Goal: Contribute content: Add original content to the website for others to see

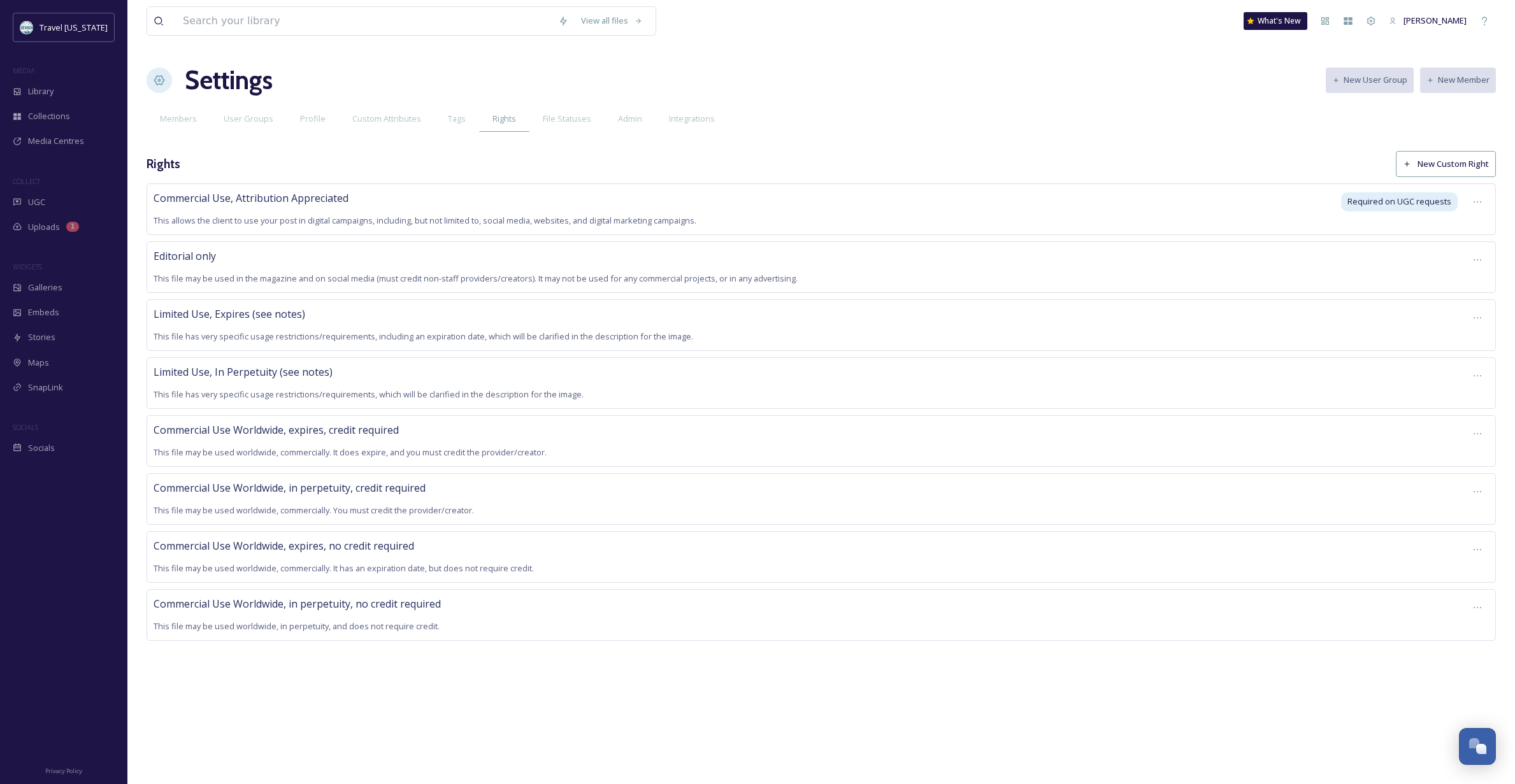
scroll to position [0, 8]
click at [446, 267] on div "Editorial only This file may be used in the magazine and on social media (must …" at bounding box center [806, 267] width 1305 height 38
click at [1472, 258] on icon at bounding box center [1477, 260] width 10 height 10
click at [1438, 311] on span "Edit Right" at bounding box center [1447, 313] width 35 height 12
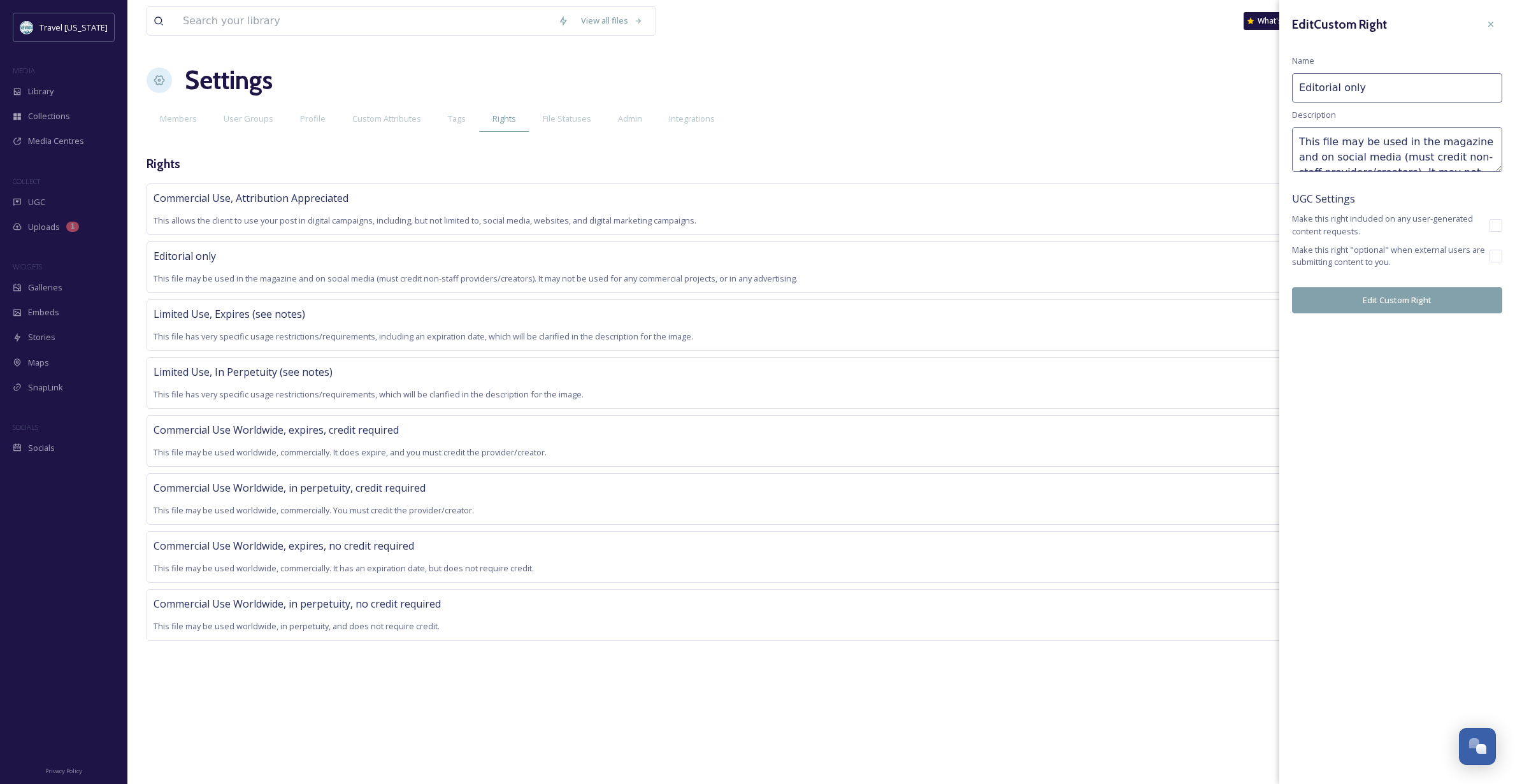
drag, startPoint x: 1463, startPoint y: 141, endPoint x: 1405, endPoint y: 139, distance: 58.0
click at [1405, 139] on textarea "This file may be used in the magazine and on social media (must credit non-staf…" at bounding box center [1396, 149] width 210 height 45
type textarea "This file may be used in the magazine and on social media (must credit non-staf…"
click at [1493, 21] on icon at bounding box center [1490, 24] width 10 height 10
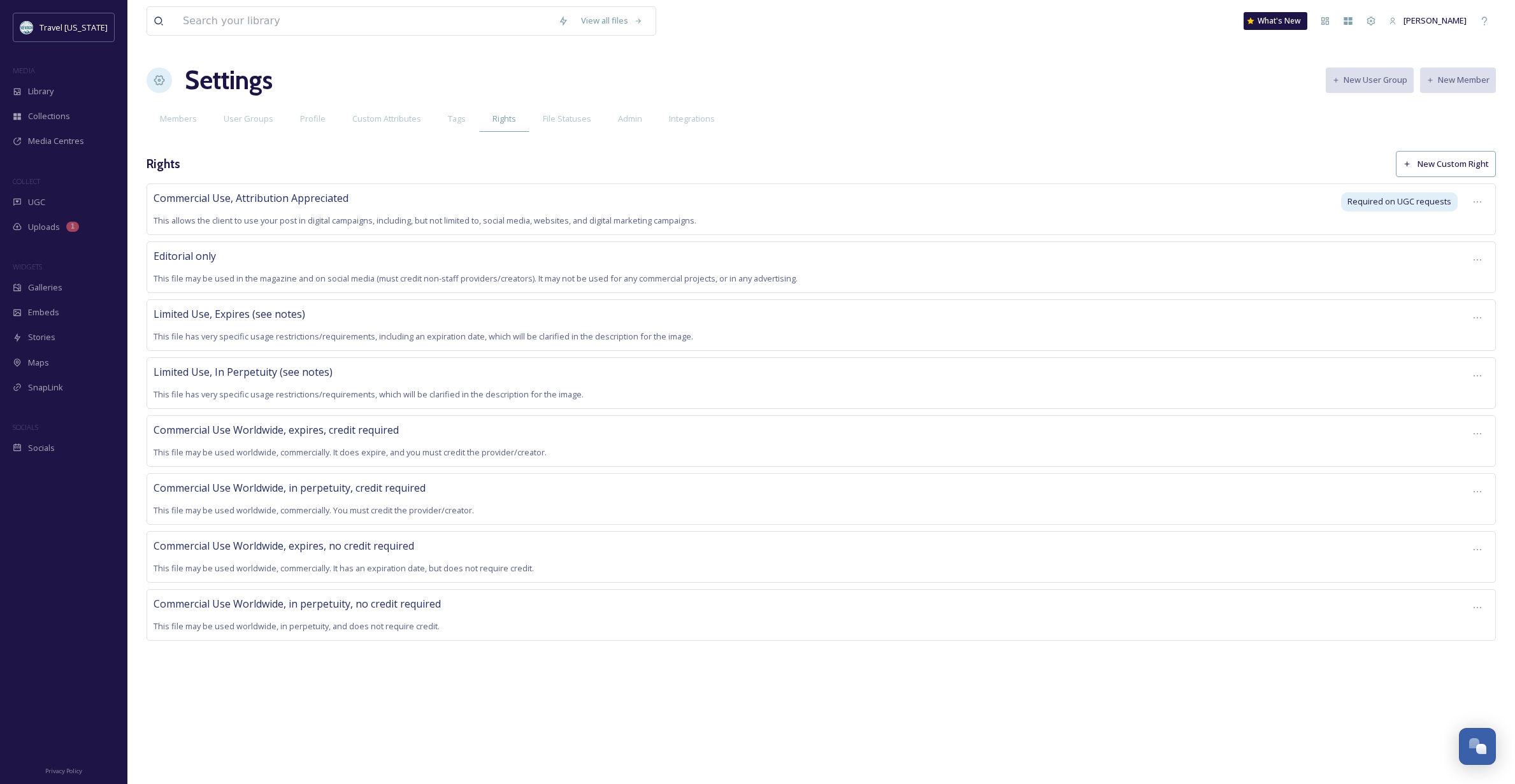
click at [363, 667] on div "Commercial Use, Attribution Appreciated This allows the client to use your post…" at bounding box center [821, 431] width 1349 height 495
click at [443, 604] on div "Commercial Use Worldwide, in perpetuity, no credit required This file may be us…" at bounding box center [806, 615] width 1305 height 38
click at [688, 429] on div "Commercial Use Worldwide, expires, credit required This file may be used worldw…" at bounding box center [806, 441] width 1305 height 38
click at [1478, 431] on icon at bounding box center [1477, 433] width 10 height 10
click at [907, 682] on div "View all files What's New [PERSON_NAME] Settings New User Group New Member Memb…" at bounding box center [821, 392] width 1387 height 784
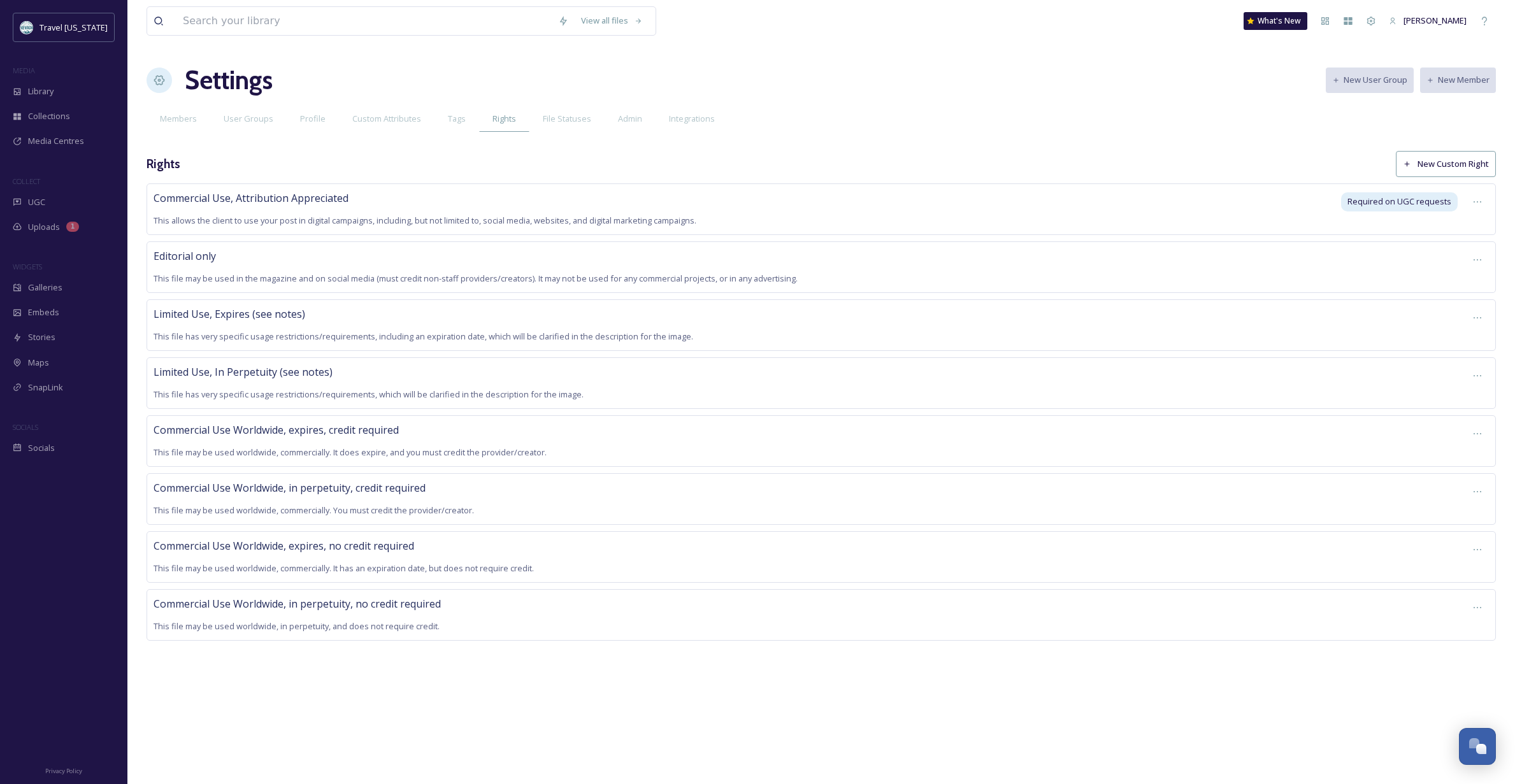
scroll to position [1, 0]
click at [1439, 160] on button "New Custom Right" at bounding box center [1445, 164] width 100 height 26
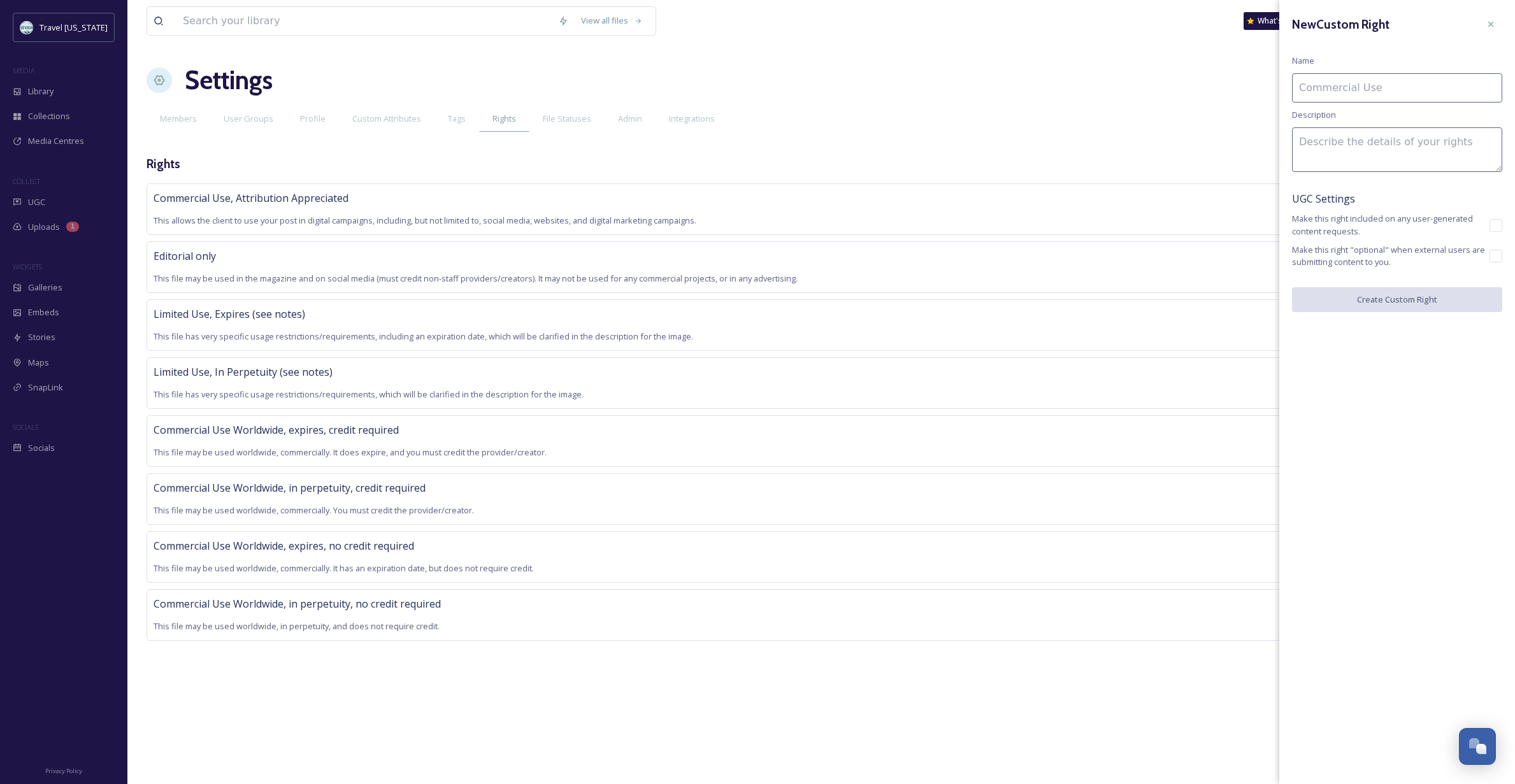
click at [1396, 85] on input at bounding box center [1396, 87] width 210 height 30
type input "Commercial Use Worldwide, expires, credit preferred"
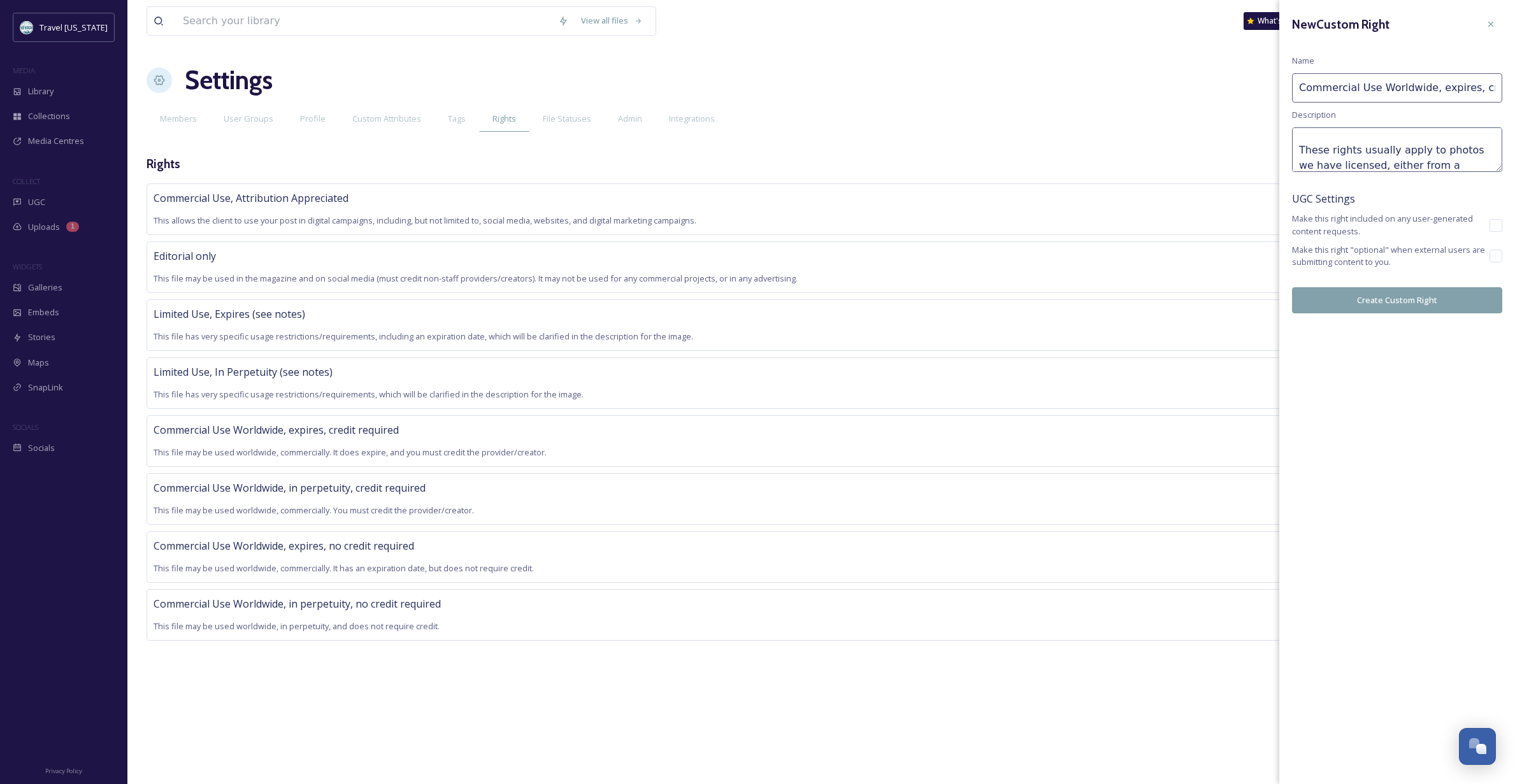
scroll to position [68, 0]
type textarea "This file may be used worldwide, commercially. It does expire, and should be cr…"
click at [1418, 293] on button "Create Custom Right" at bounding box center [1396, 300] width 210 height 26
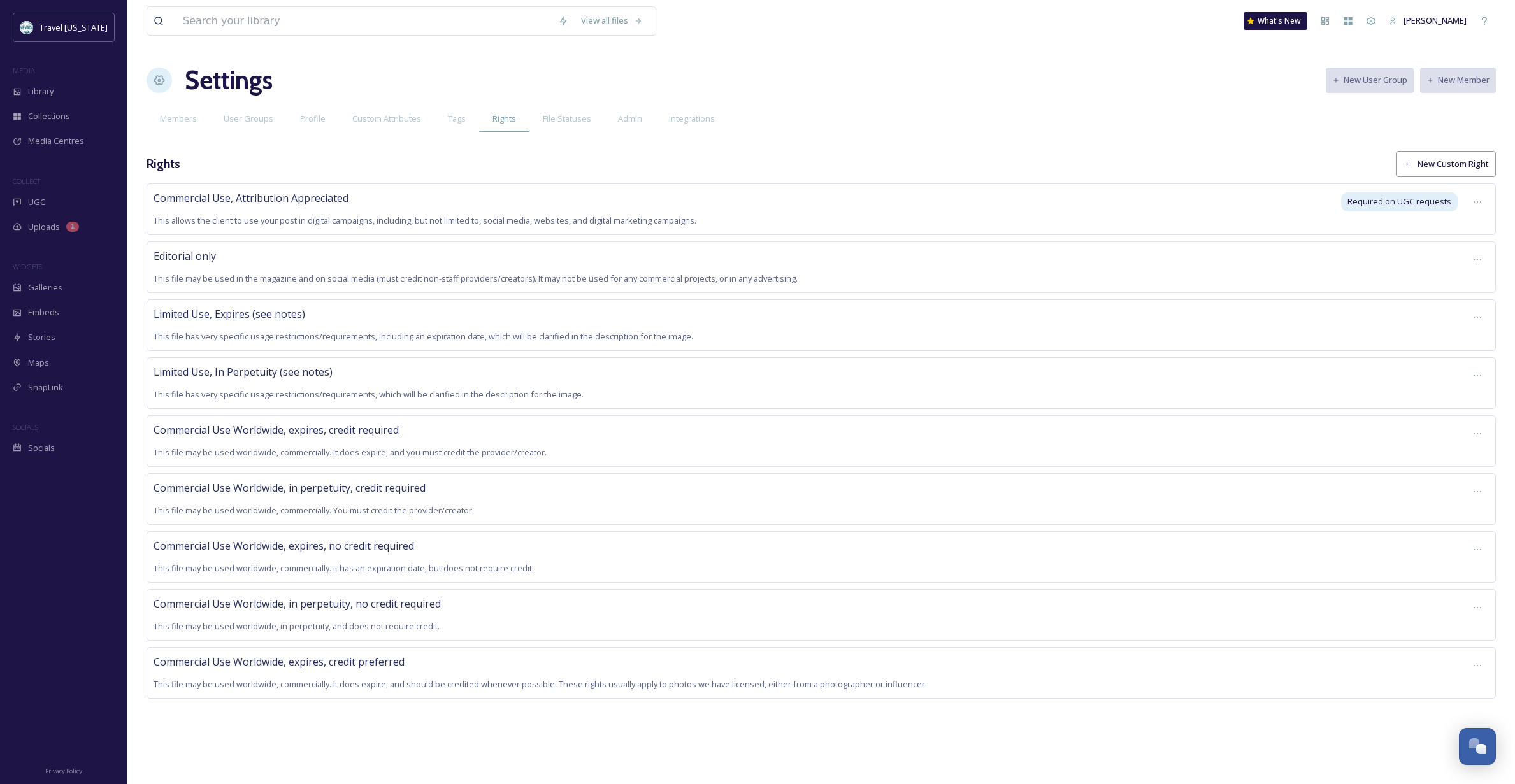
click at [1443, 159] on button "New Custom Right" at bounding box center [1445, 164] width 100 height 26
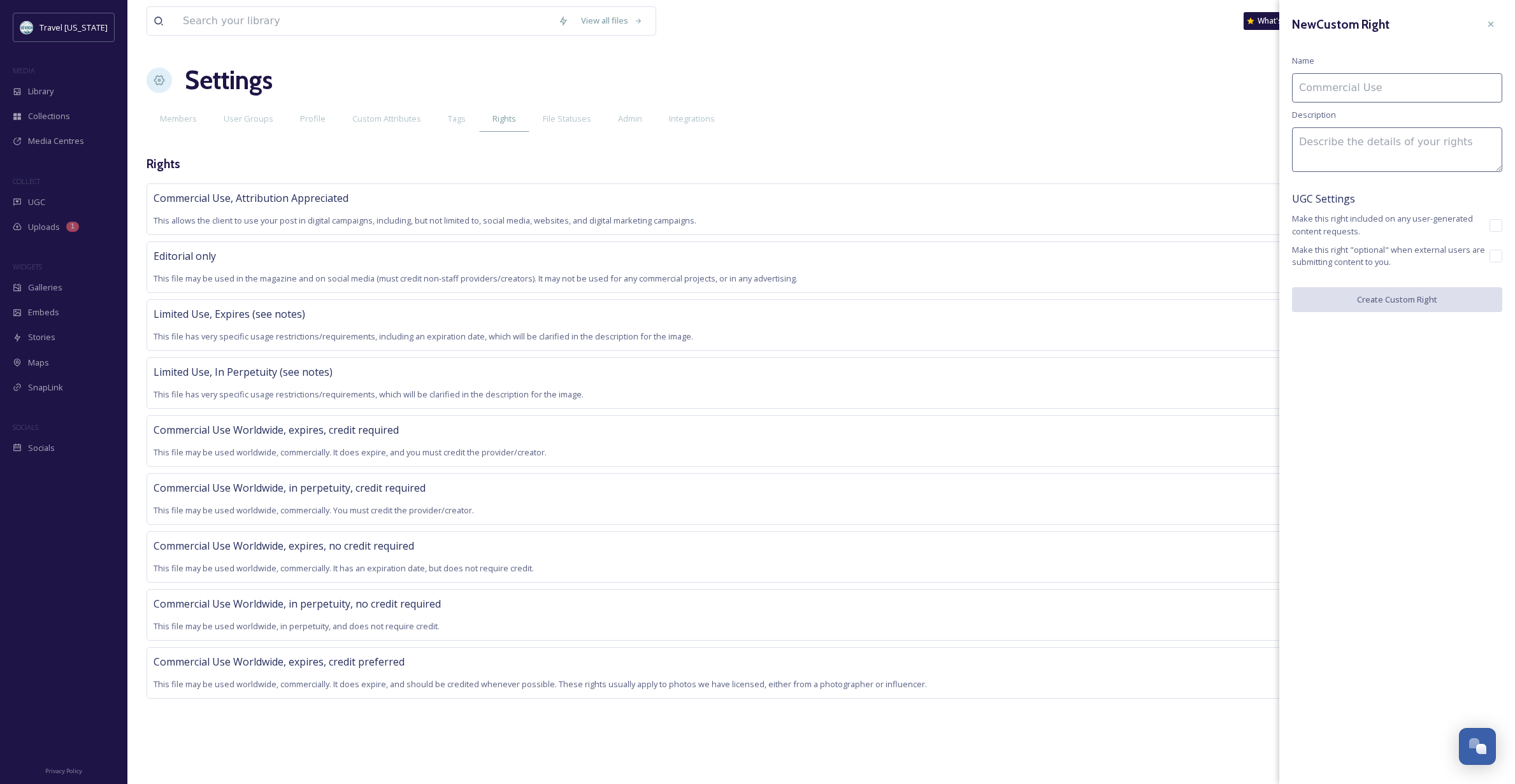
click at [1330, 80] on input at bounding box center [1396, 87] width 210 height 30
type input "Commercial Use Worldwide, in perpetuity, credit preferred"
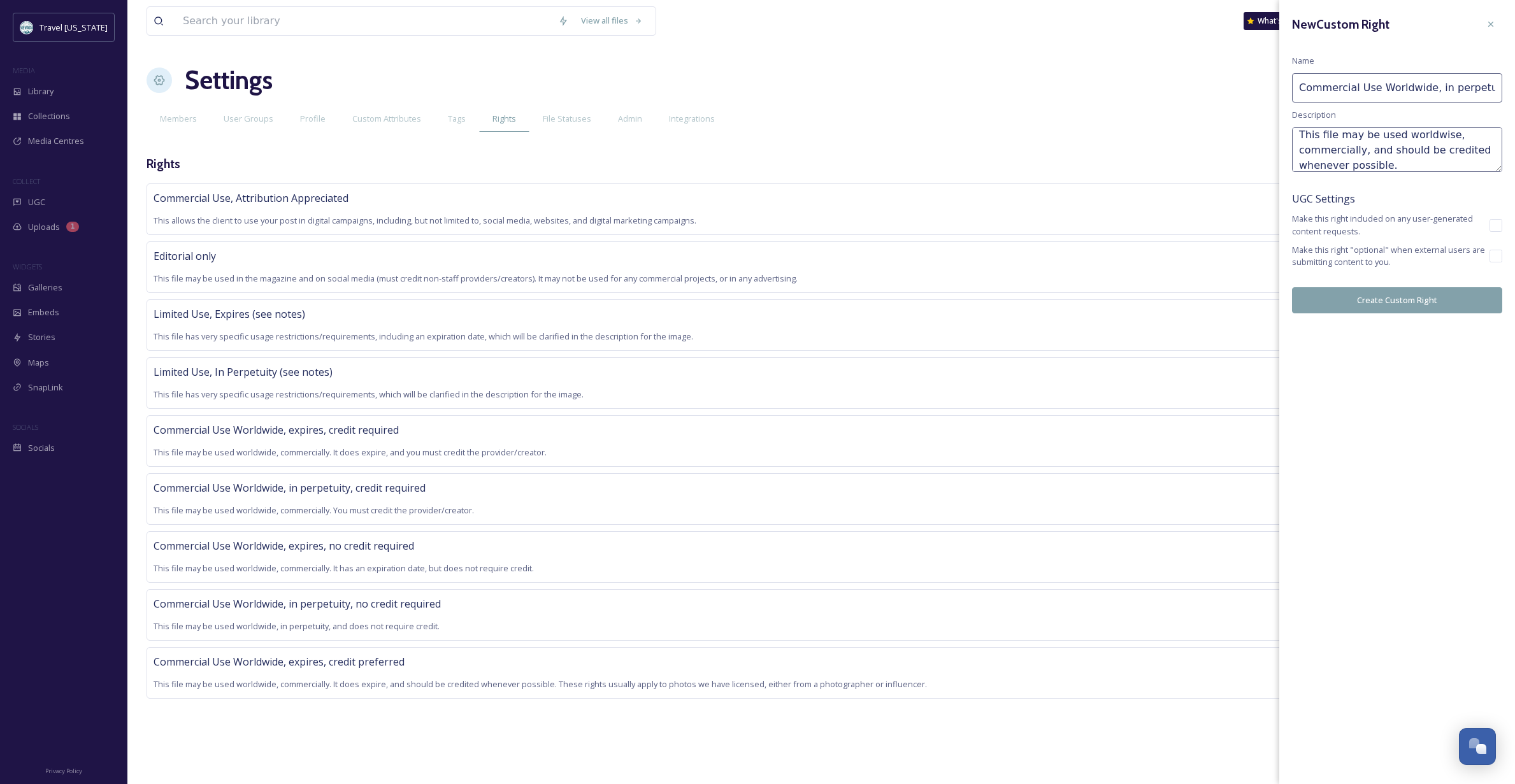
scroll to position [6, 0]
click at [1439, 135] on textarea "This file may be used worldwise, commercially, and should be credited whenever …" at bounding box center [1396, 149] width 210 height 45
click at [1413, 167] on textarea "This file may be used worldwide, commercially, and should be credited whenever …" at bounding box center [1396, 149] width 210 height 45
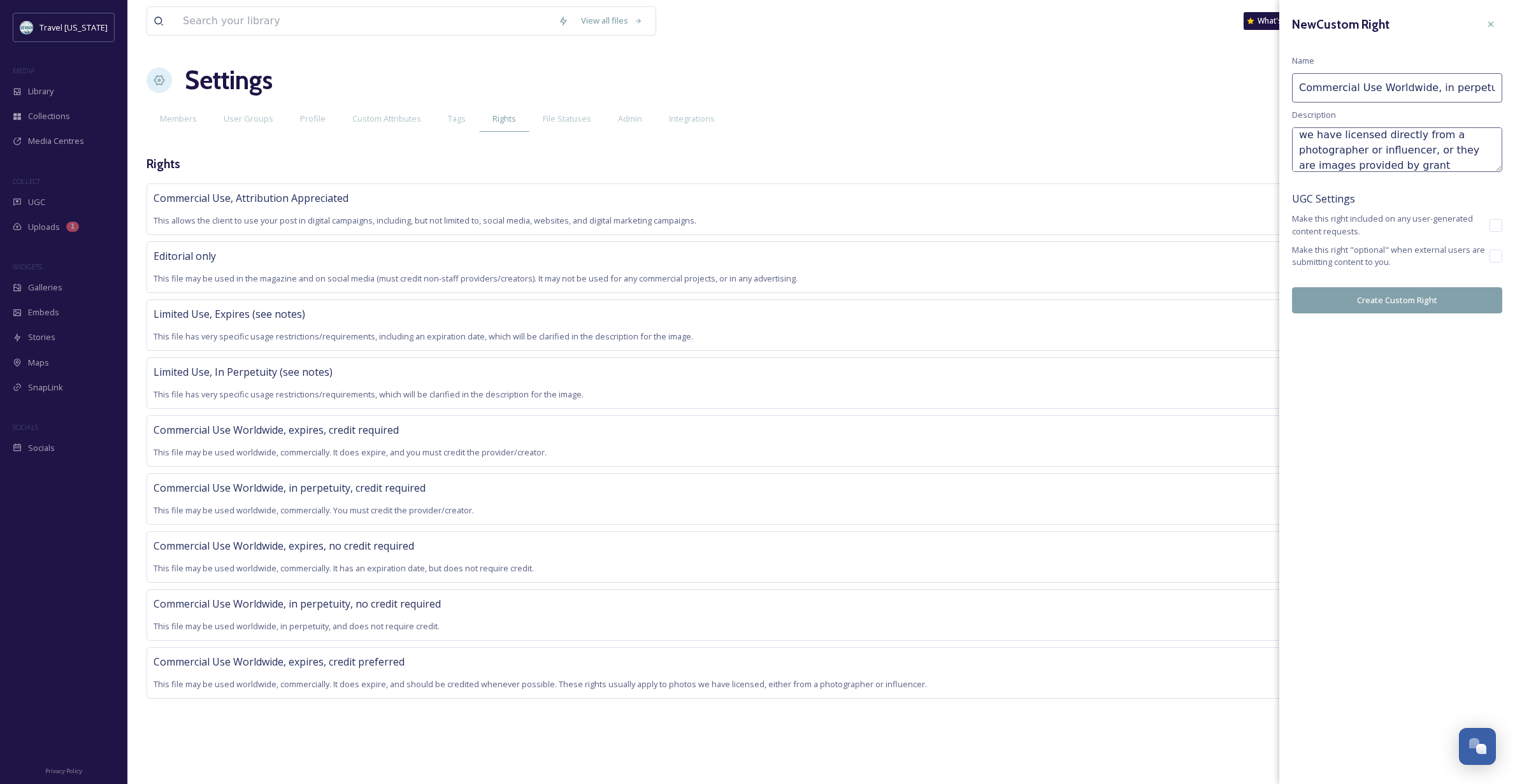
type textarea "This file may be used worldwide, commercially, and should be credited whenever …"
click at [1421, 301] on button "Create Custom Right" at bounding box center [1396, 300] width 210 height 26
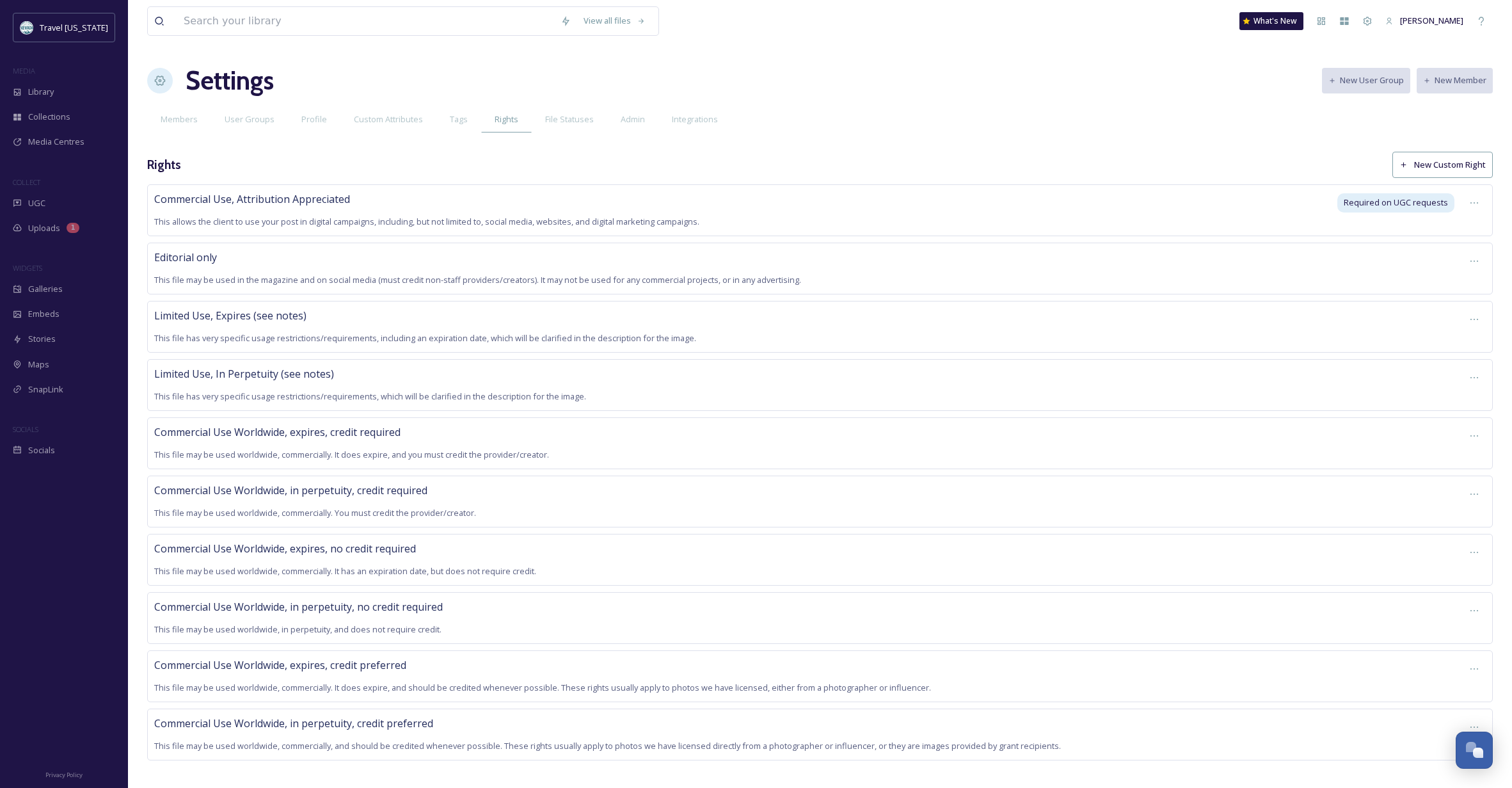
click at [438, 681] on span "This file may be used worldwide, commercially. It does expire, and should be cr…" at bounding box center [543, 687] width 777 height 12
click at [1468, 659] on div at bounding box center [1474, 668] width 23 height 23
click at [1459, 716] on span "Edit Right" at bounding box center [1443, 722] width 35 height 12
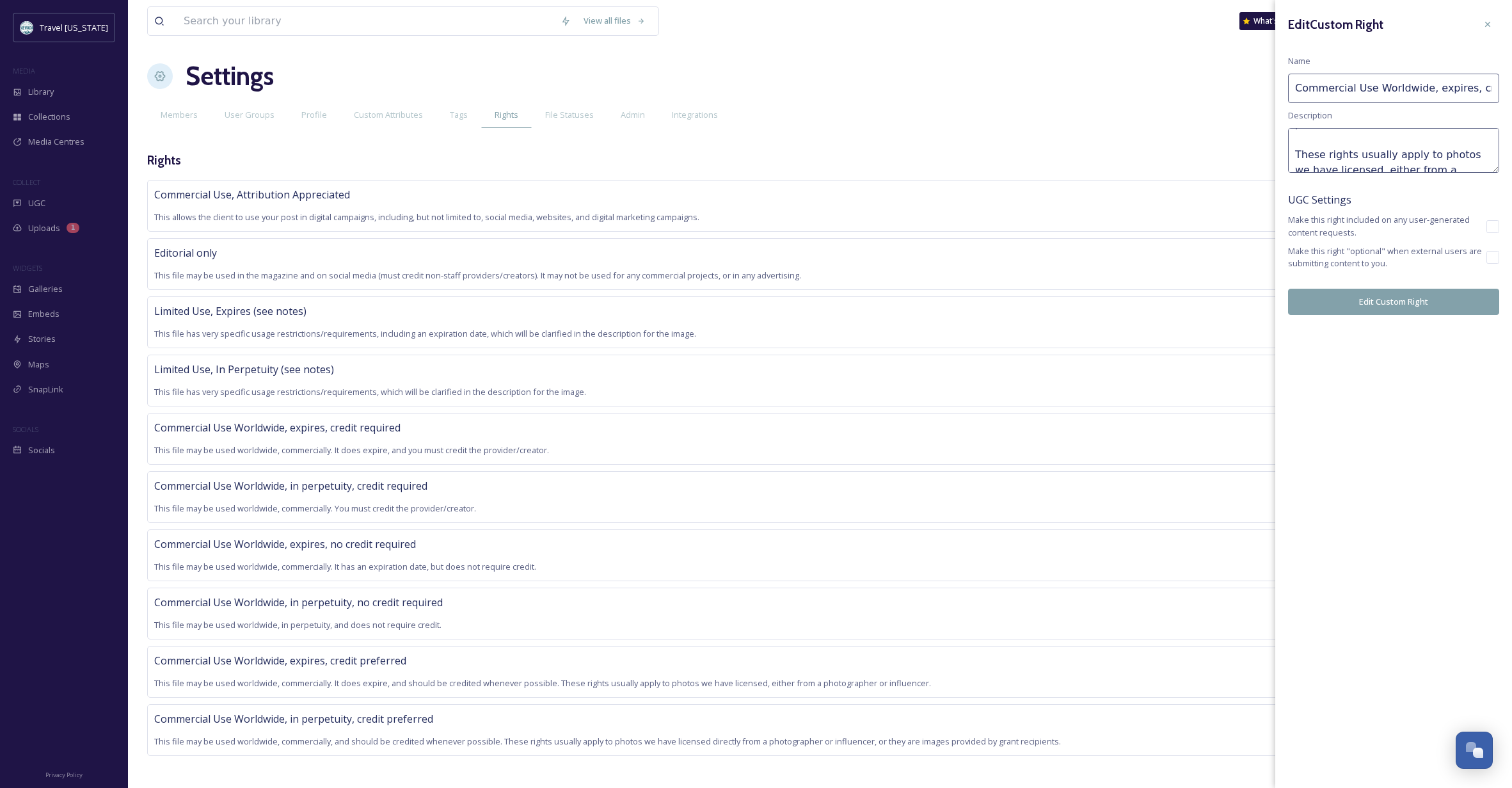
scroll to position [73, 0]
drag, startPoint x: 1394, startPoint y: 145, endPoint x: 1358, endPoint y: 147, distance: 36.1
click at [1358, 147] on textarea "This file may be used worldwide, commercially. It does expire, and should be cr…" at bounding box center [1393, 150] width 211 height 45
click at [1425, 163] on textarea "This file may be used worldwide, commercially. It does expire, and should be cr…" at bounding box center [1393, 150] width 211 height 45
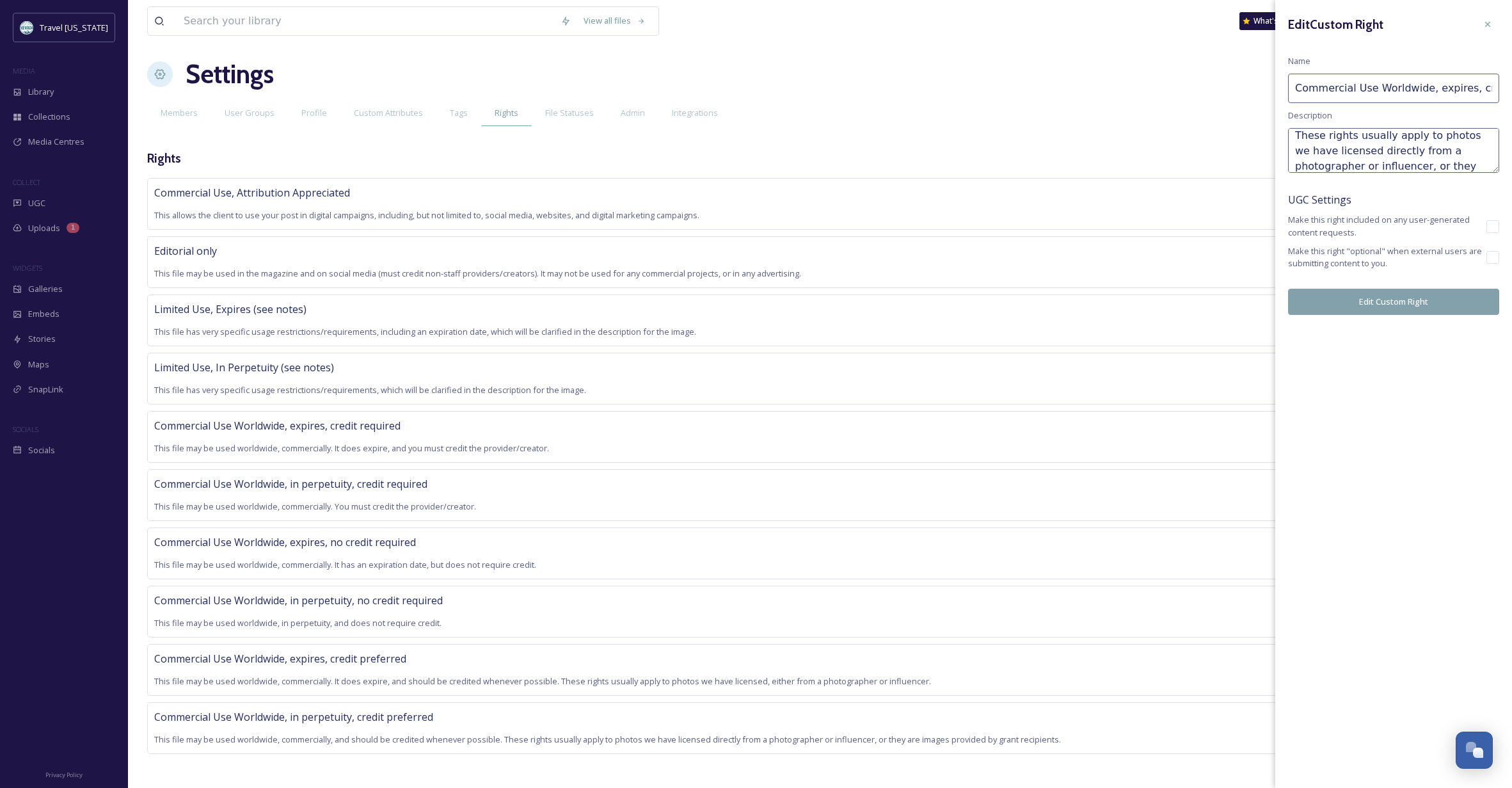
type textarea "This file may be used worldwide, commercially. It does expire, and should be cr…"
click at [1410, 295] on button "Edit Custom Right" at bounding box center [1393, 302] width 211 height 26
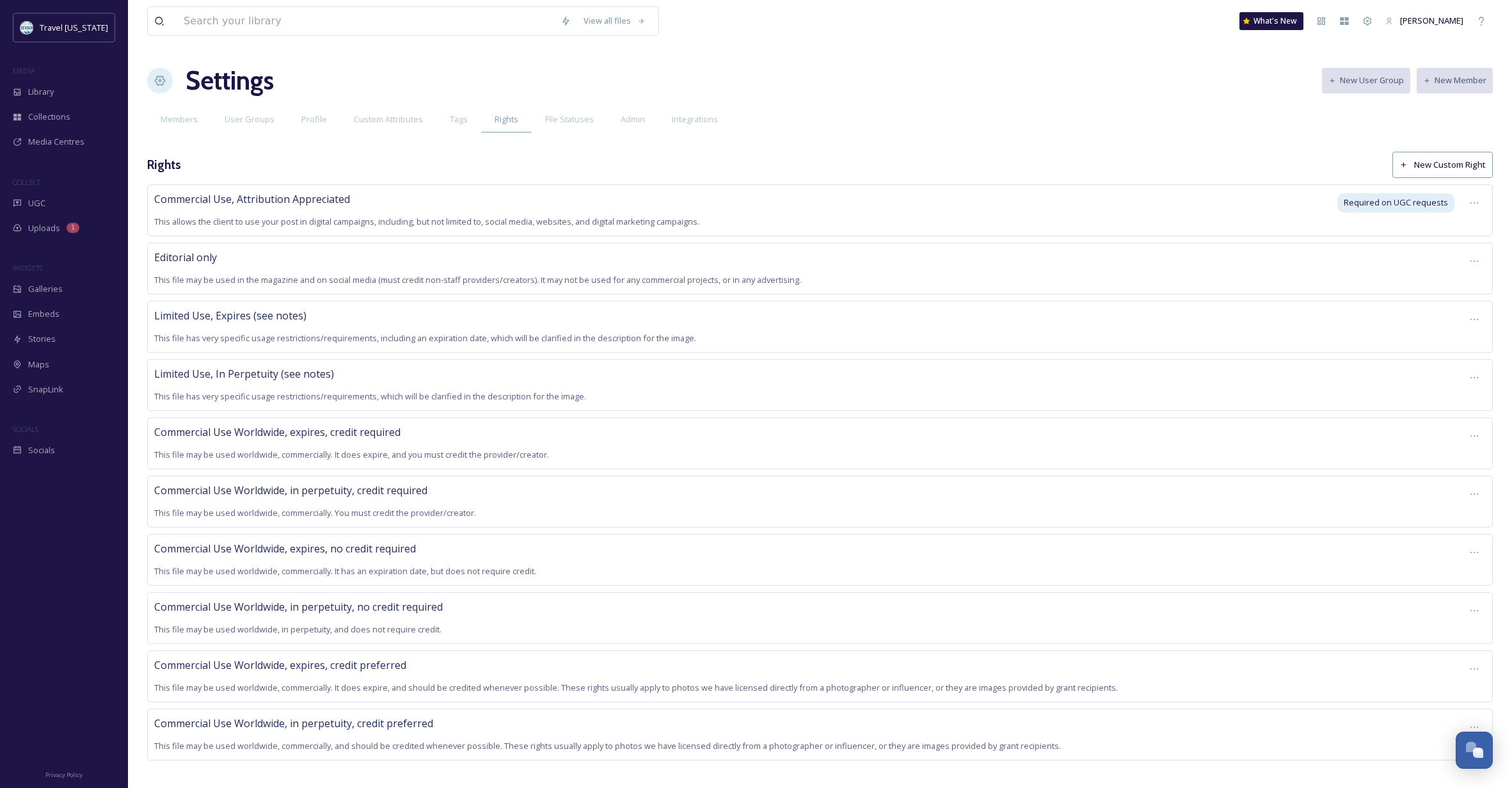
scroll to position [-1, 1]
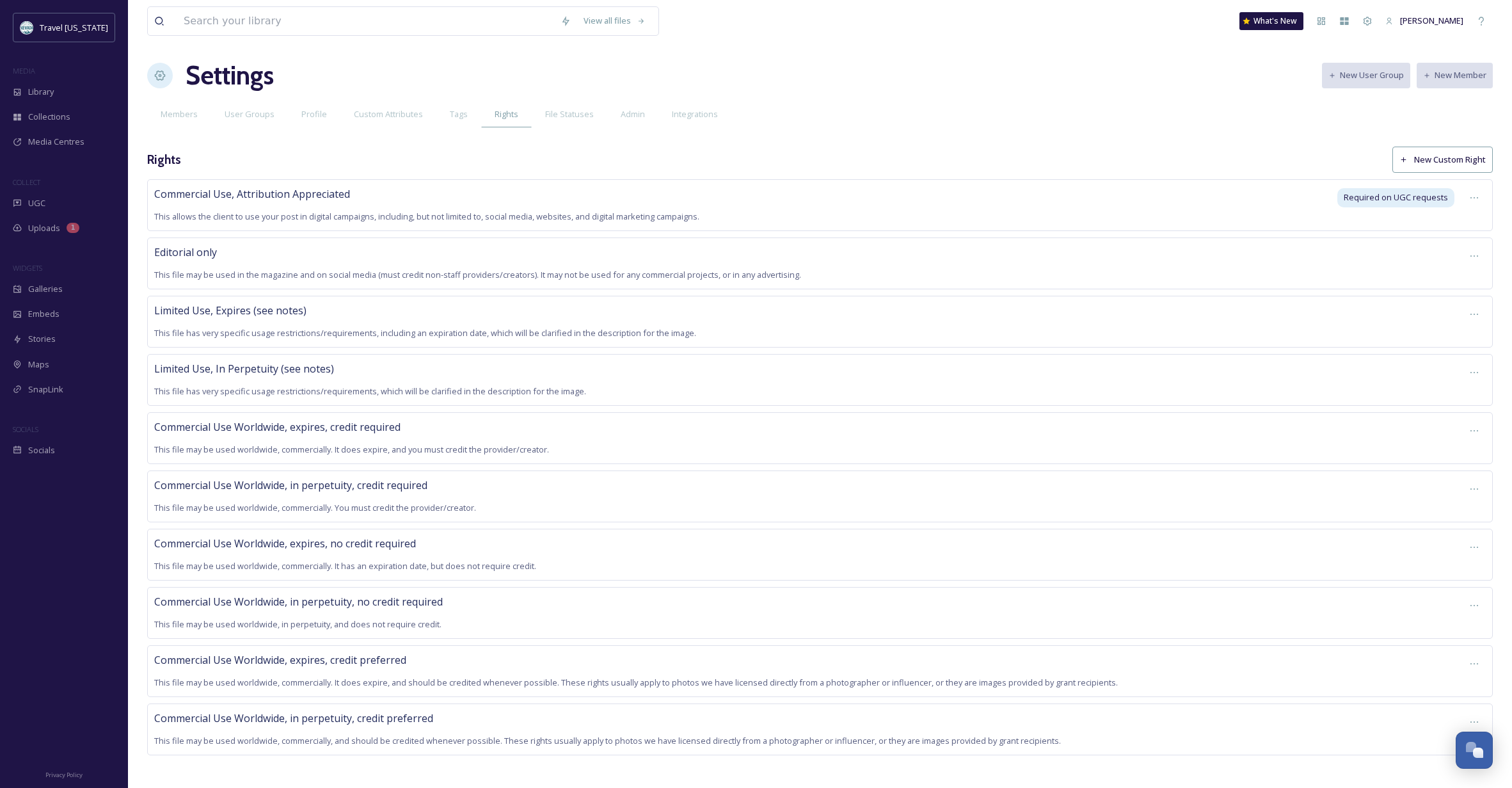
click at [476, 560] on span "This file may be used worldwide, commercially. It has an expiration date, but d…" at bounding box center [345, 566] width 382 height 12
click at [1472, 544] on icon at bounding box center [1474, 548] width 10 height 10
click at [1434, 595] on span "Edit Right" at bounding box center [1443, 601] width 35 height 12
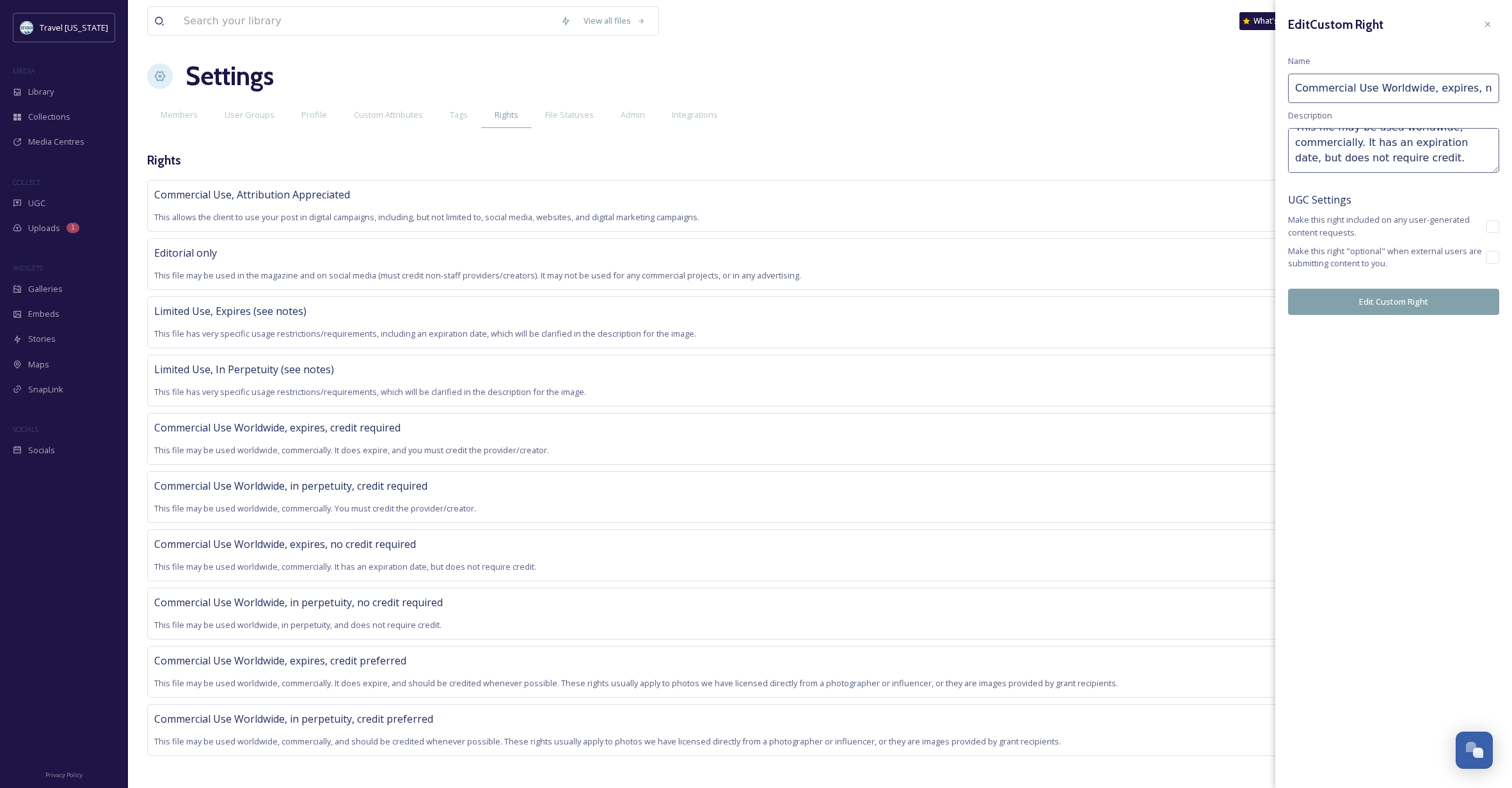
scroll to position [15, 0]
click at [1438, 161] on textarea "This file may be used worldwide, commercially. It has an expiration date, but d…" at bounding box center [1393, 150] width 211 height 45
type textarea "This file may be used worldwide, commercially. It has an expiration date, but d…"
click at [1429, 304] on button "Edit Custom Right" at bounding box center [1393, 302] width 211 height 26
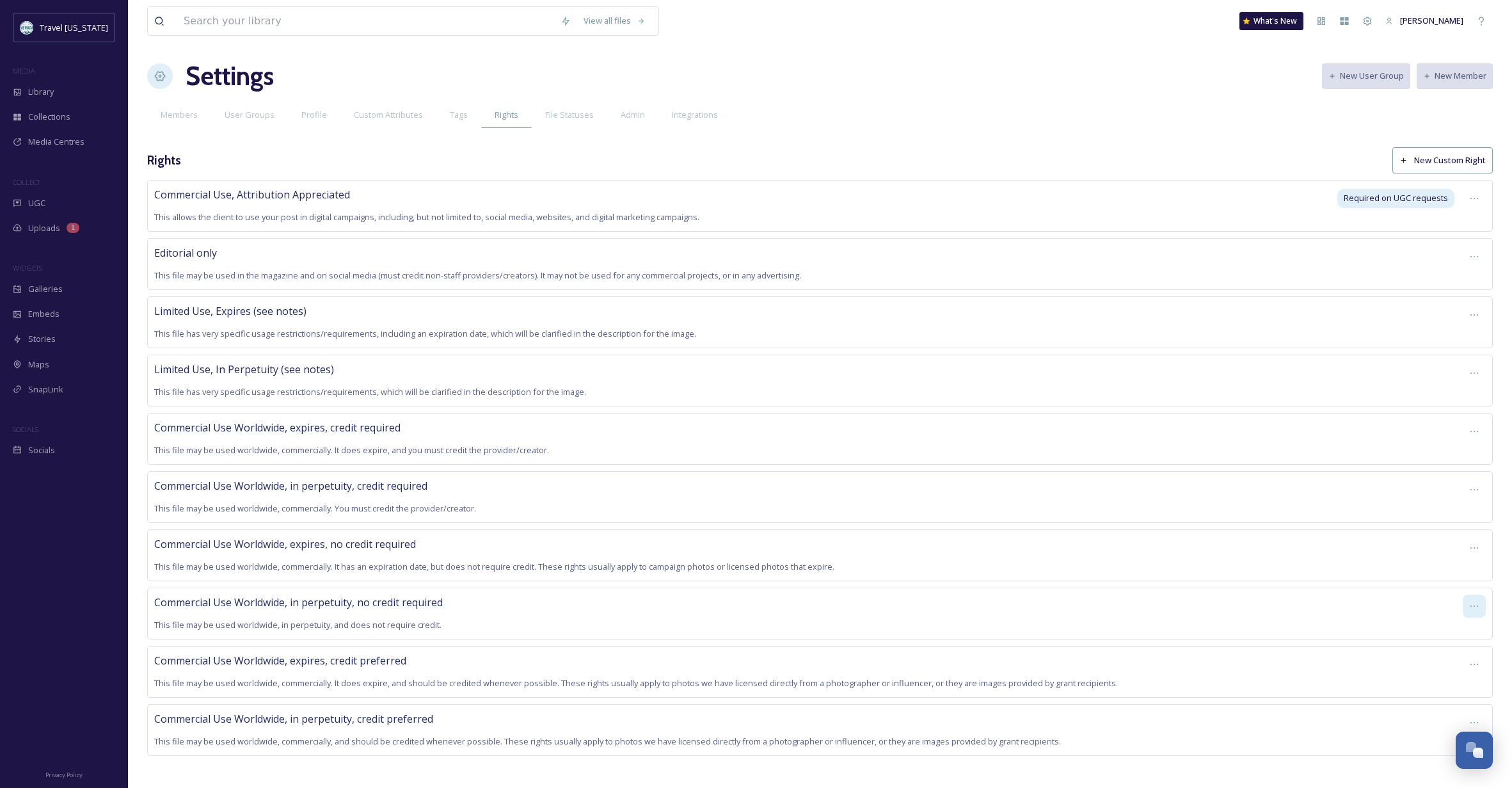
click at [1475, 602] on icon at bounding box center [1474, 606] width 10 height 10
click at [1446, 654] on span "Edit Right" at bounding box center [1443, 660] width 35 height 12
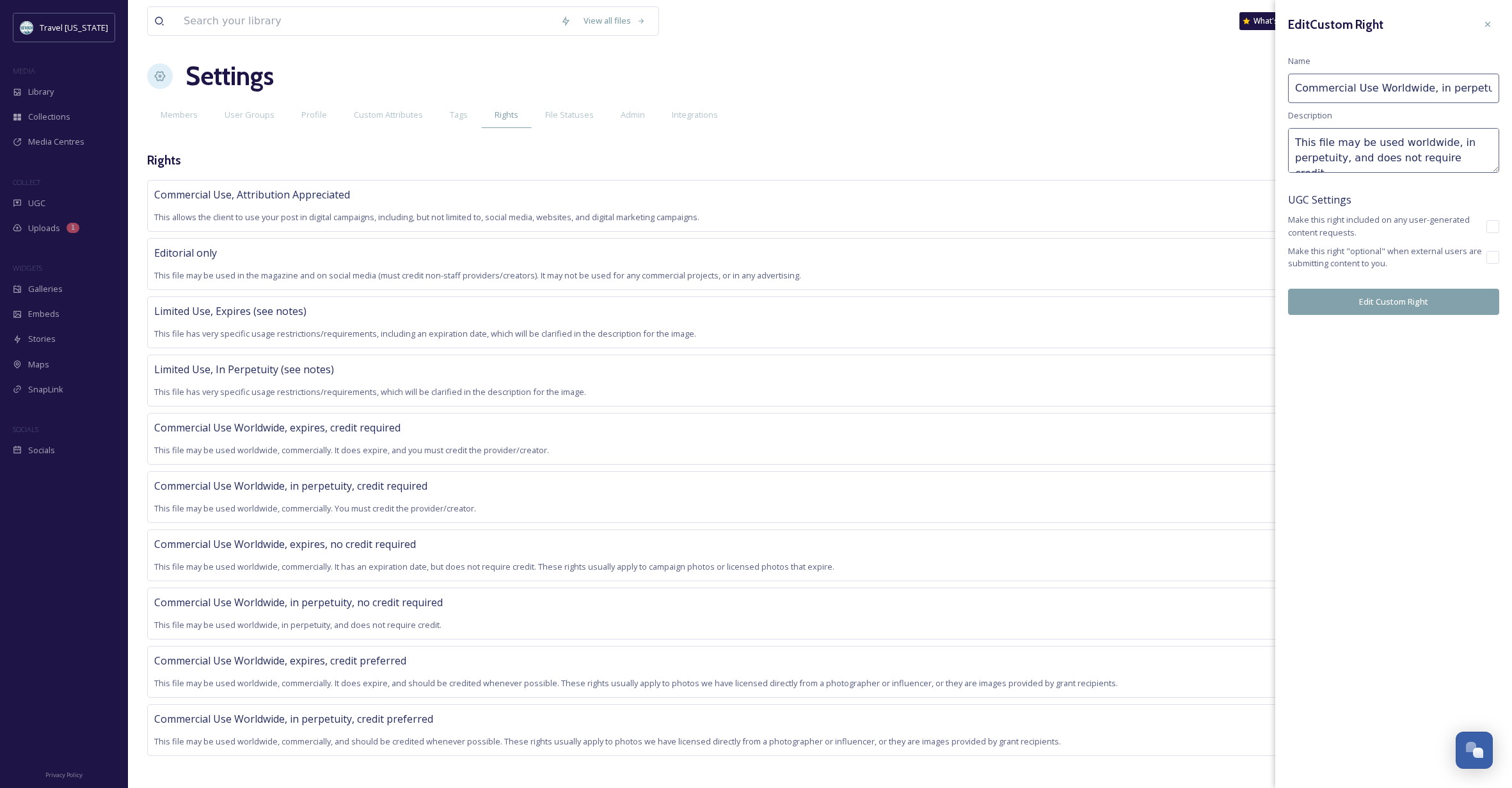
scroll to position [5, 0]
click at [1483, 156] on textarea "This file may be used worldwide, in perpetuity, and does not require credit." at bounding box center [1393, 150] width 211 height 45
type textarea "This file may be used worldwide, in perpetuity, and does not require credit. Th…"
click at [1419, 296] on button "Edit Custom Right" at bounding box center [1393, 302] width 211 height 26
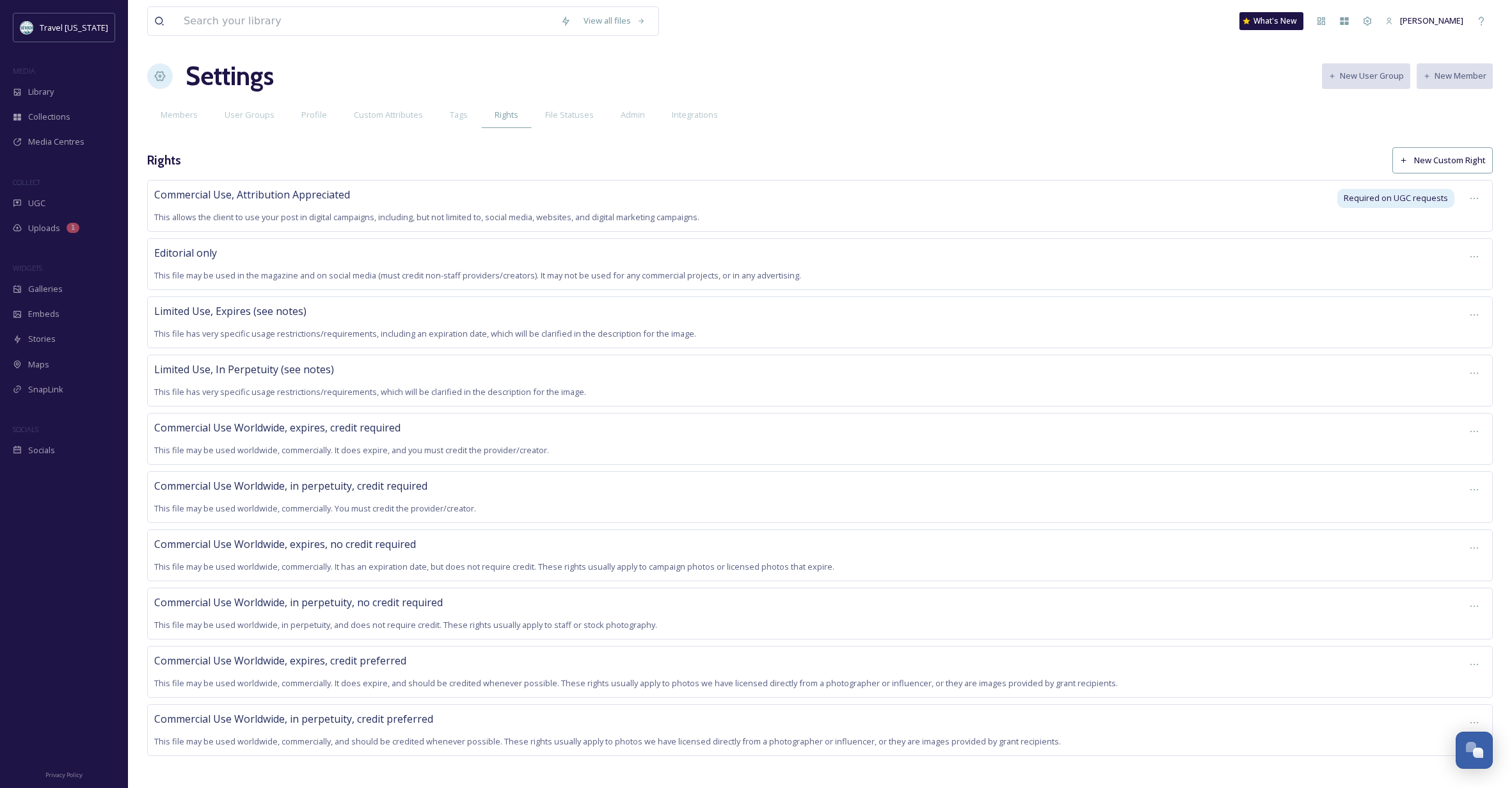
click at [1454, 159] on button "New Custom Right" at bounding box center [1442, 161] width 100 height 26
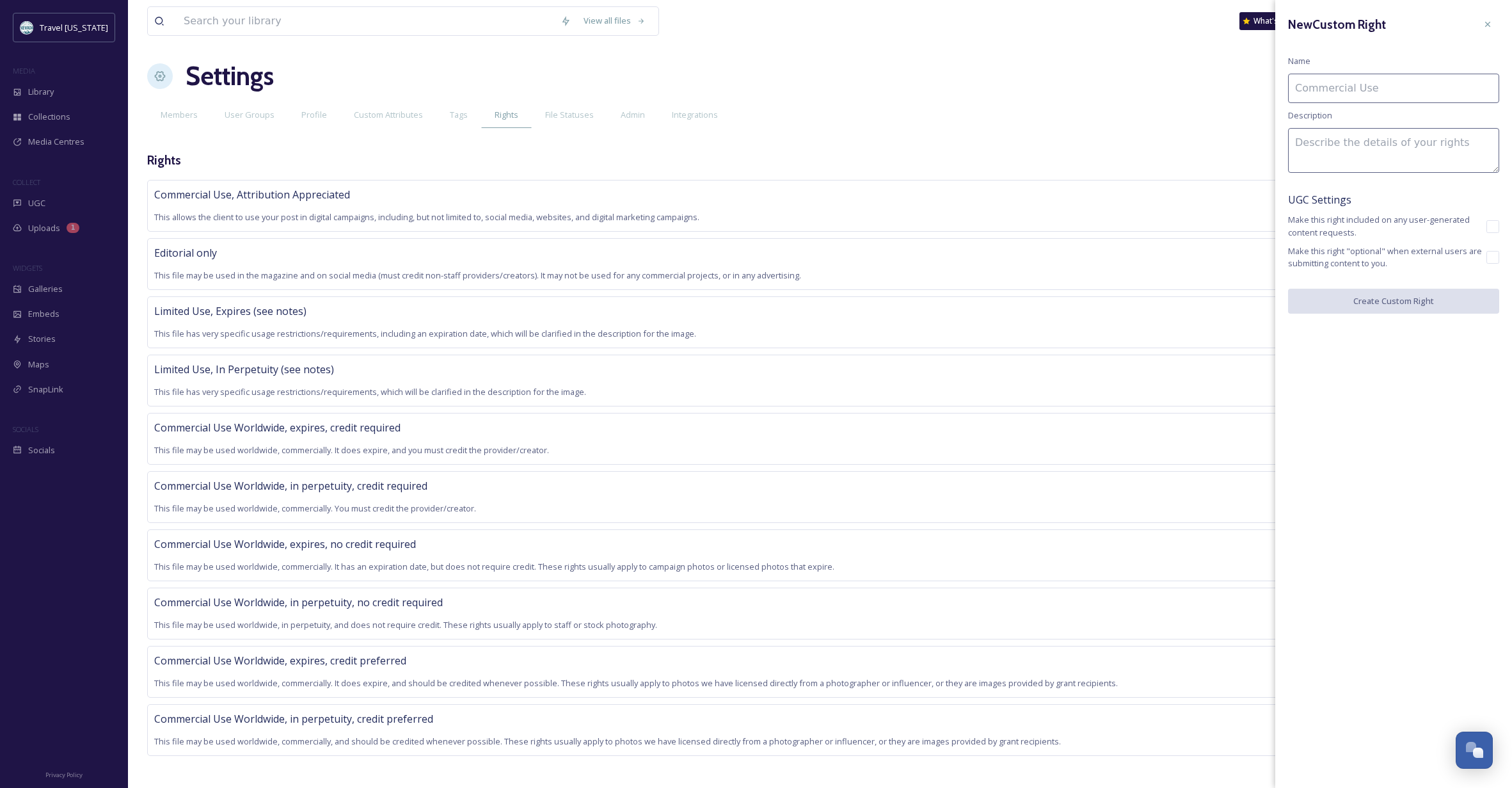
click at [1365, 89] on input at bounding box center [1393, 88] width 211 height 30
type input "Public Attribution"
click at [1357, 151] on textarea at bounding box center [1393, 150] width 211 height 45
paste textarea "This license enables reusers to copy and distribute the material in any medium …"
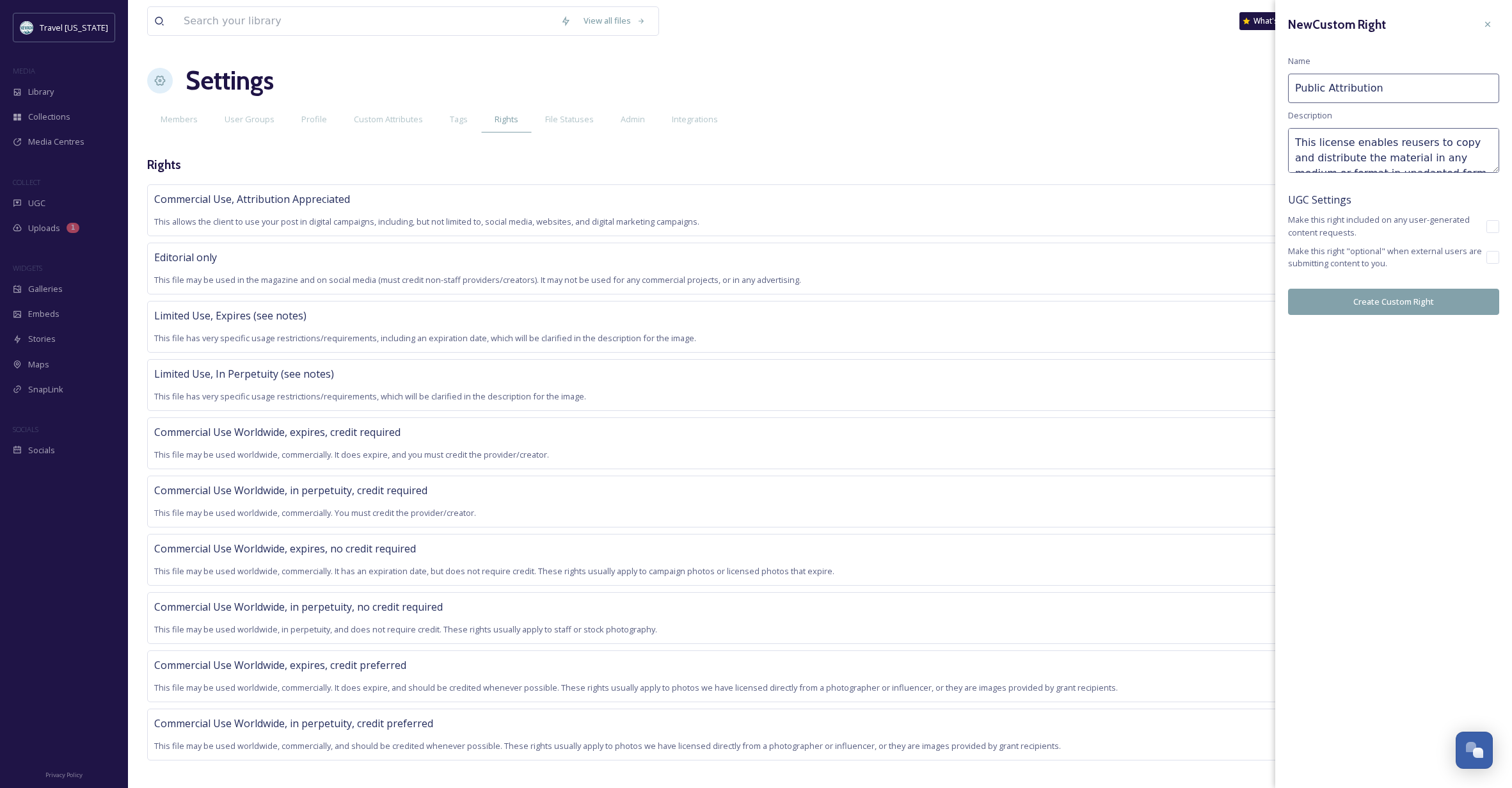
scroll to position [0, 0]
type textarea "This license enables reusers to copy and distribute the material in any medium …"
drag, startPoint x: 1385, startPoint y: 87, endPoint x: 1261, endPoint y: 84, distance: 124.0
click at [1261, 84] on div "View all files What's New [PERSON_NAME] Settings New User Group New Member Memb…" at bounding box center [820, 399] width 1384 height 798
drag, startPoint x: 1387, startPoint y: 85, endPoint x: 1240, endPoint y: 73, distance: 147.5
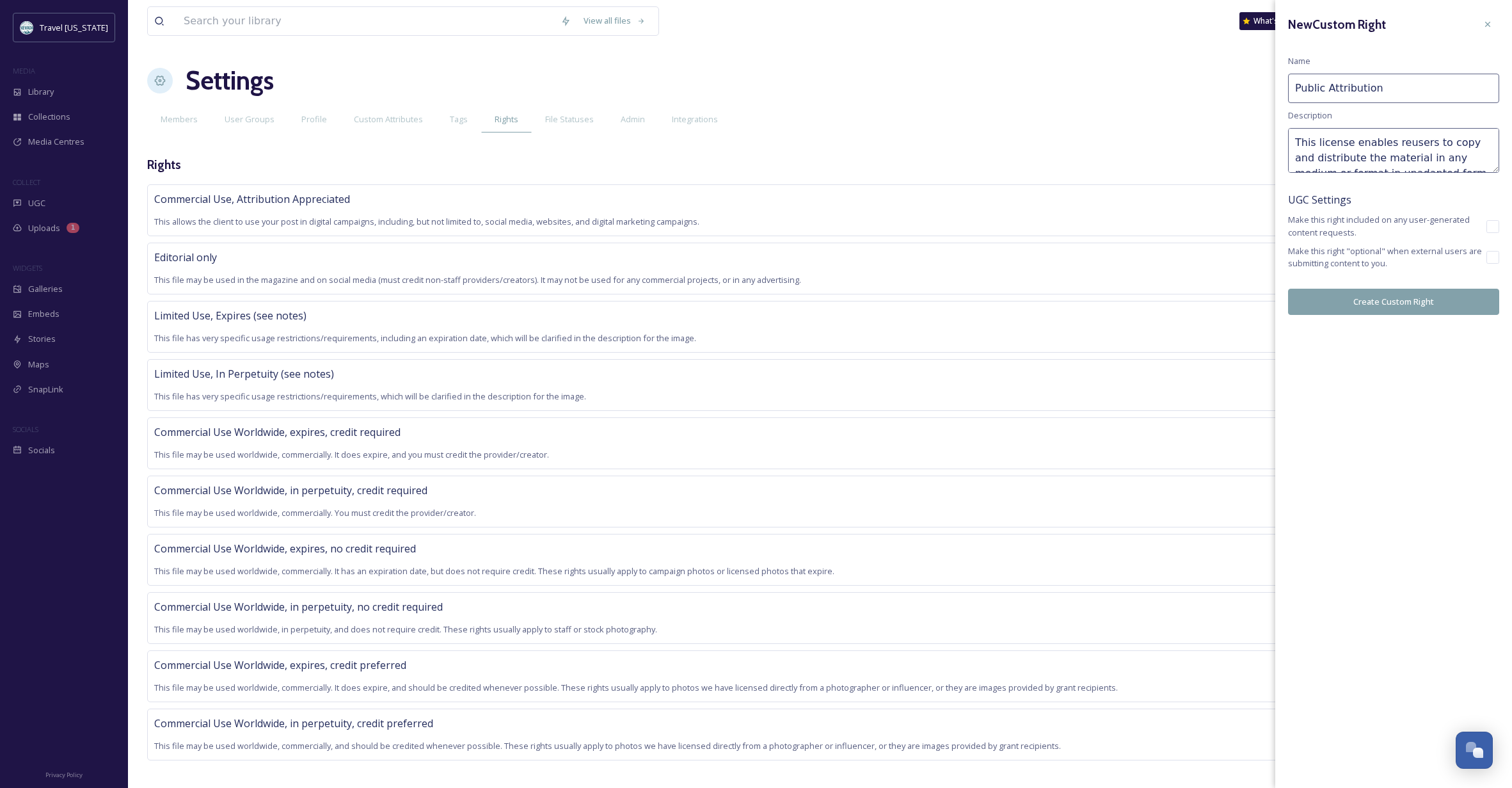
click at [1240, 73] on div "View all files What's New [PERSON_NAME] Settings New User Group New Member Memb…" at bounding box center [820, 399] width 1384 height 798
paste input "Attribution-NonCommercial-NoDerivatives 4.0 International"
drag, startPoint x: 1495, startPoint y: 87, endPoint x: 1414, endPoint y: 86, distance: 81.0
click at [1414, 86] on input "Attribution-NonCommercial-NoDerivatives 4.0 International" at bounding box center [1393, 88] width 211 height 30
click at [1294, 89] on input "Attribution-NonCommercial-NoDerivatives" at bounding box center [1393, 88] width 211 height 30
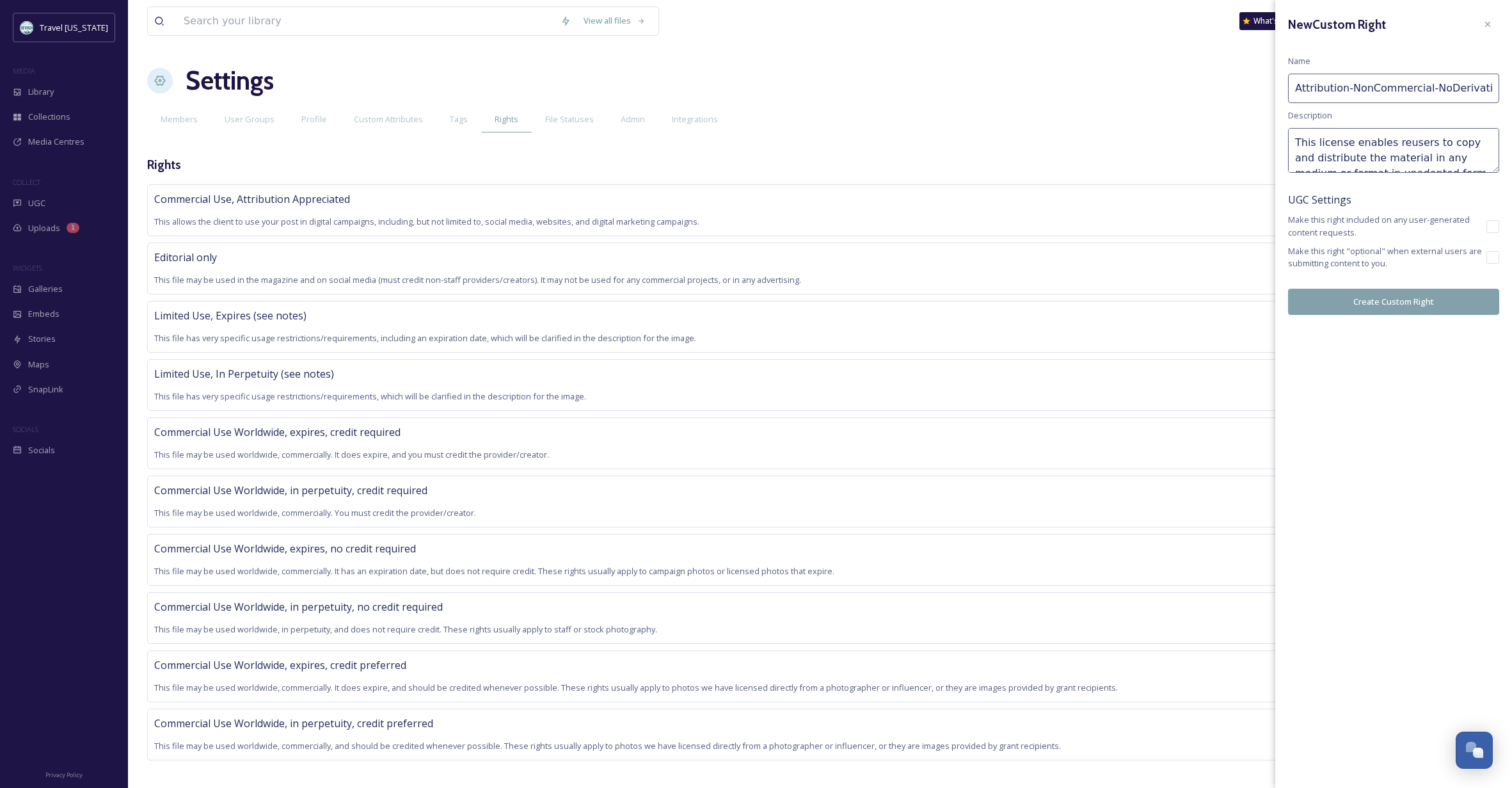
click at [1297, 88] on input "Attribution-NonCommercial-NoDerivatives" at bounding box center [1393, 88] width 211 height 30
click at [1443, 87] on input "Public Attribution-NonCommercial-NoDerivatives" at bounding box center [1393, 88] width 211 height 30
click at [1332, 89] on input "Public Attribution-NonCommercial-NoDerivatives CC BY-NC-[GEOGRAPHIC_DATA]" at bounding box center [1393, 88] width 211 height 30
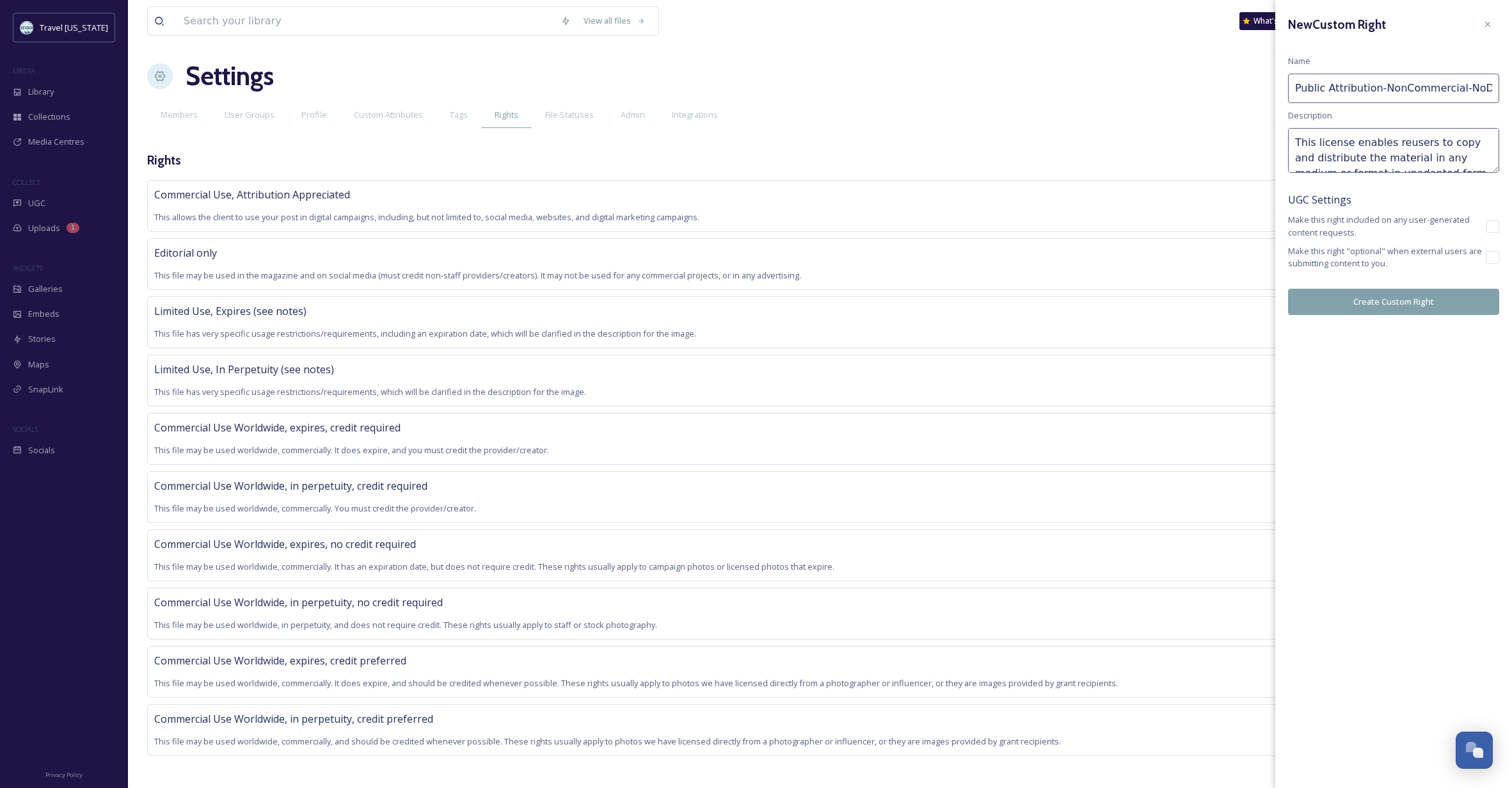
type input "Public Attribution-NonCommercial-NoDerivatives CC BY-NC-[GEOGRAPHIC_DATA]"
click at [1290, 138] on textarea "This license enables reusers to copy and distribute the material in any medium …" at bounding box center [1393, 150] width 211 height 45
type textarea "This license, applicable to all public images provided to Travel [US_STATE] par…"
click at [1403, 301] on button "Create Custom Right" at bounding box center [1393, 302] width 211 height 26
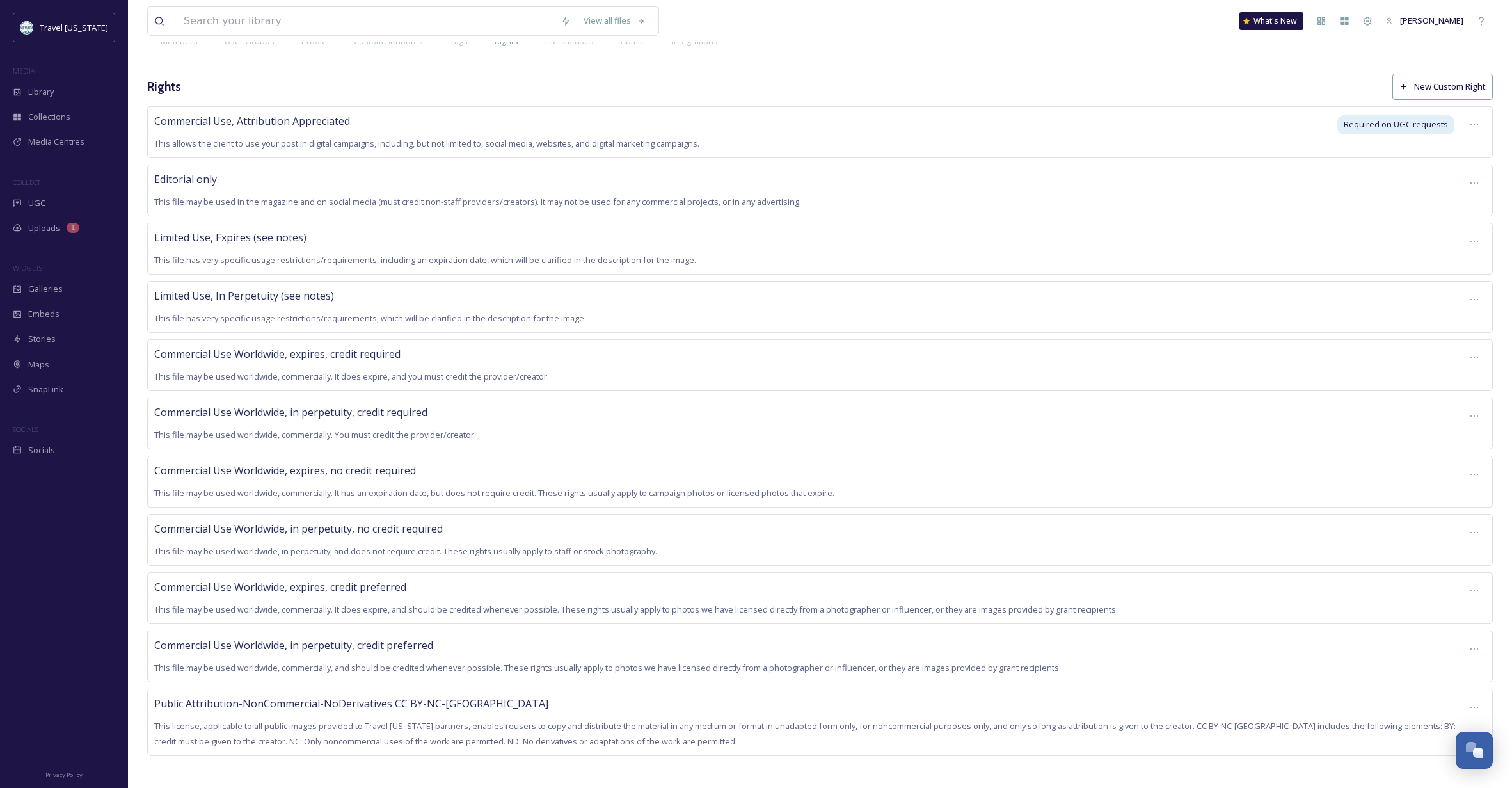
scroll to position [78, 0]
click at [1468, 702] on div at bounding box center [1474, 707] width 23 height 23
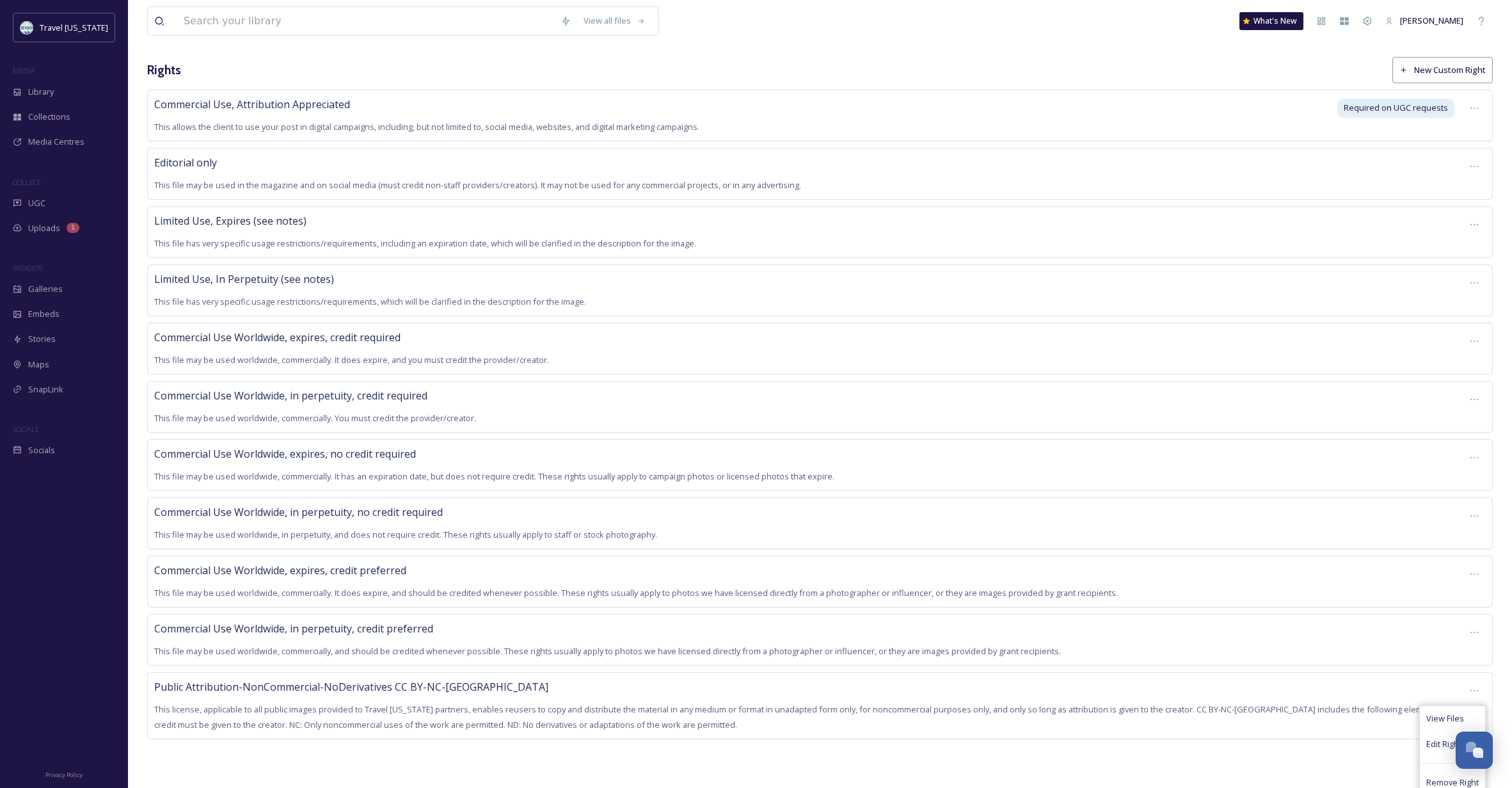
scroll to position [76, 0]
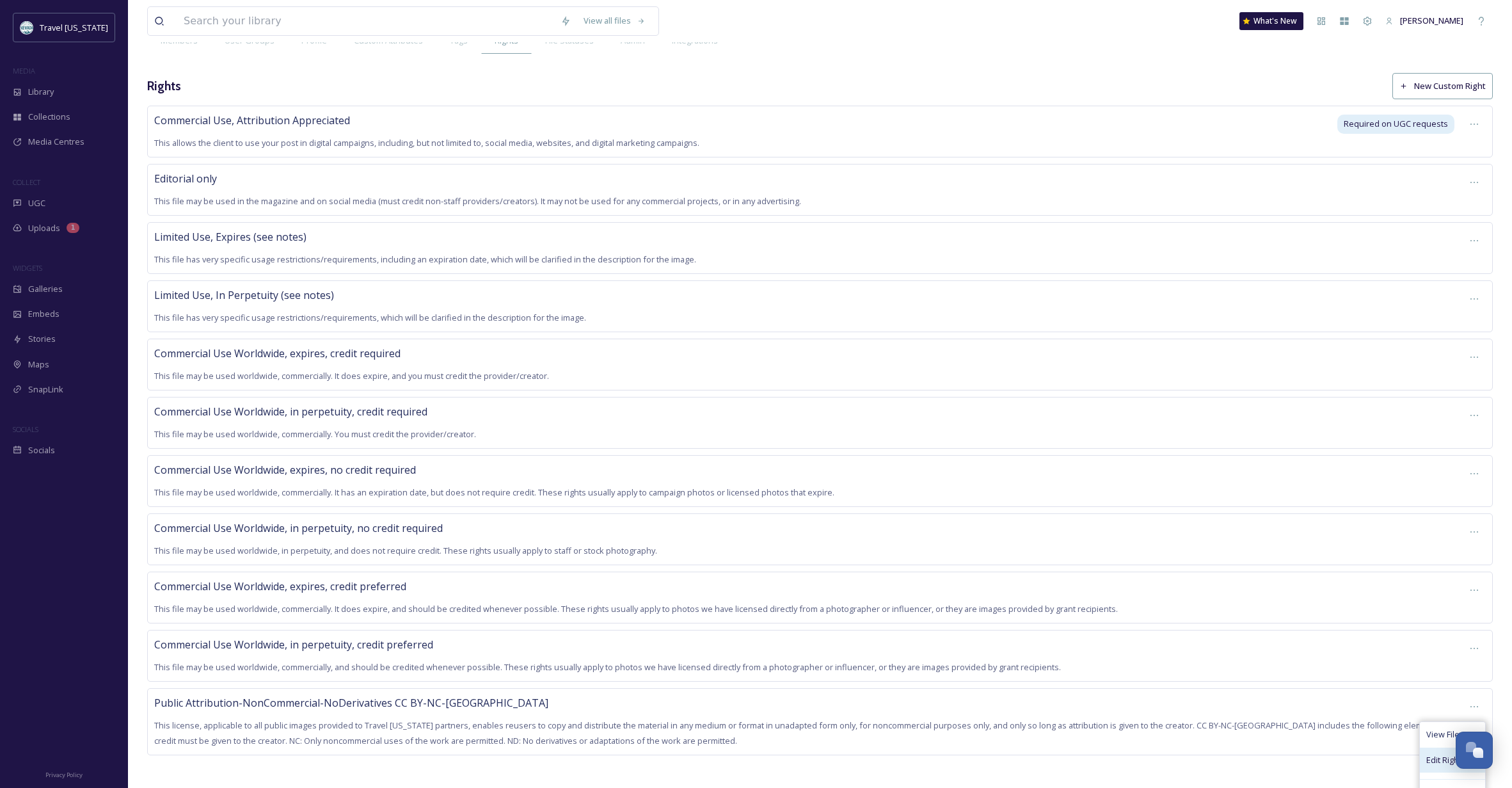
click at [1428, 749] on div "Edit Right" at bounding box center [1452, 760] width 65 height 25
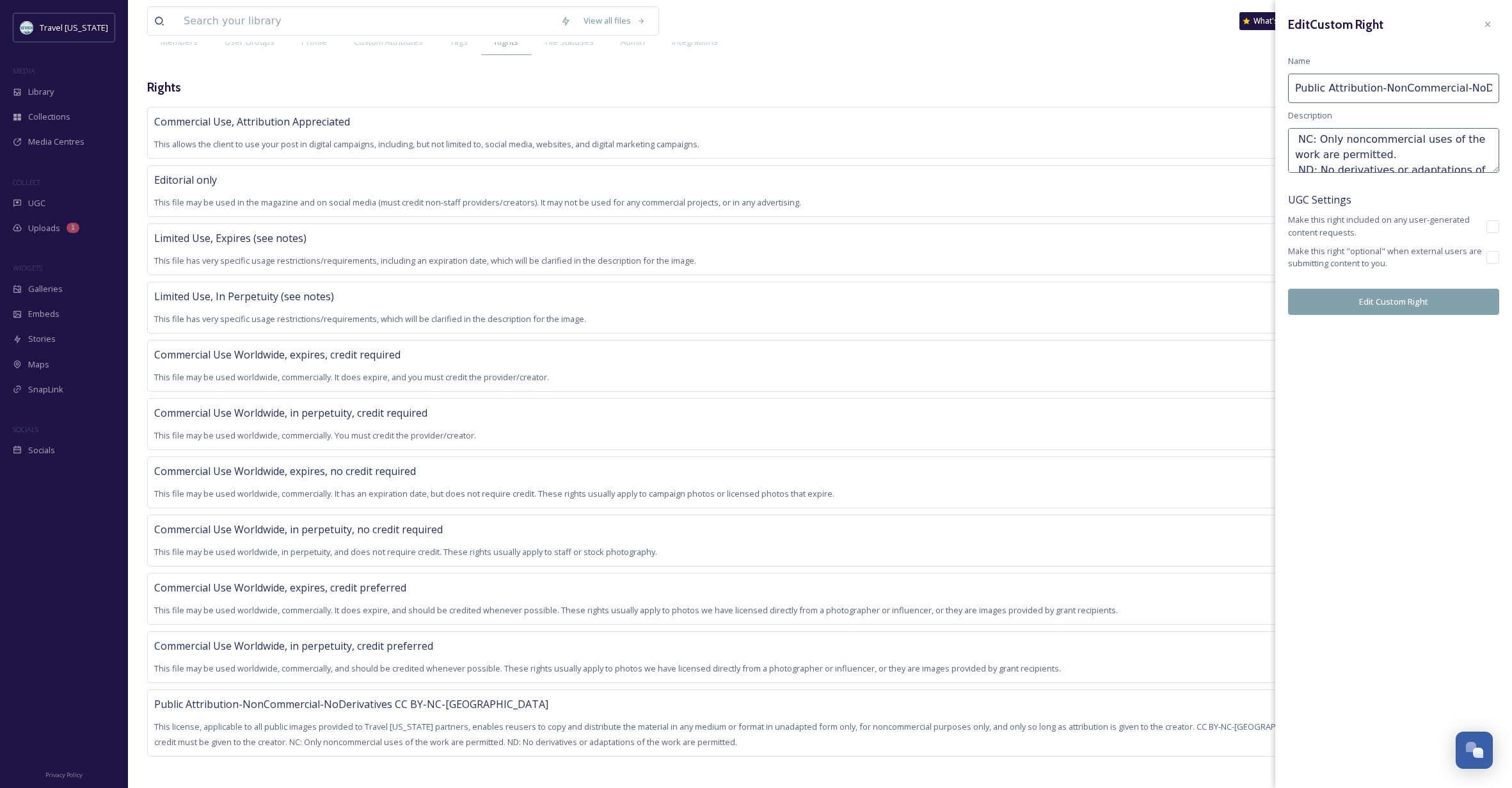
scroll to position [199, 0]
click at [1413, 156] on textarea "This license, applicable to all public images provided to Travel [US_STATE] par…" at bounding box center [1393, 150] width 211 height 45
paste textarea "[URL][DOMAIN_NAME]"
type textarea "This license, applicable to all public images provided to Travel [US_STATE] par…"
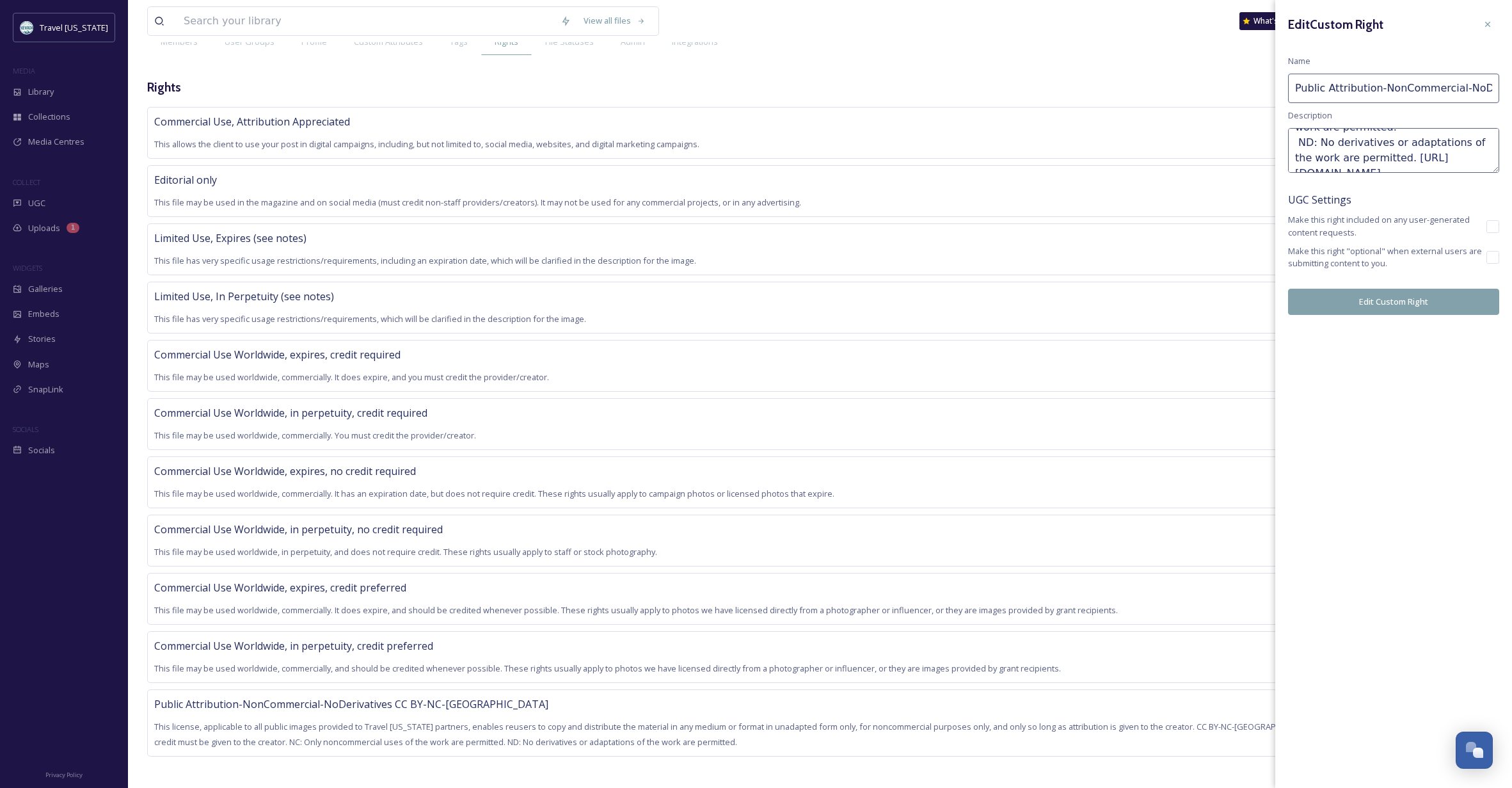
click at [1394, 307] on button "Edit Custom Right" at bounding box center [1393, 302] width 211 height 26
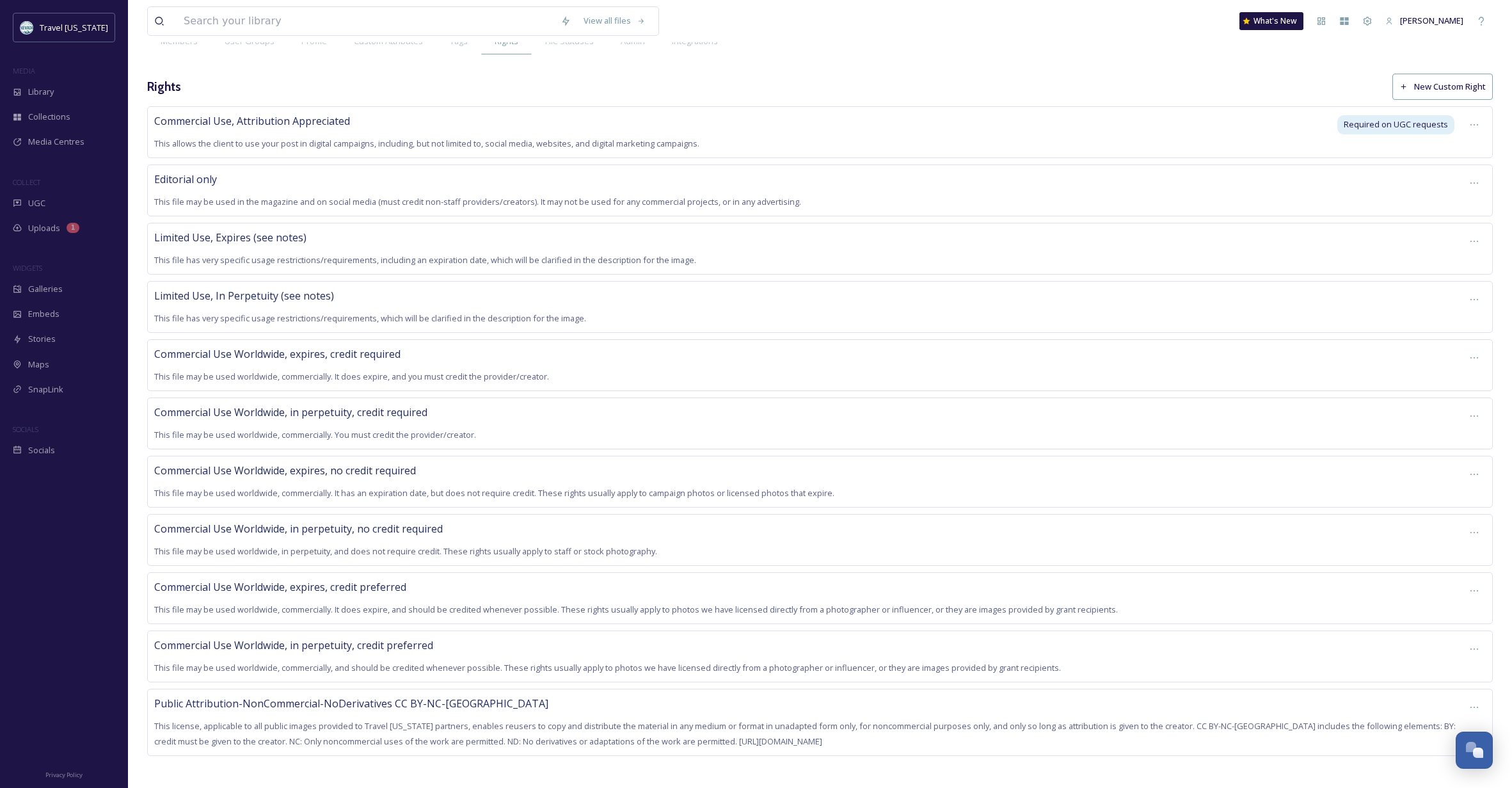
scroll to position [78, 0]
click at [60, 139] on span "Media Centres" at bounding box center [56, 142] width 56 height 12
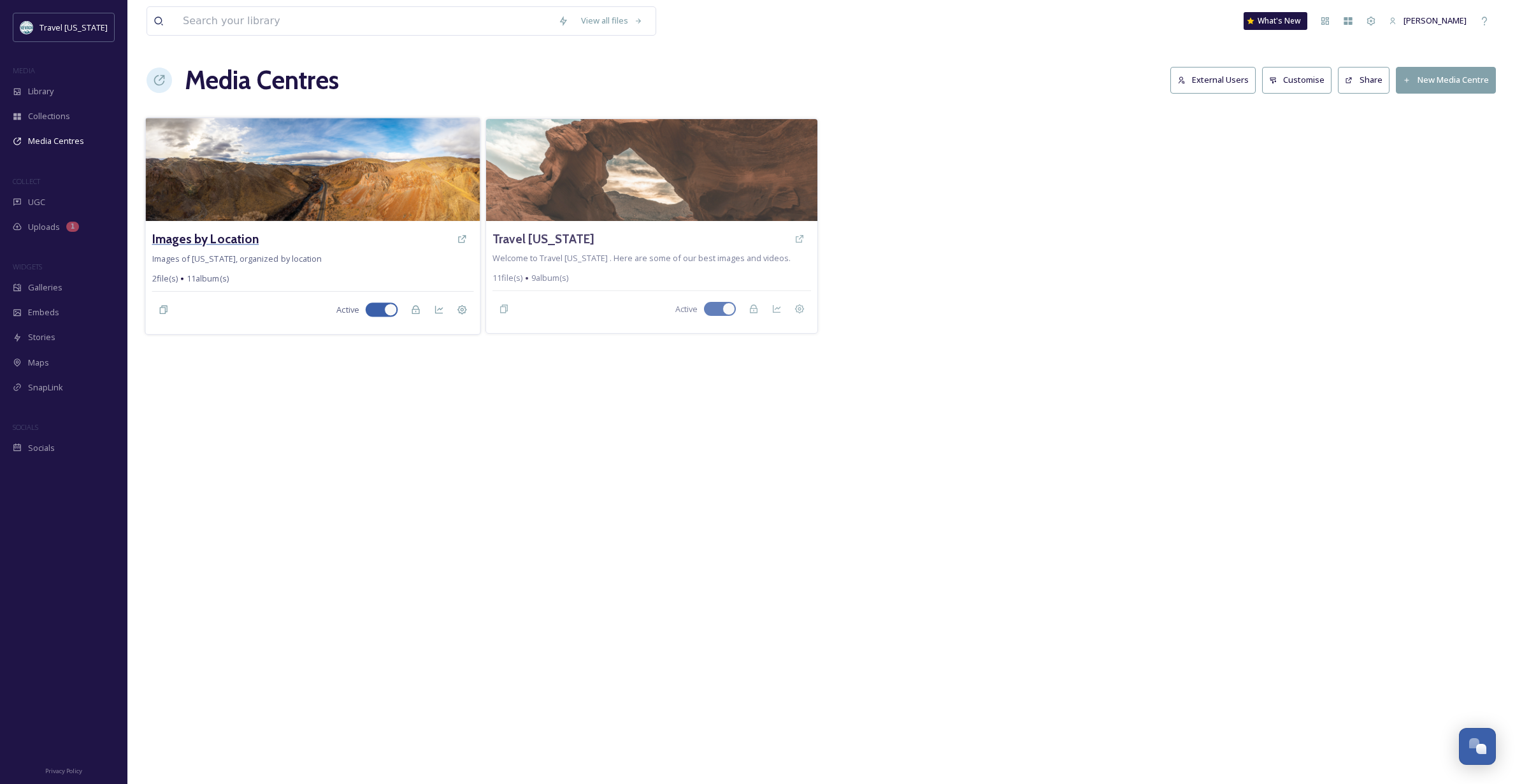
click at [245, 239] on h3 "Images by Location" at bounding box center [205, 239] width 107 height 19
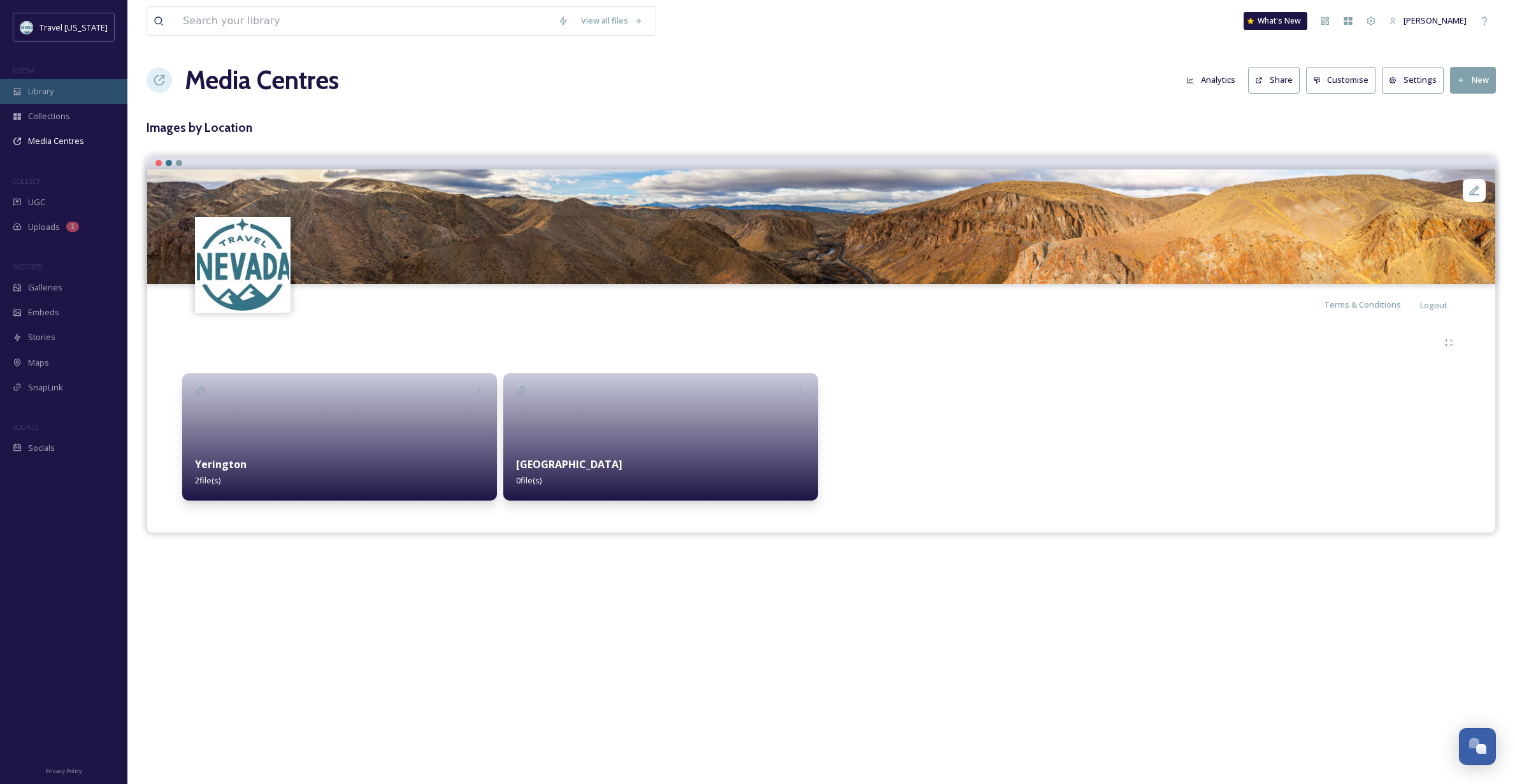
click at [39, 92] on span "Library" at bounding box center [41, 92] width 26 height 12
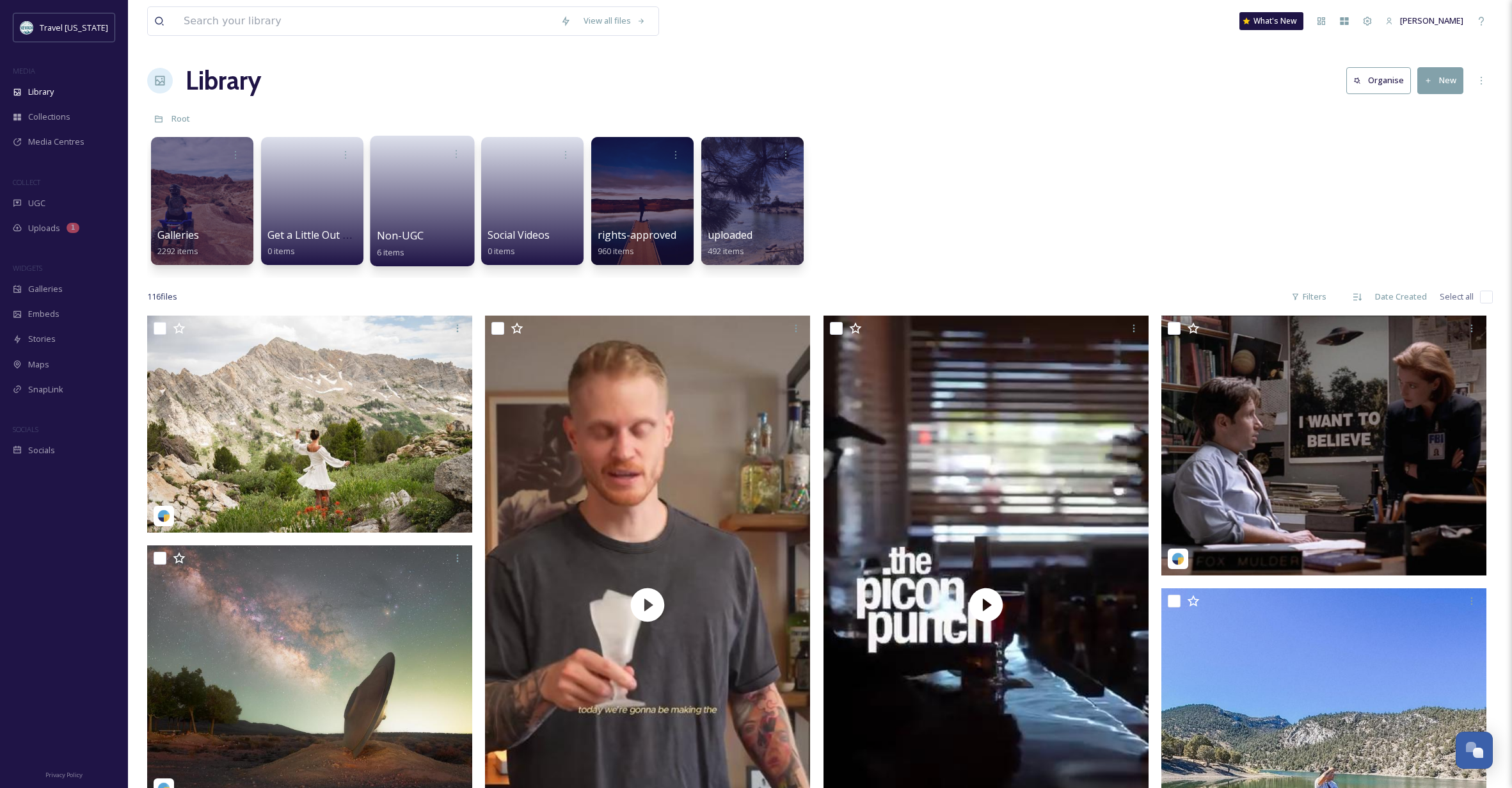
click at [436, 219] on link at bounding box center [422, 197] width 91 height 62
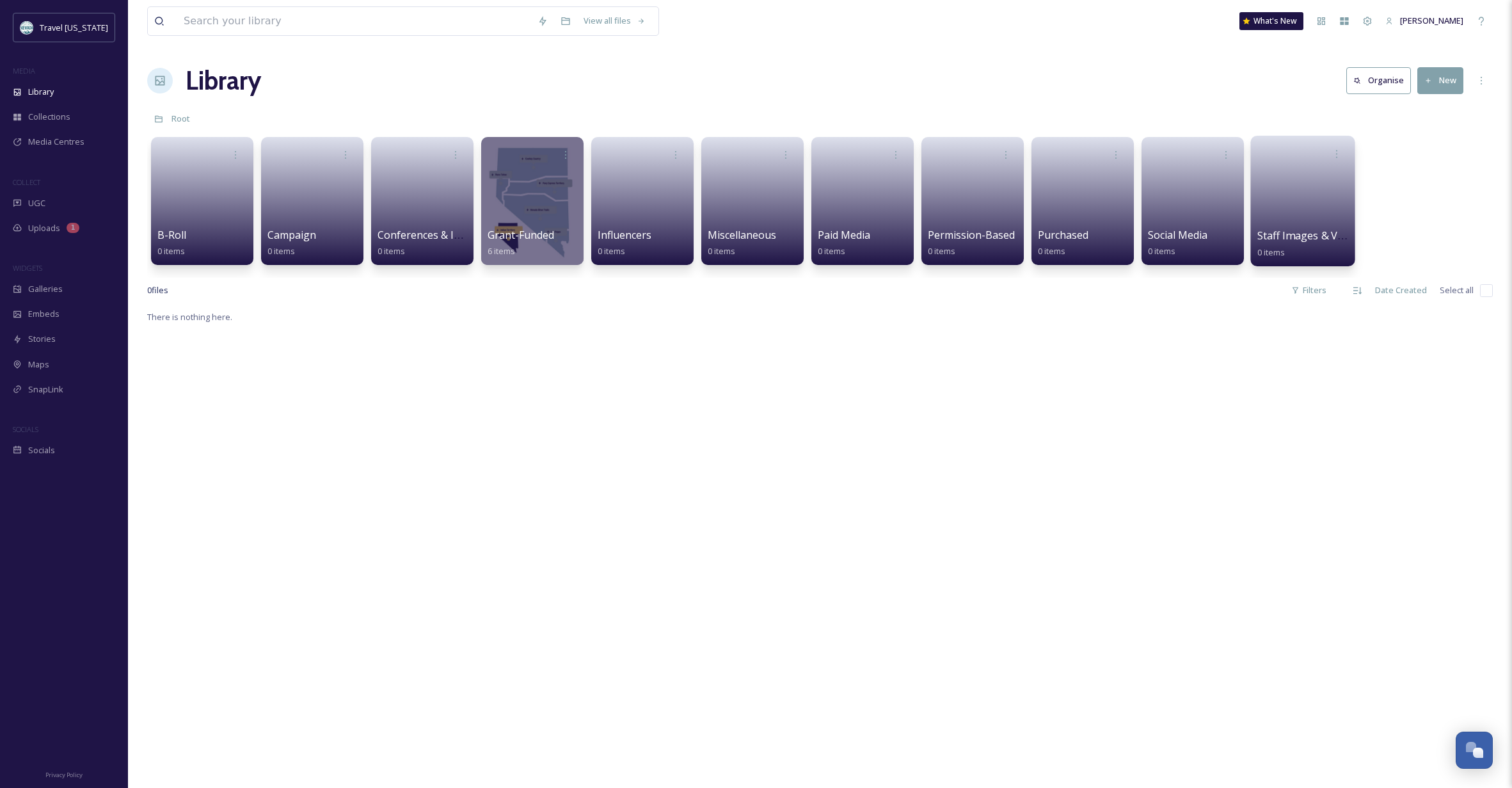
click at [1286, 211] on link at bounding box center [1303, 197] width 91 height 62
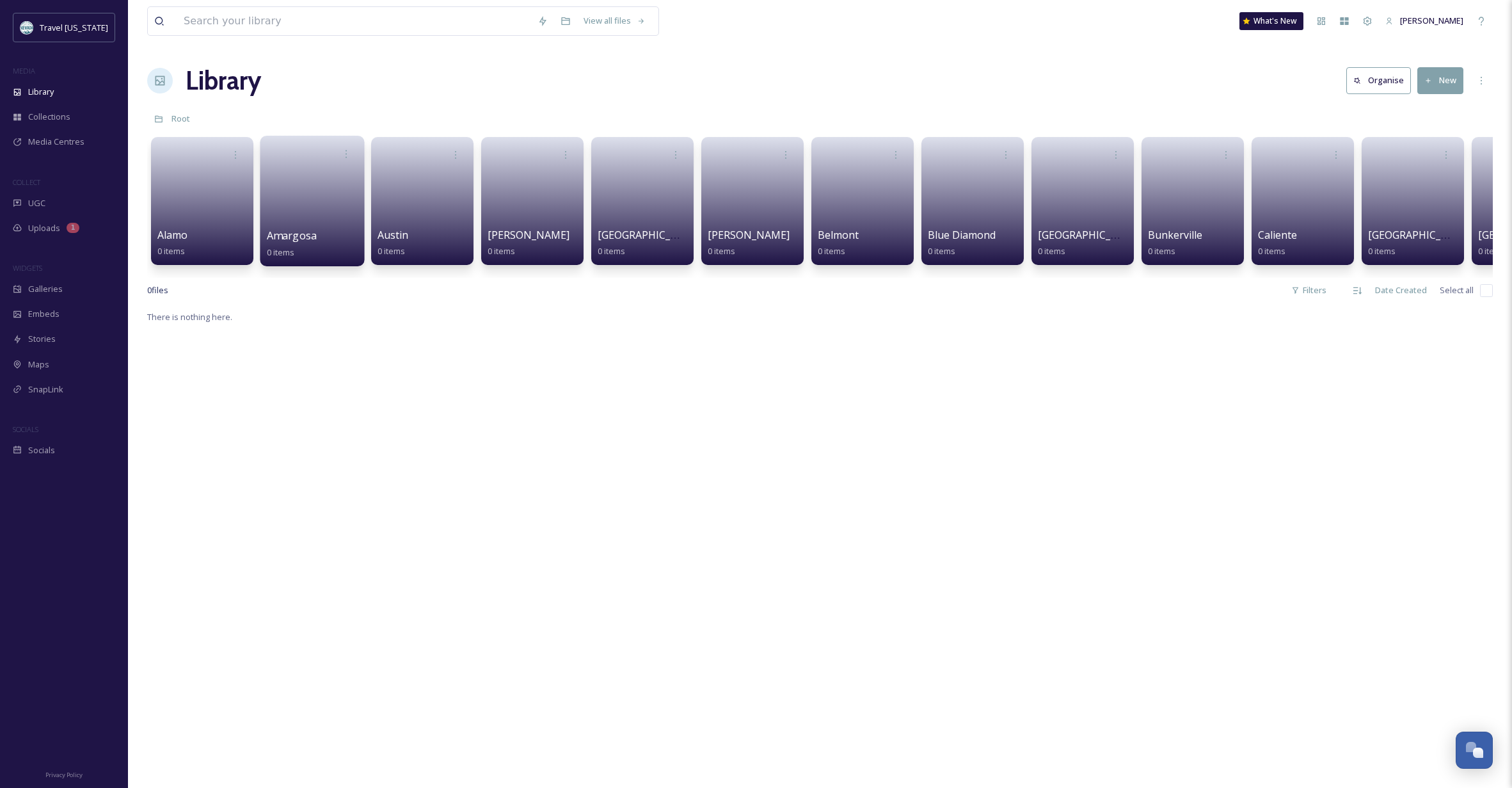
click at [283, 220] on link at bounding box center [312, 197] width 91 height 62
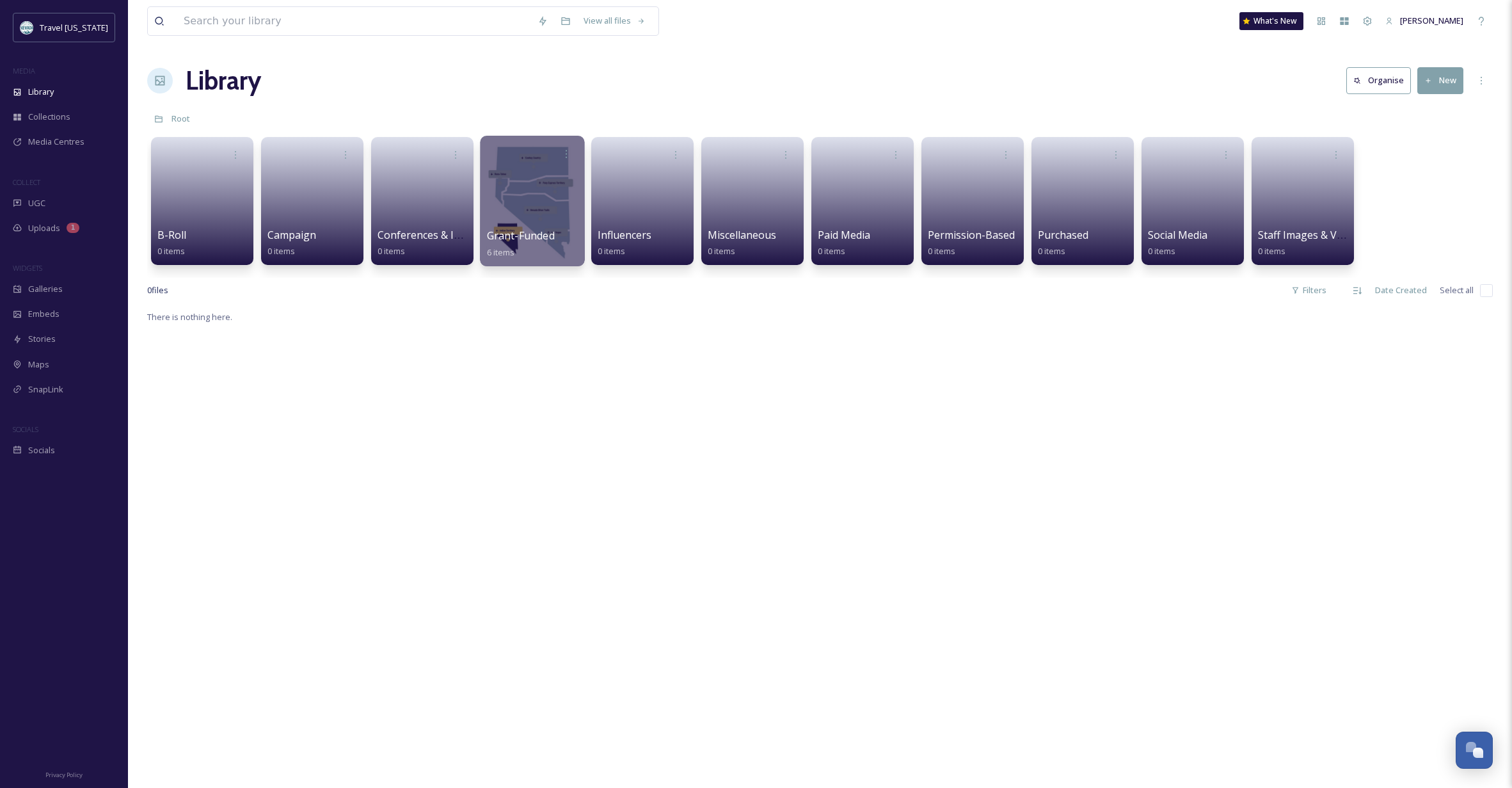
click at [547, 198] on div at bounding box center [532, 201] width 105 height 131
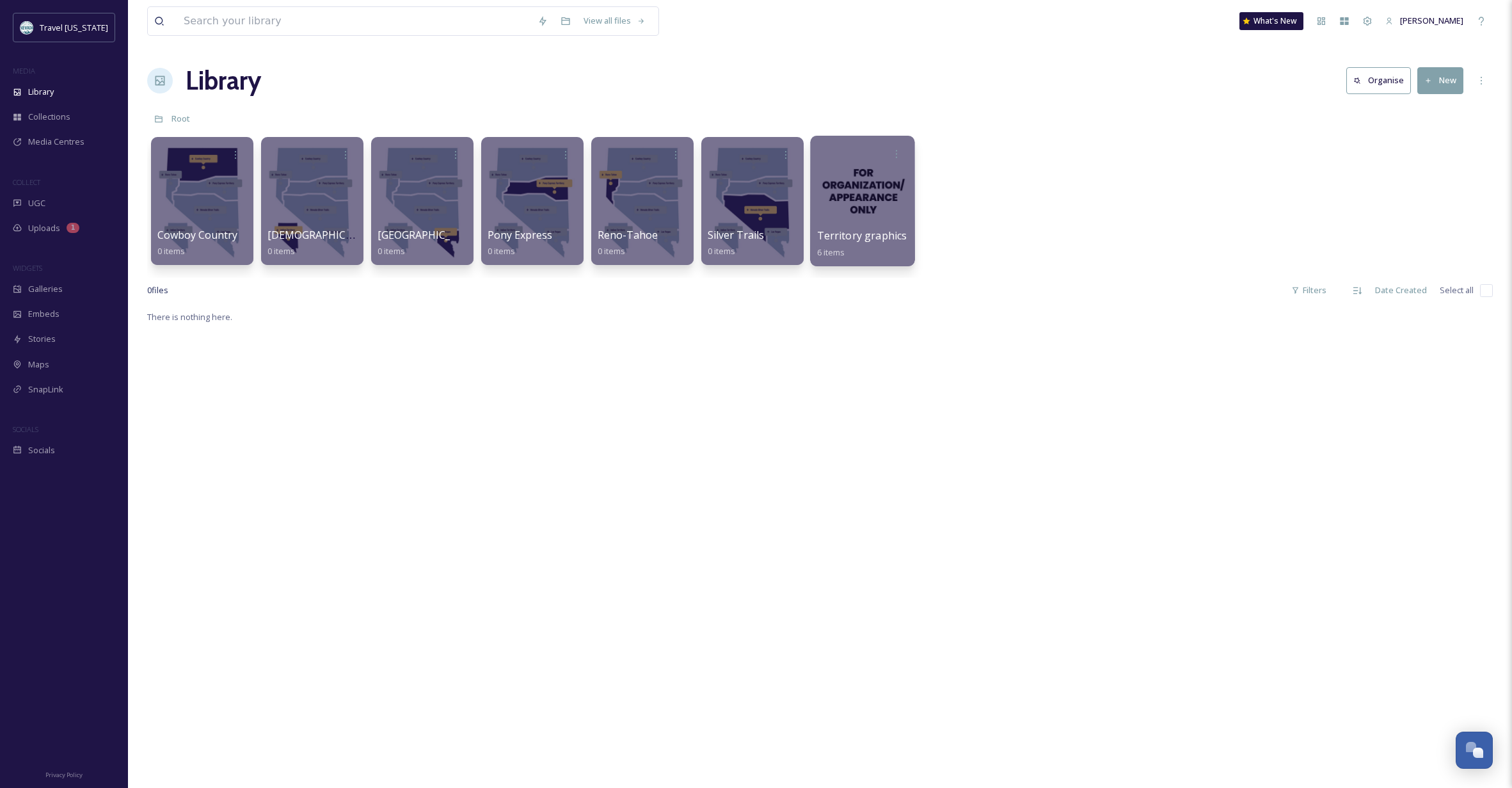
click at [884, 199] on div at bounding box center [862, 201] width 105 height 131
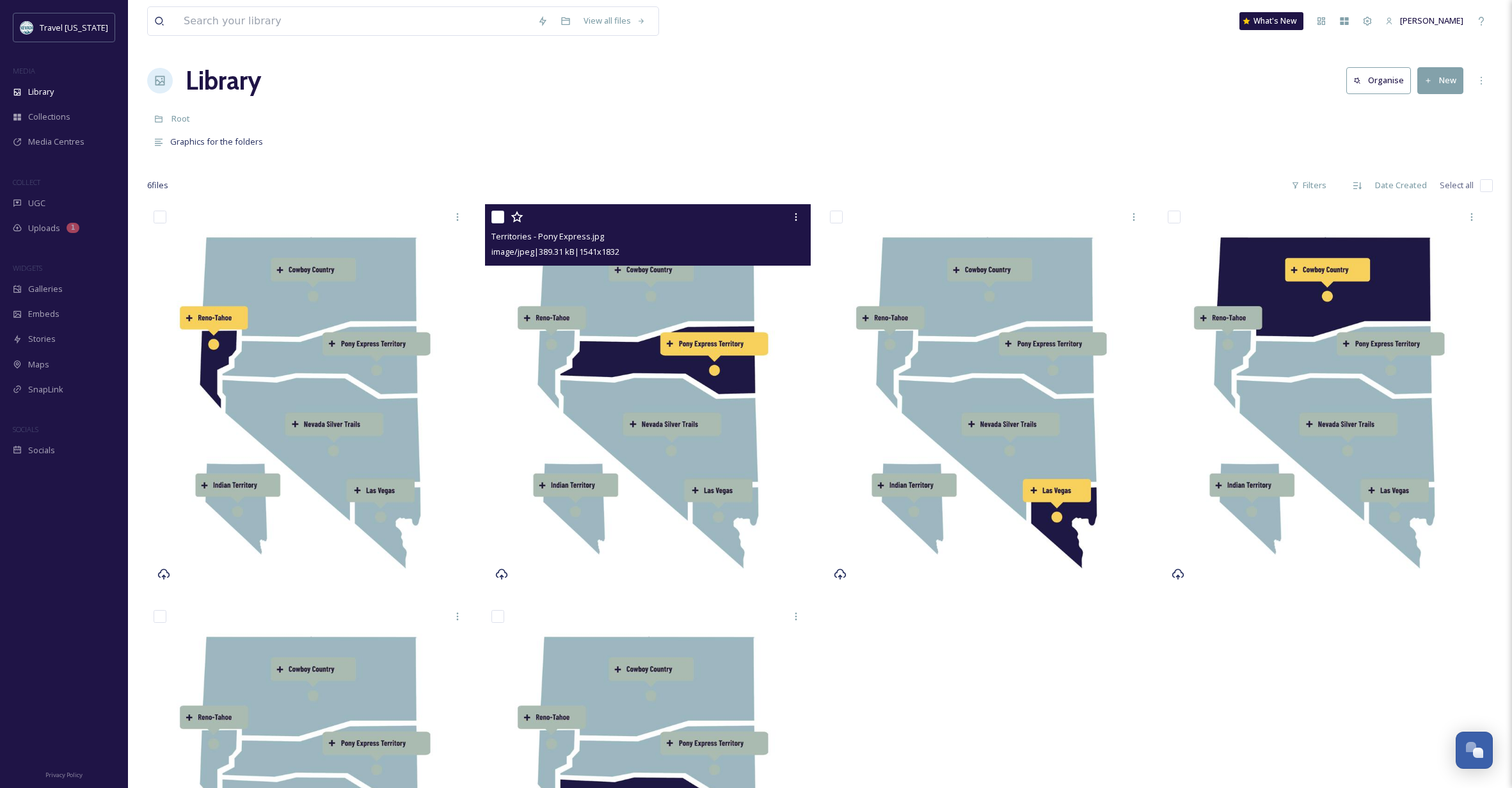
click at [669, 352] on img at bounding box center [647, 397] width 325 height 386
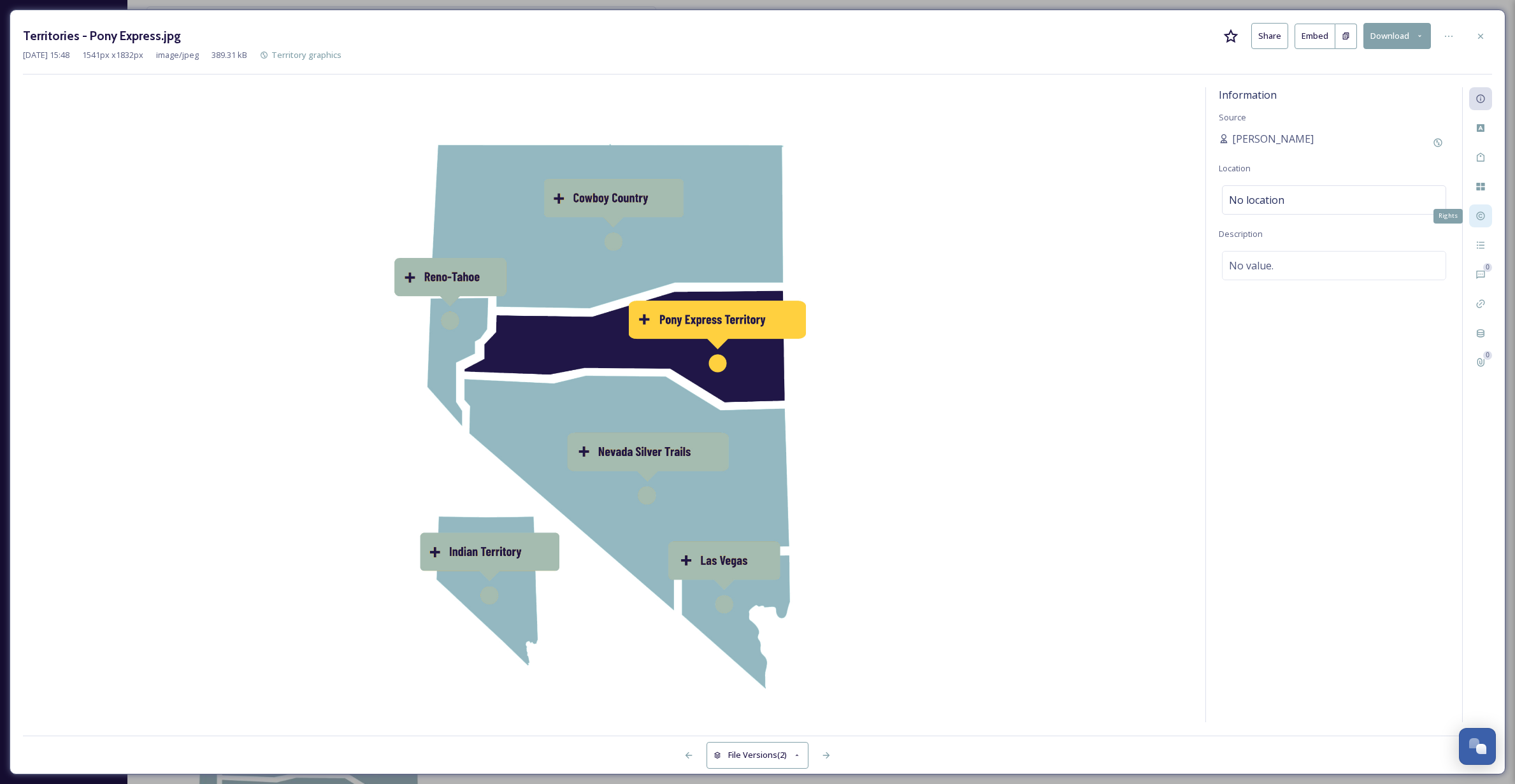
click at [1478, 219] on icon at bounding box center [1480, 216] width 8 height 8
click at [1383, 203] on div "No Copyright" at bounding box center [1333, 209] width 224 height 30
click at [1352, 181] on div "Rights Status No status Copyright No Copyright Rights No rights Additional Righ…" at bounding box center [1333, 404] width 256 height 635
click at [1339, 147] on div "No status" at bounding box center [1333, 149] width 224 height 30
click at [1333, 113] on div "Rights Status No status Copyright No Copyright Rights No rights Additional Righ…" at bounding box center [1333, 404] width 256 height 635
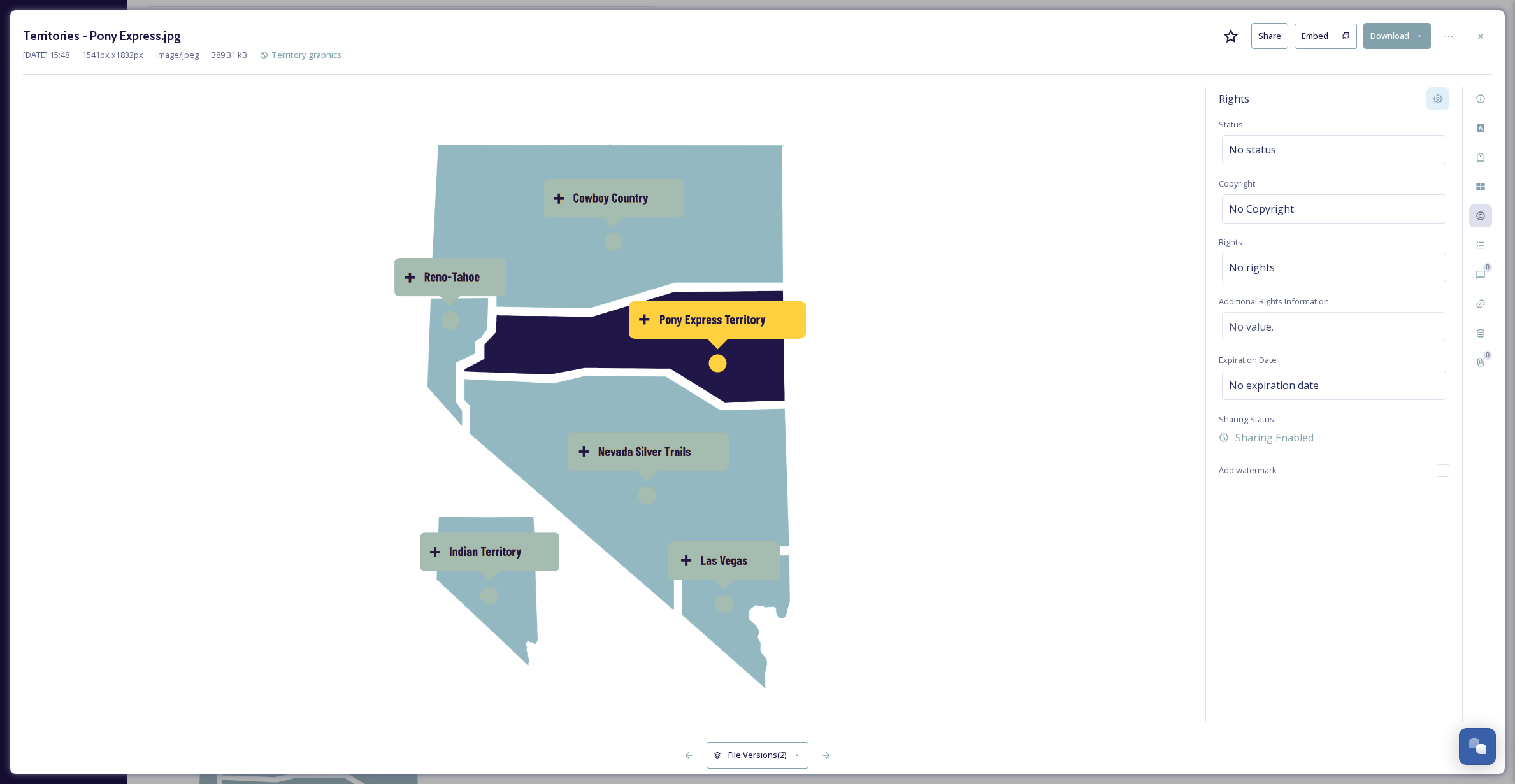
click at [1439, 96] on icon at bounding box center [1438, 99] width 10 height 10
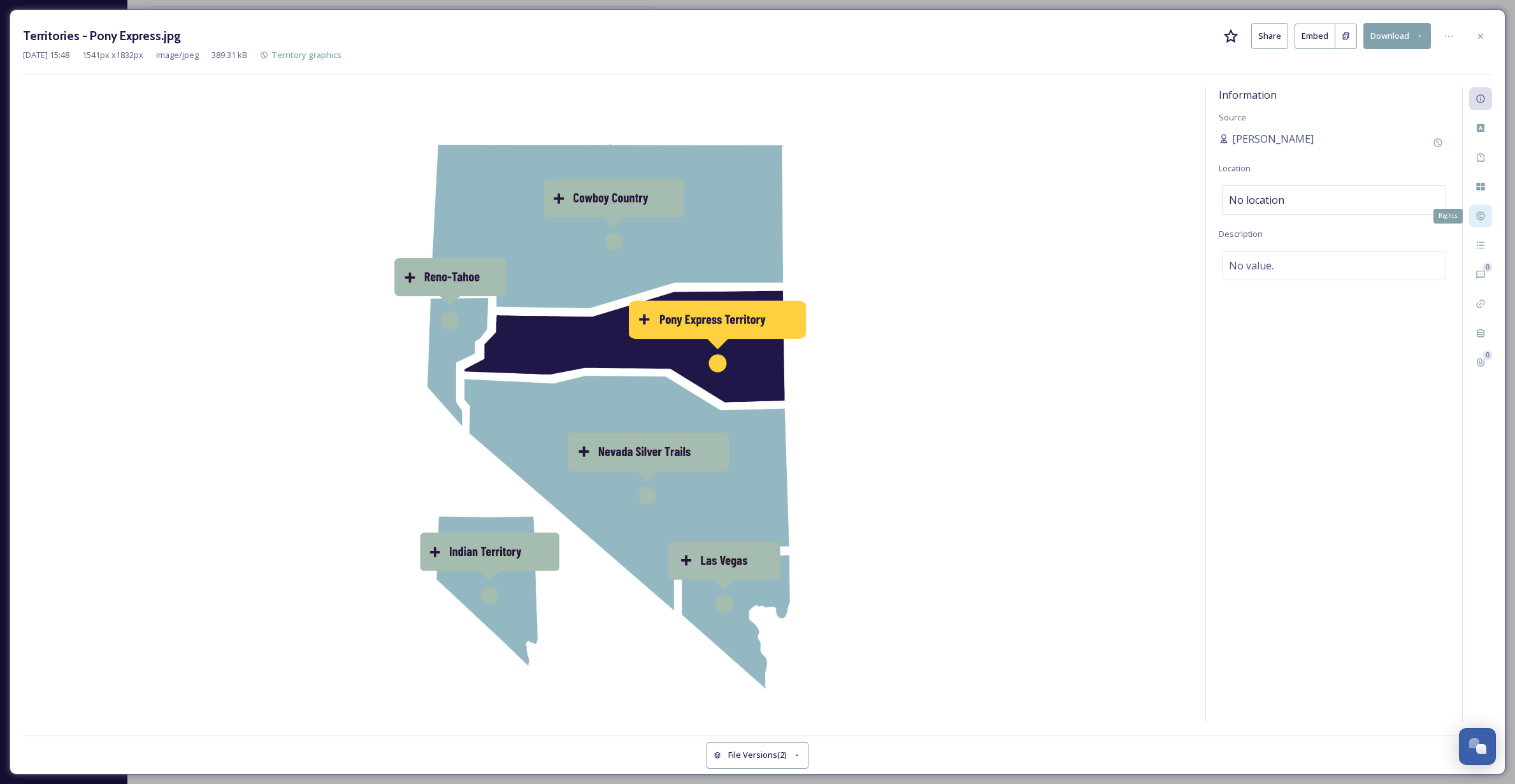
click at [1483, 213] on icon at bounding box center [1480, 216] width 10 height 10
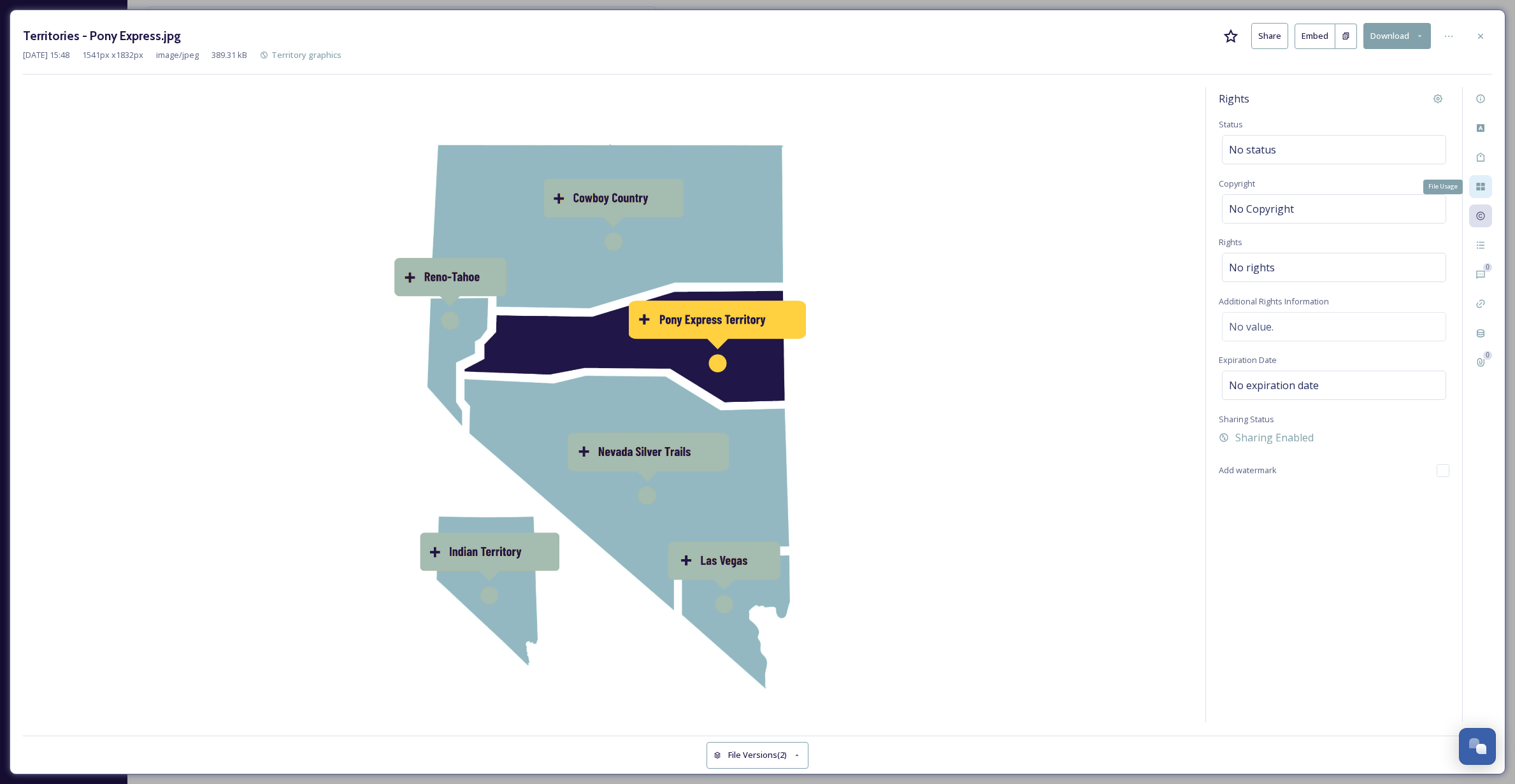
click at [1481, 180] on div "File Usage" at bounding box center [1480, 186] width 23 height 23
click at [1478, 215] on icon at bounding box center [1480, 216] width 8 height 8
click at [1481, 331] on icon at bounding box center [1480, 333] width 10 height 10
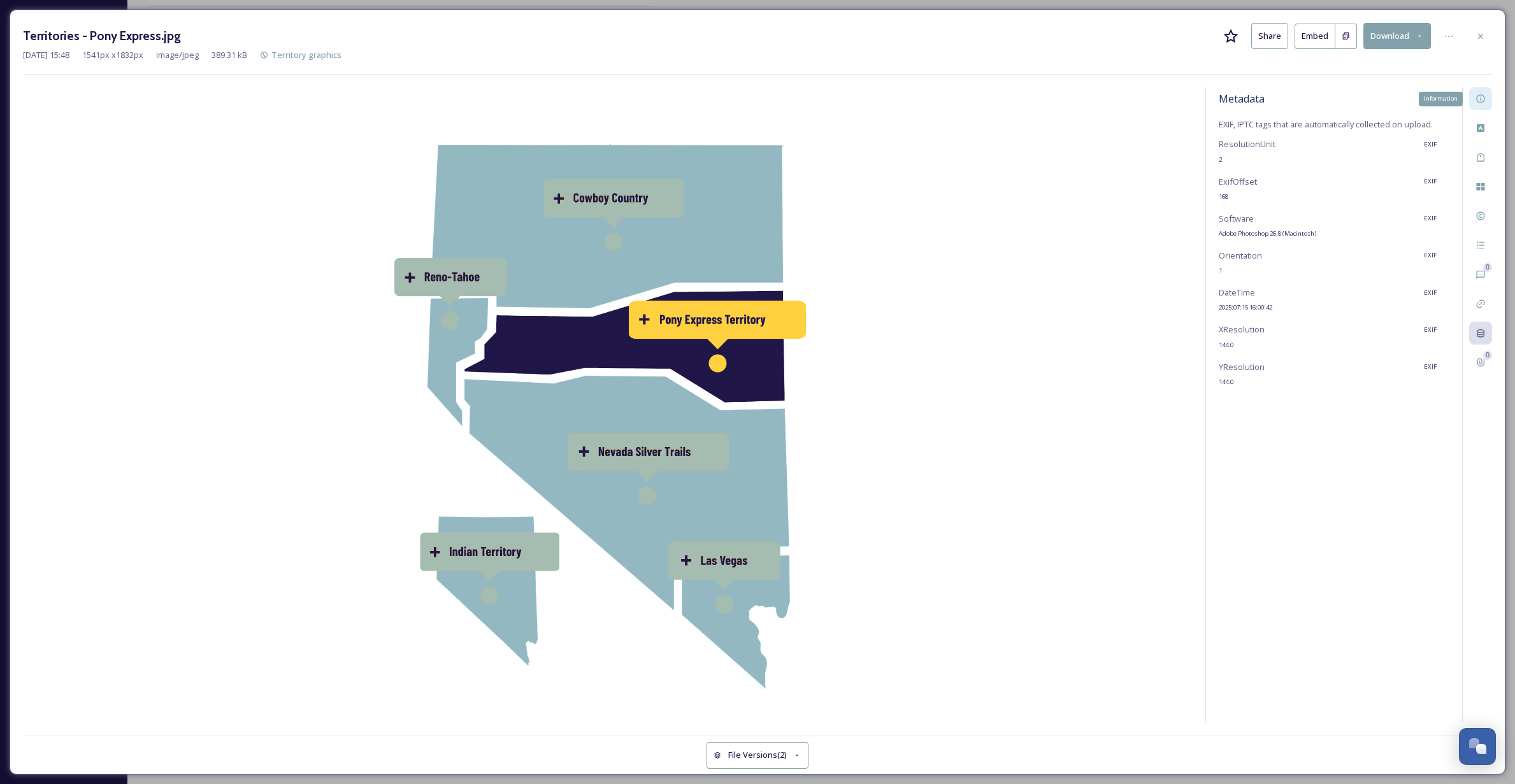
click at [1479, 96] on icon at bounding box center [1480, 99] width 10 height 10
click at [1479, 127] on icon at bounding box center [1480, 127] width 8 height 8
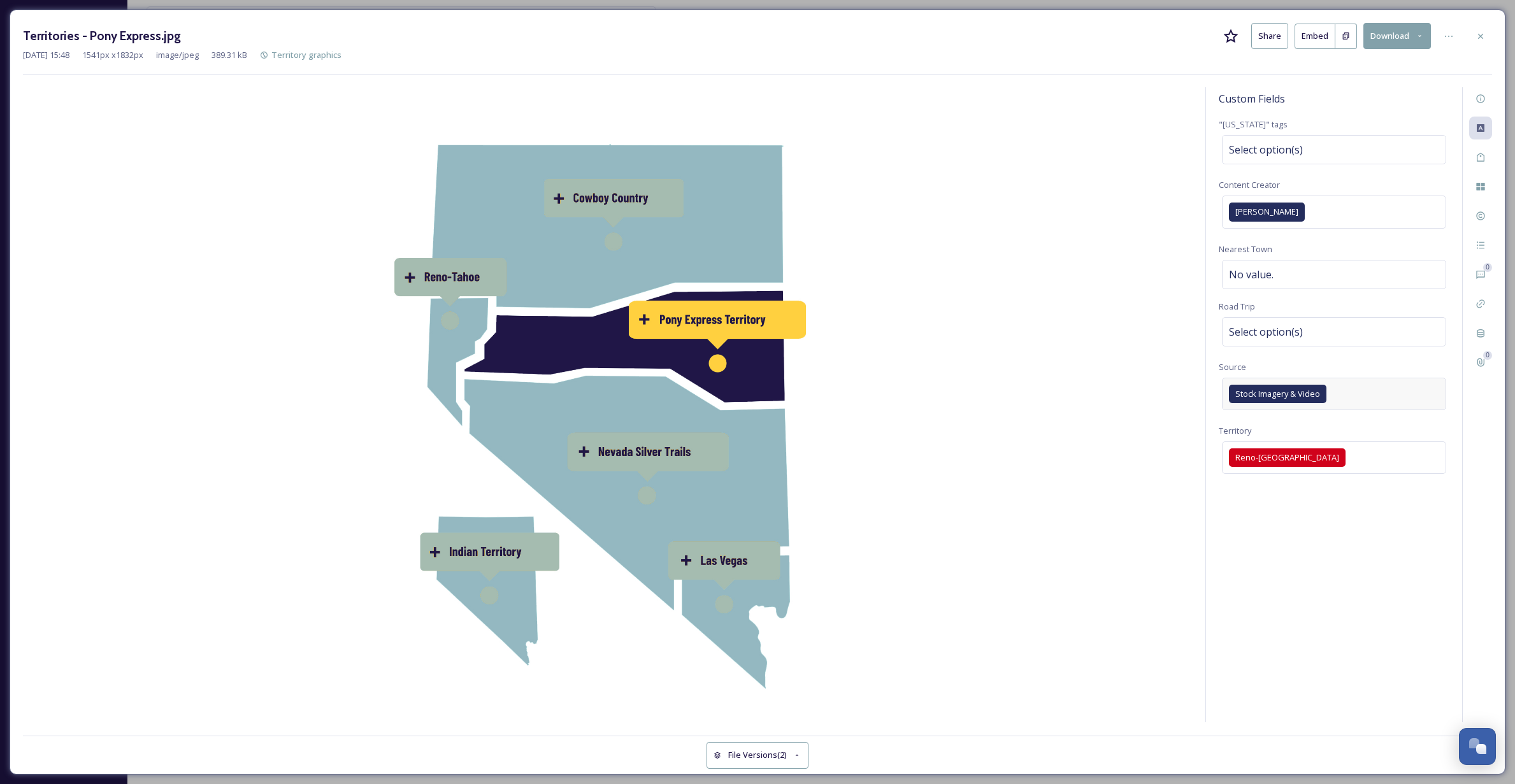
click at [1409, 391] on div "Stock Imagery & Video" at bounding box center [1333, 393] width 224 height 32
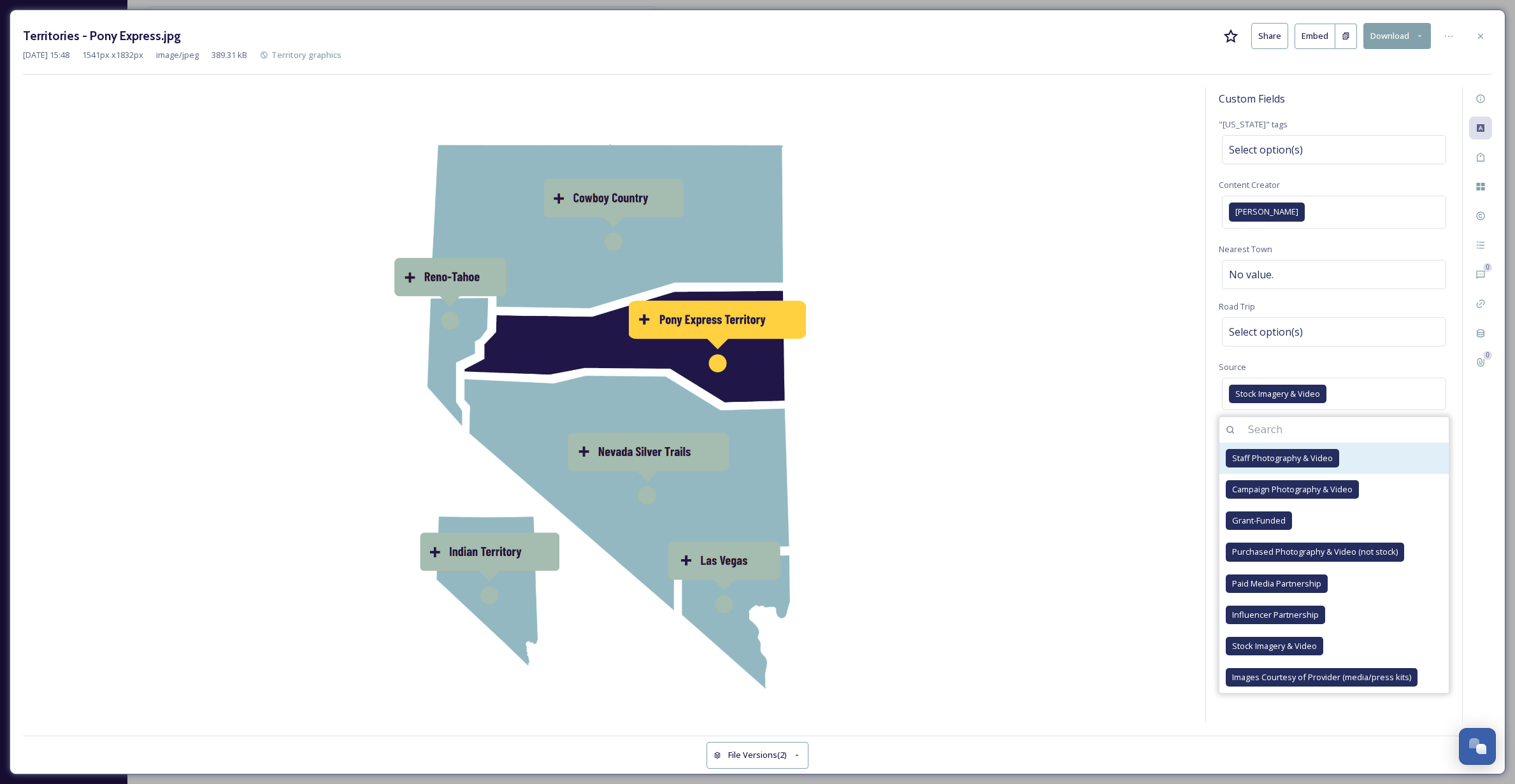
click at [1261, 456] on span "Staff Photography & Video" at bounding box center [1282, 458] width 101 height 12
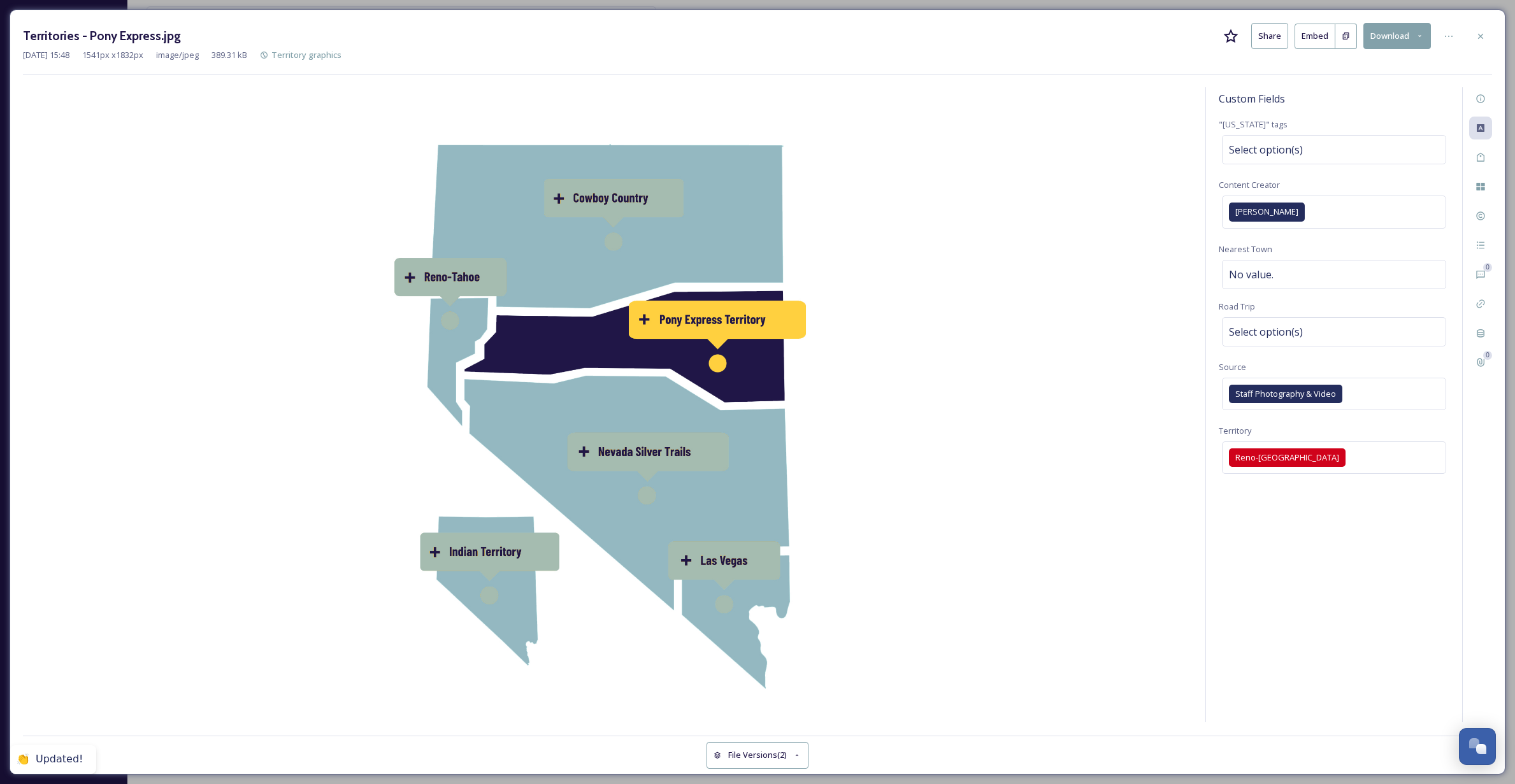
click at [1384, 370] on div "Source Staff Photography & Video" at bounding box center [1334, 386] width 231 height 54
click at [1480, 214] on icon at bounding box center [1480, 216] width 10 height 10
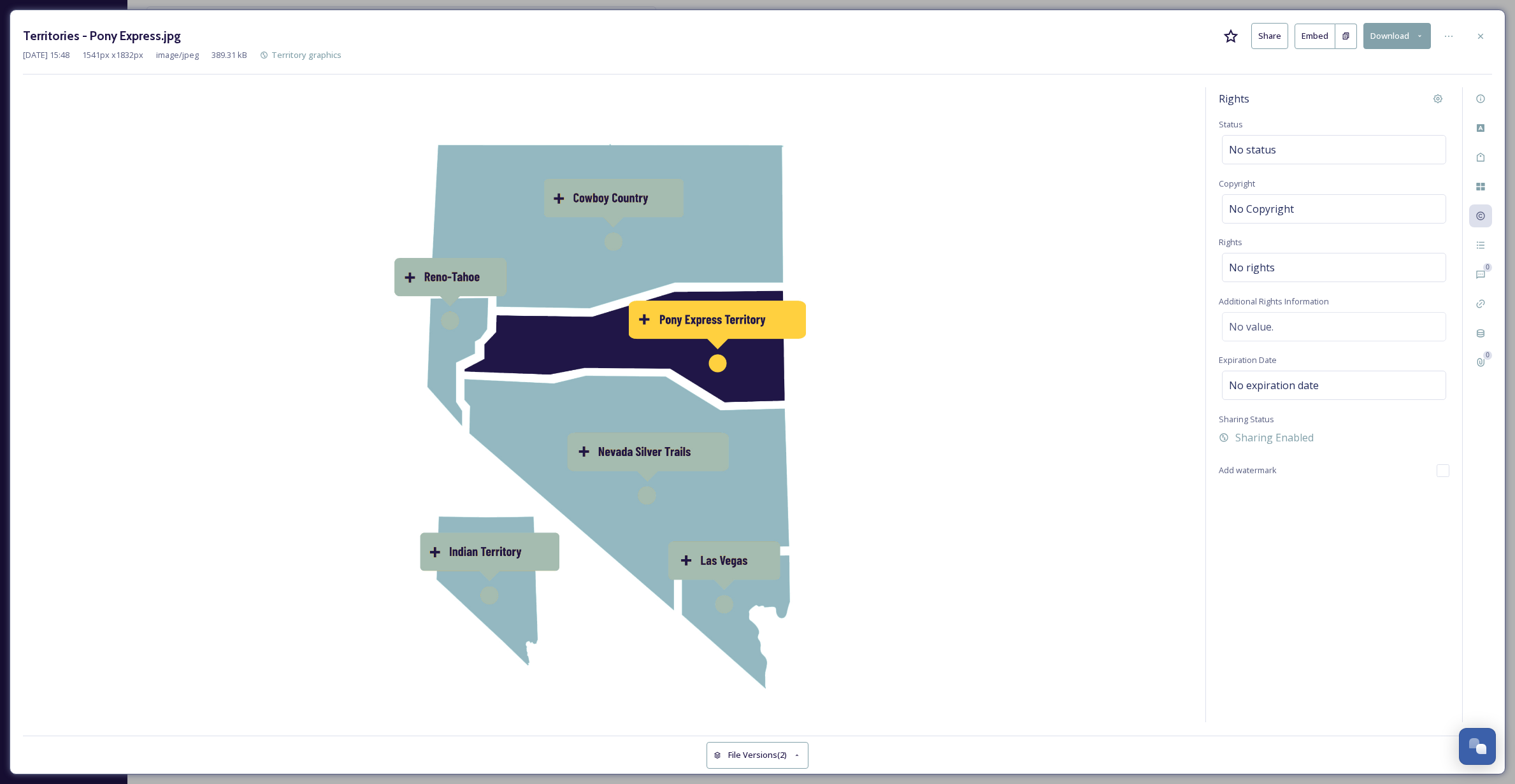
click at [1348, 35] on icon at bounding box center [1345, 36] width 6 height 7
click at [1442, 31] on div at bounding box center [1448, 36] width 23 height 23
click at [1339, 575] on div "Rights Status No status Copyright No Copyright Rights No rights Additional Righ…" at bounding box center [1333, 404] width 256 height 635
click at [1475, 246] on icon at bounding box center [1480, 245] width 10 height 10
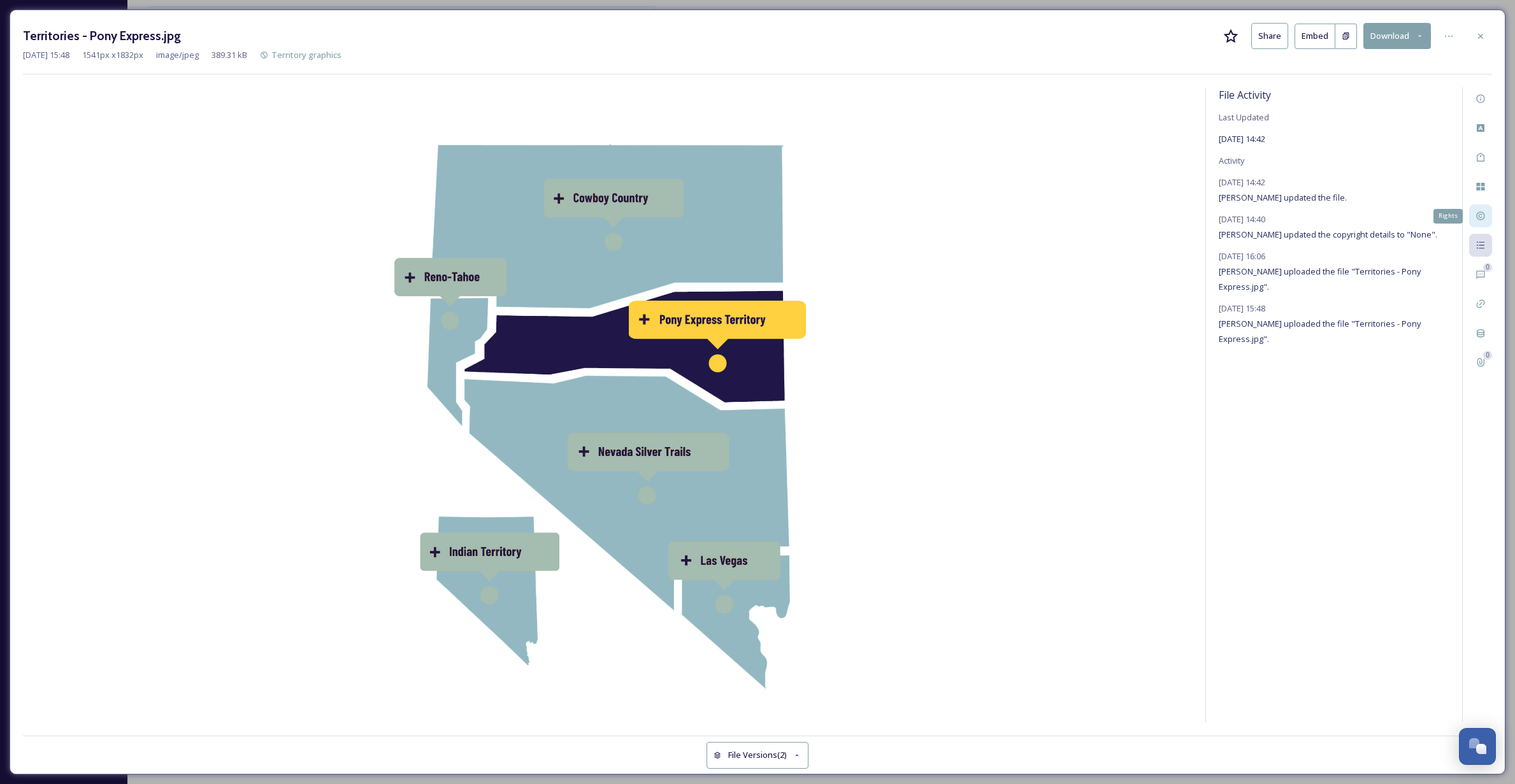
click at [1479, 216] on icon at bounding box center [1480, 216] width 8 height 8
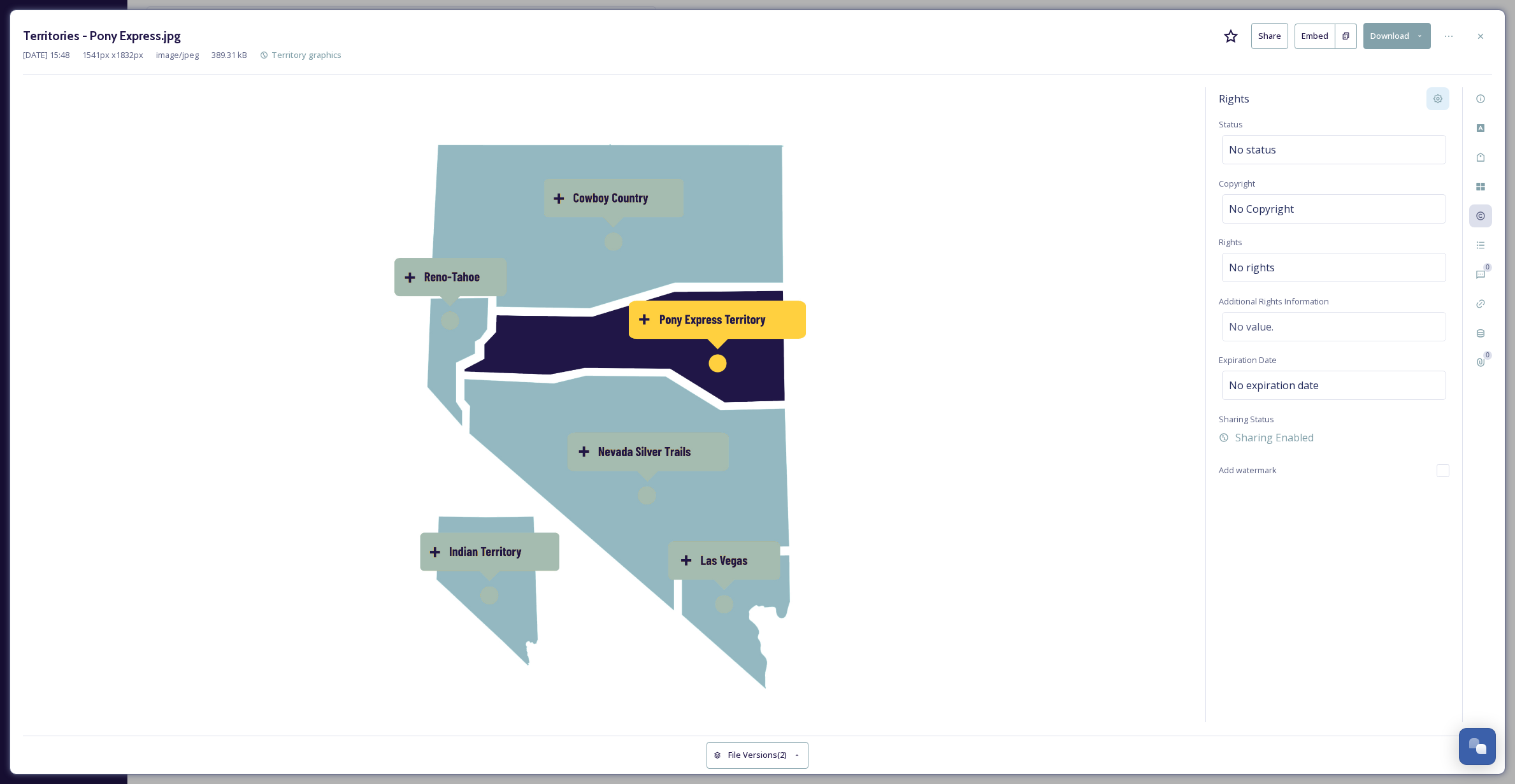
click at [1438, 97] on icon at bounding box center [1438, 99] width 10 height 10
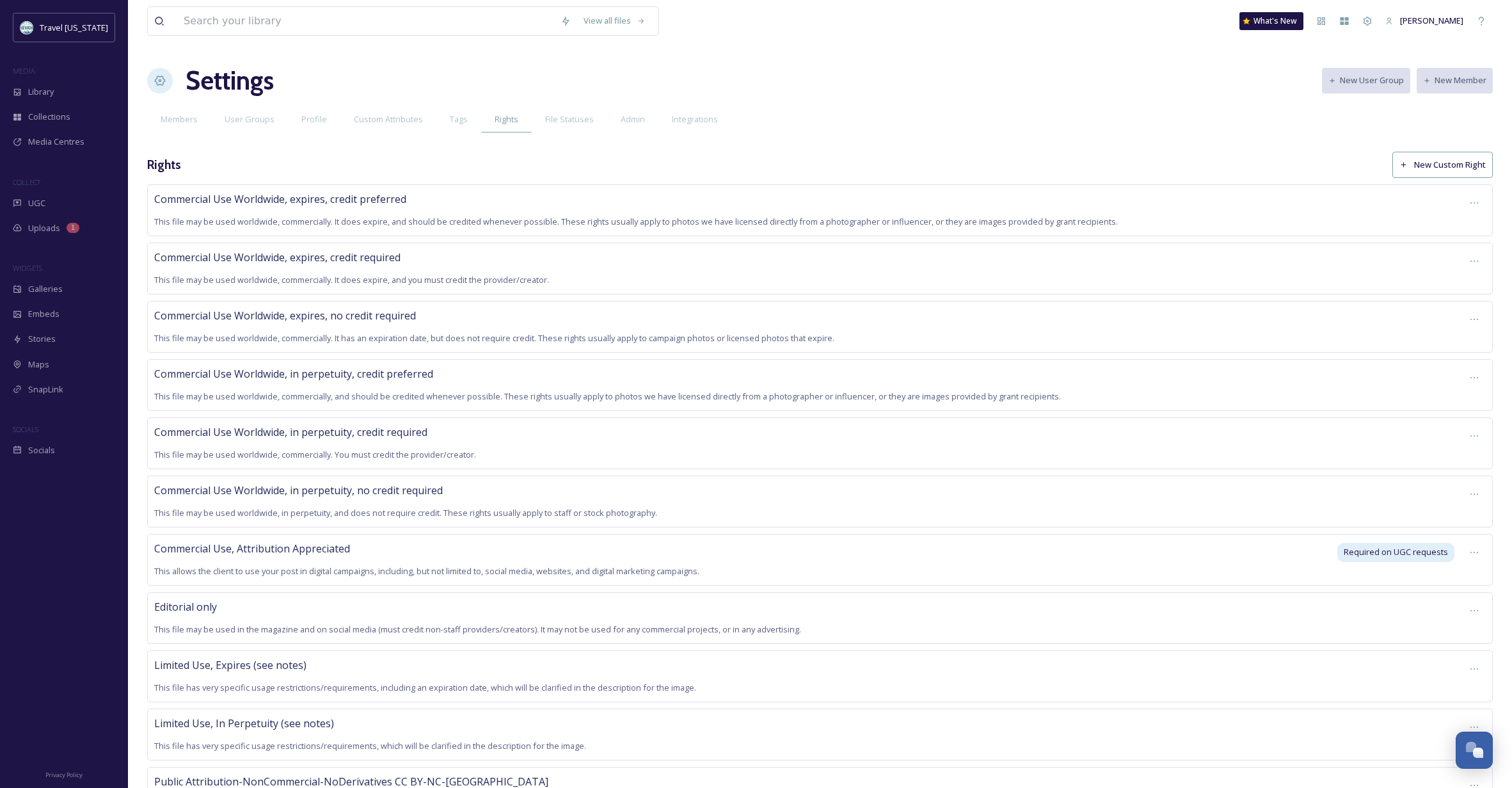
click at [222, 373] on span "Commercial Use Worldwide, in perpetuity, credit preferred" at bounding box center [294, 374] width 279 height 14
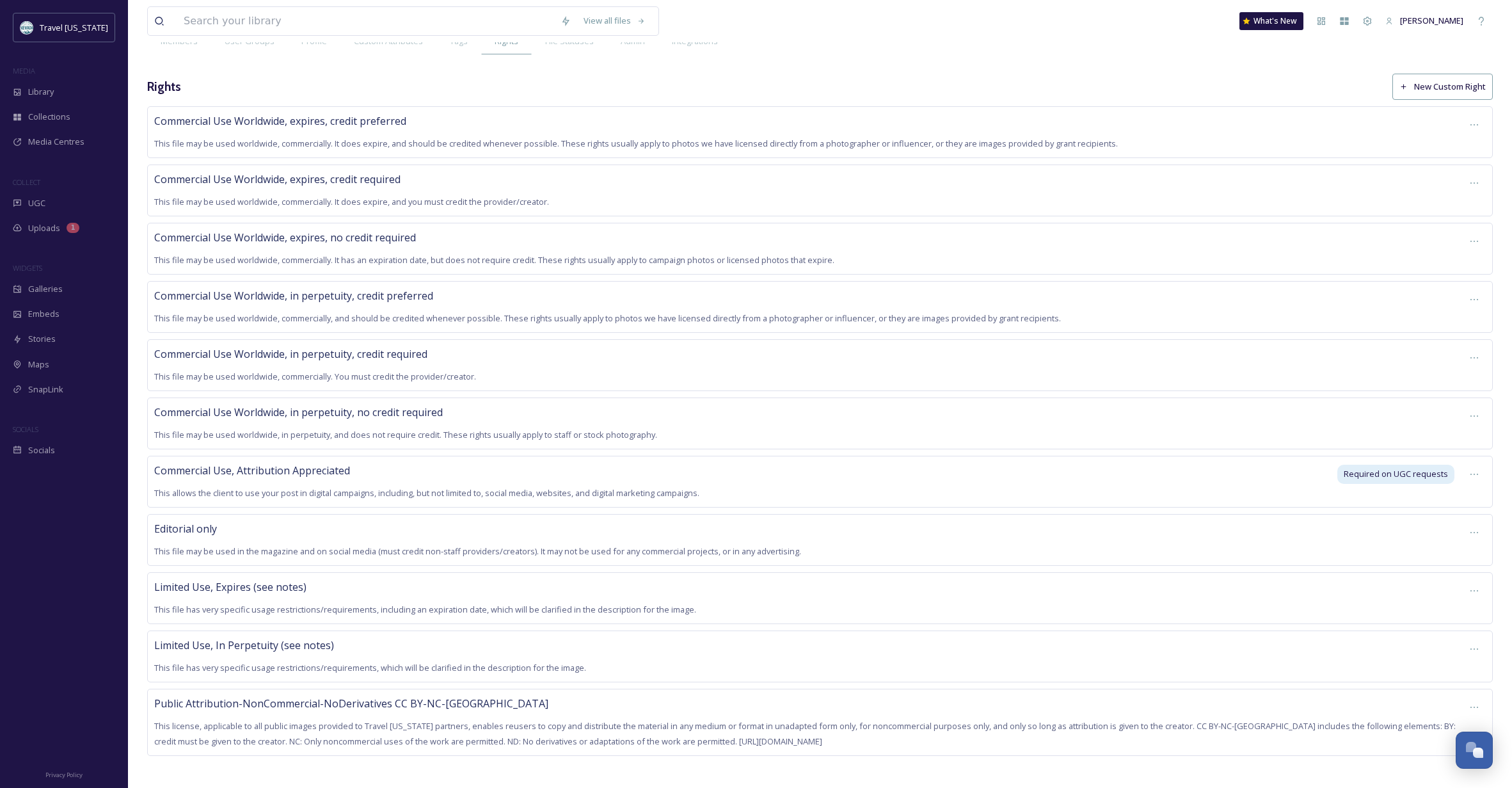
scroll to position [78, 0]
click at [42, 89] on span "Library" at bounding box center [41, 92] width 26 height 12
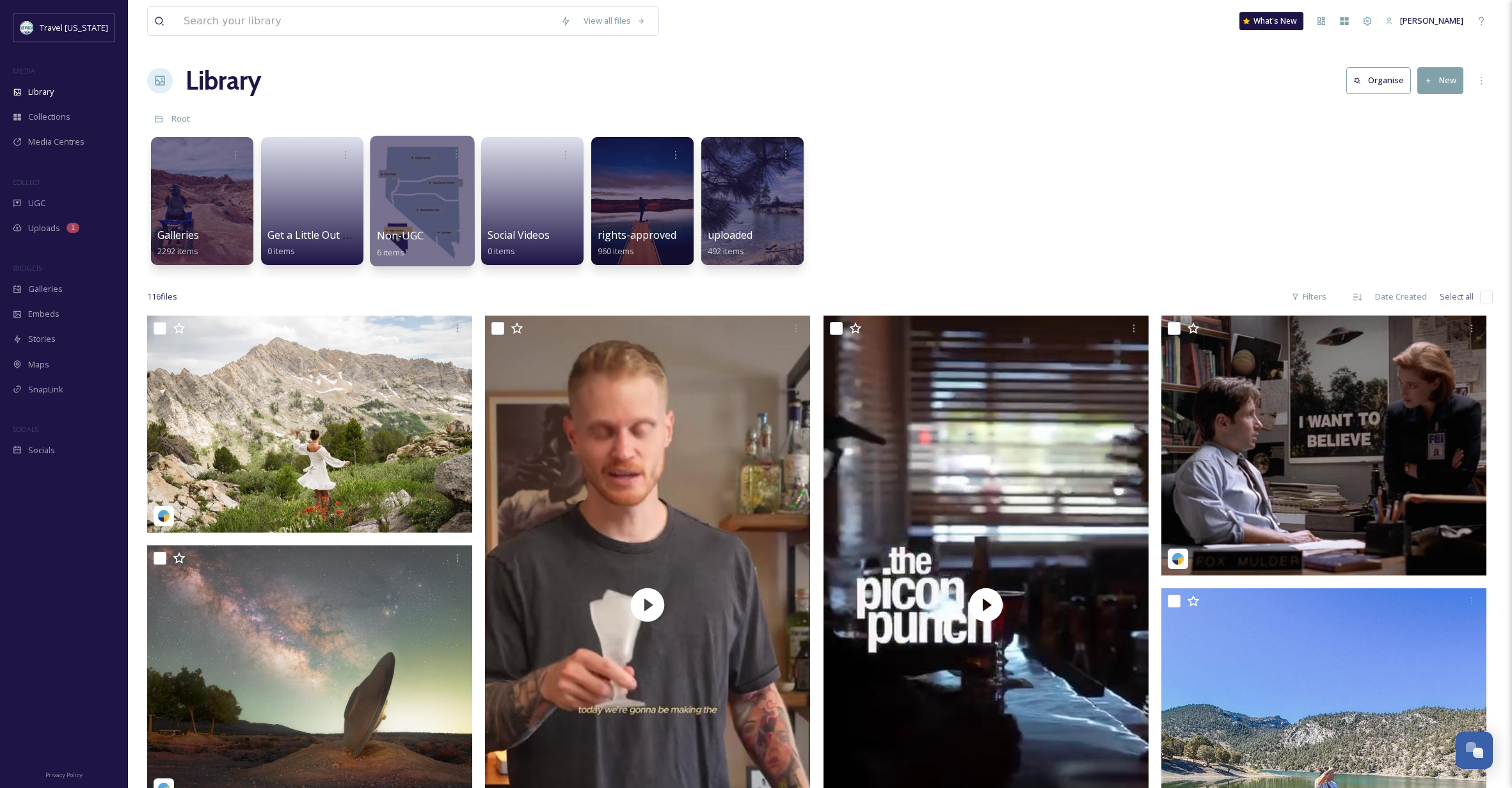
click at [411, 182] on div at bounding box center [422, 201] width 105 height 131
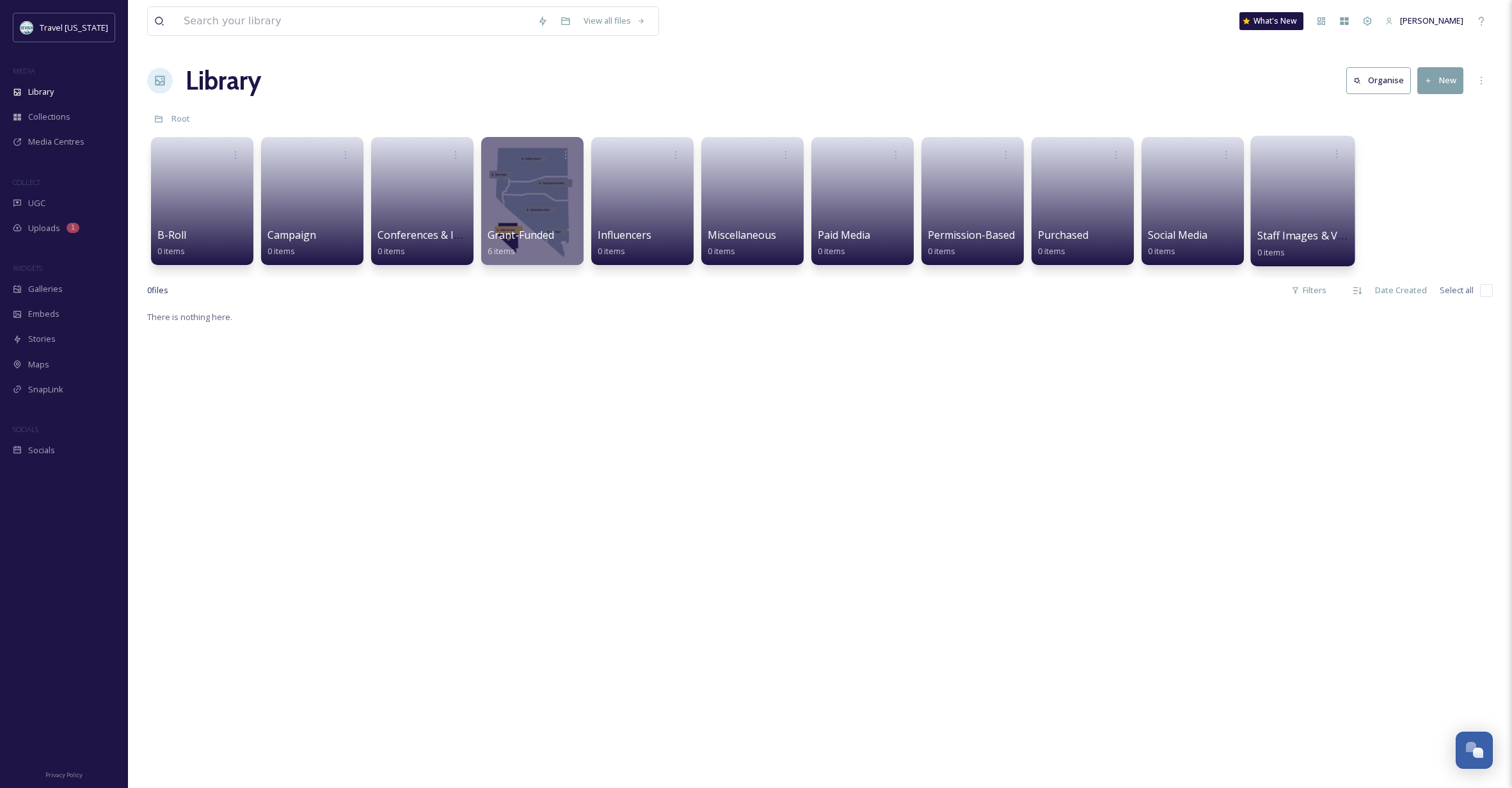
click at [1306, 205] on link at bounding box center [1303, 197] width 91 height 62
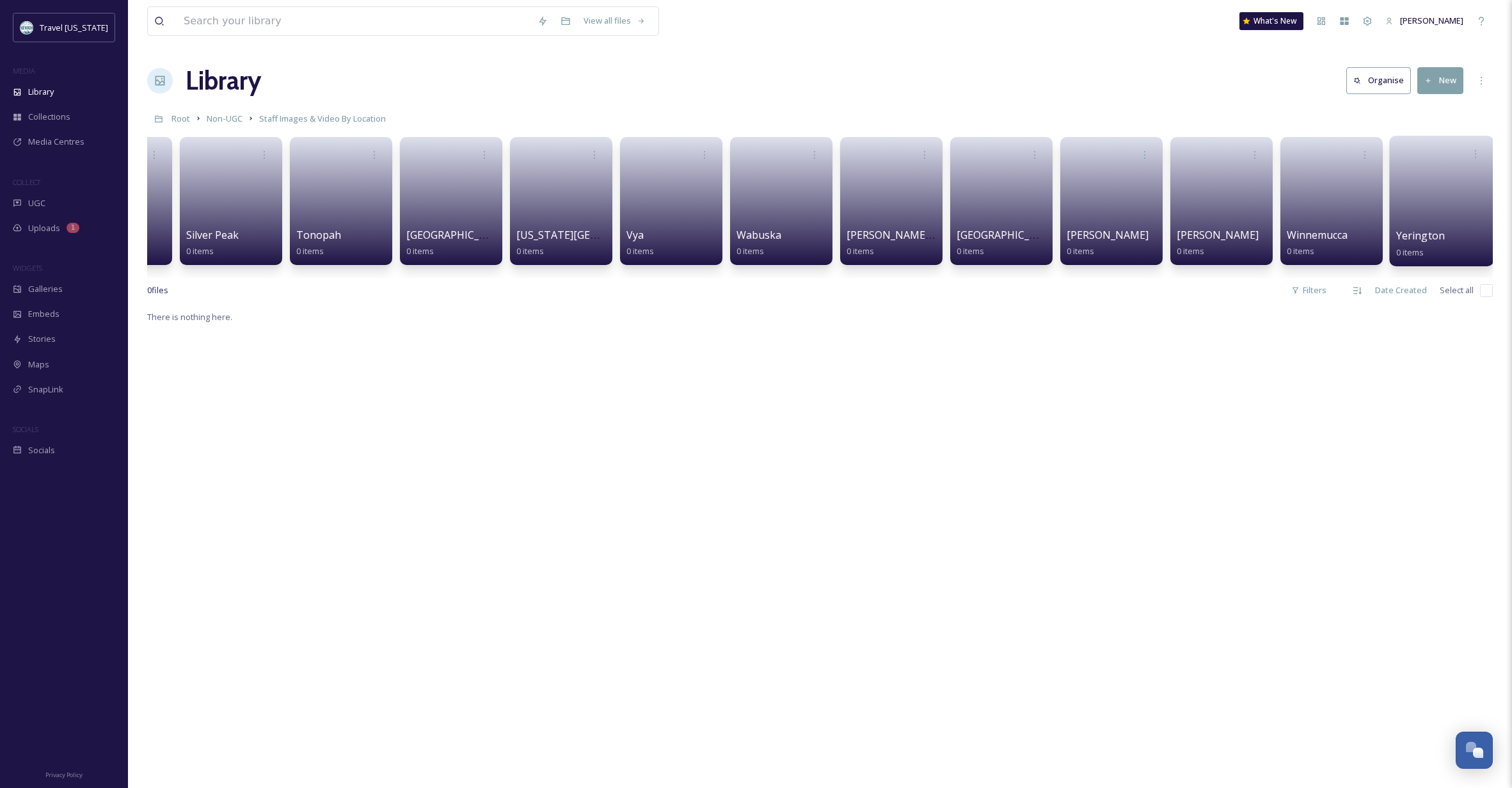
scroll to position [1, 0]
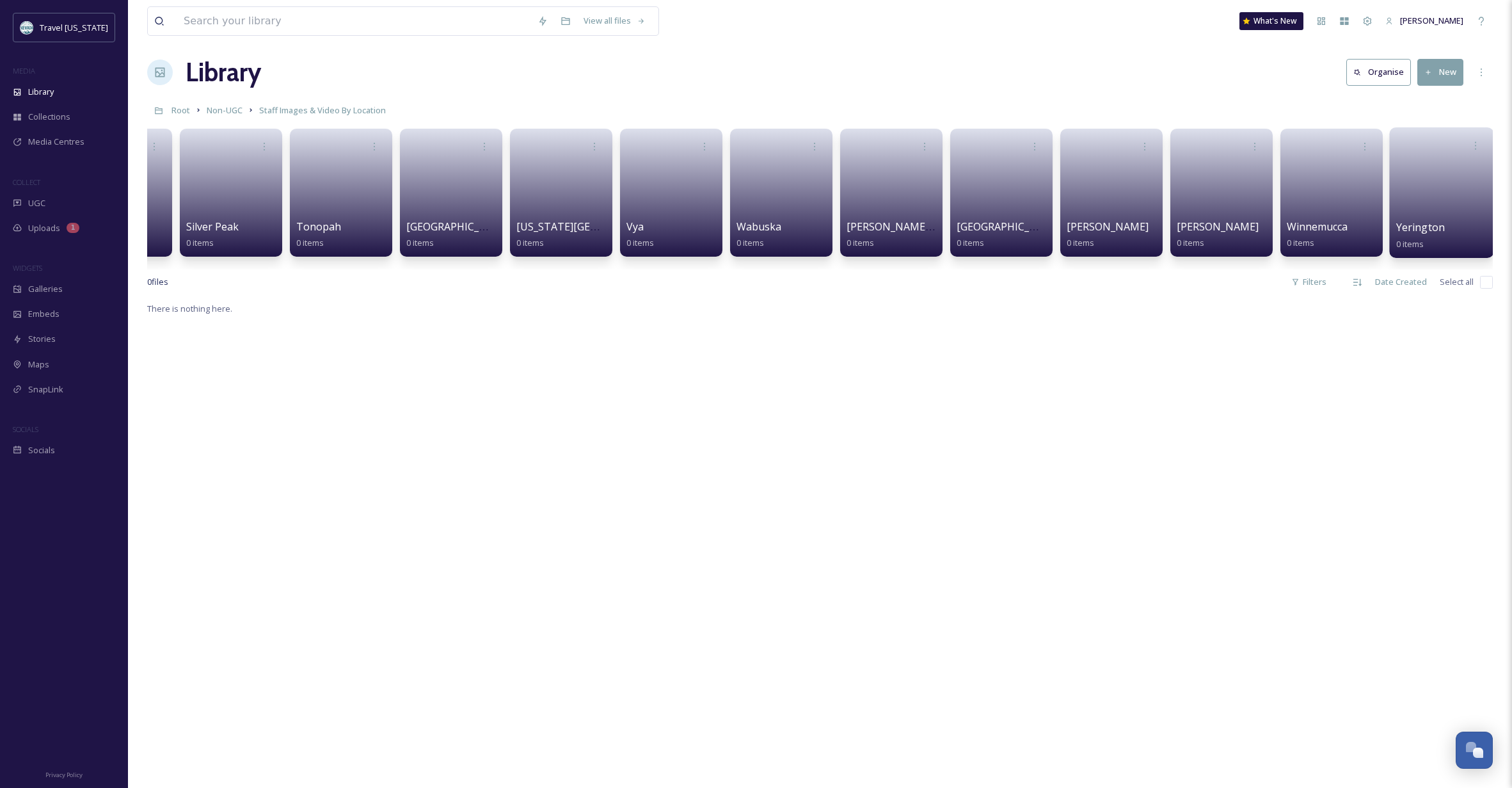
click at [1432, 198] on link at bounding box center [1441, 188] width 91 height 62
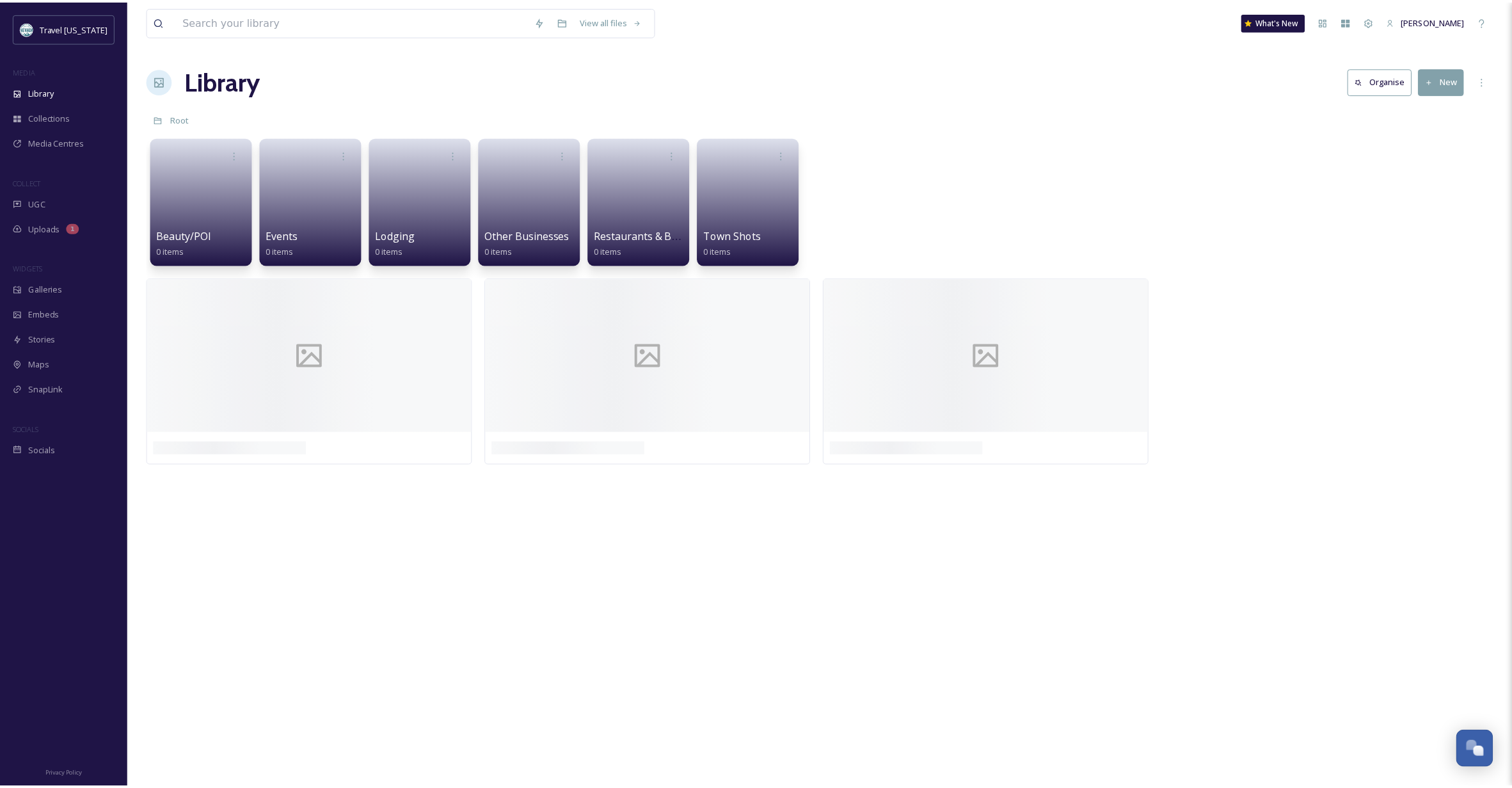
scroll to position [3, 0]
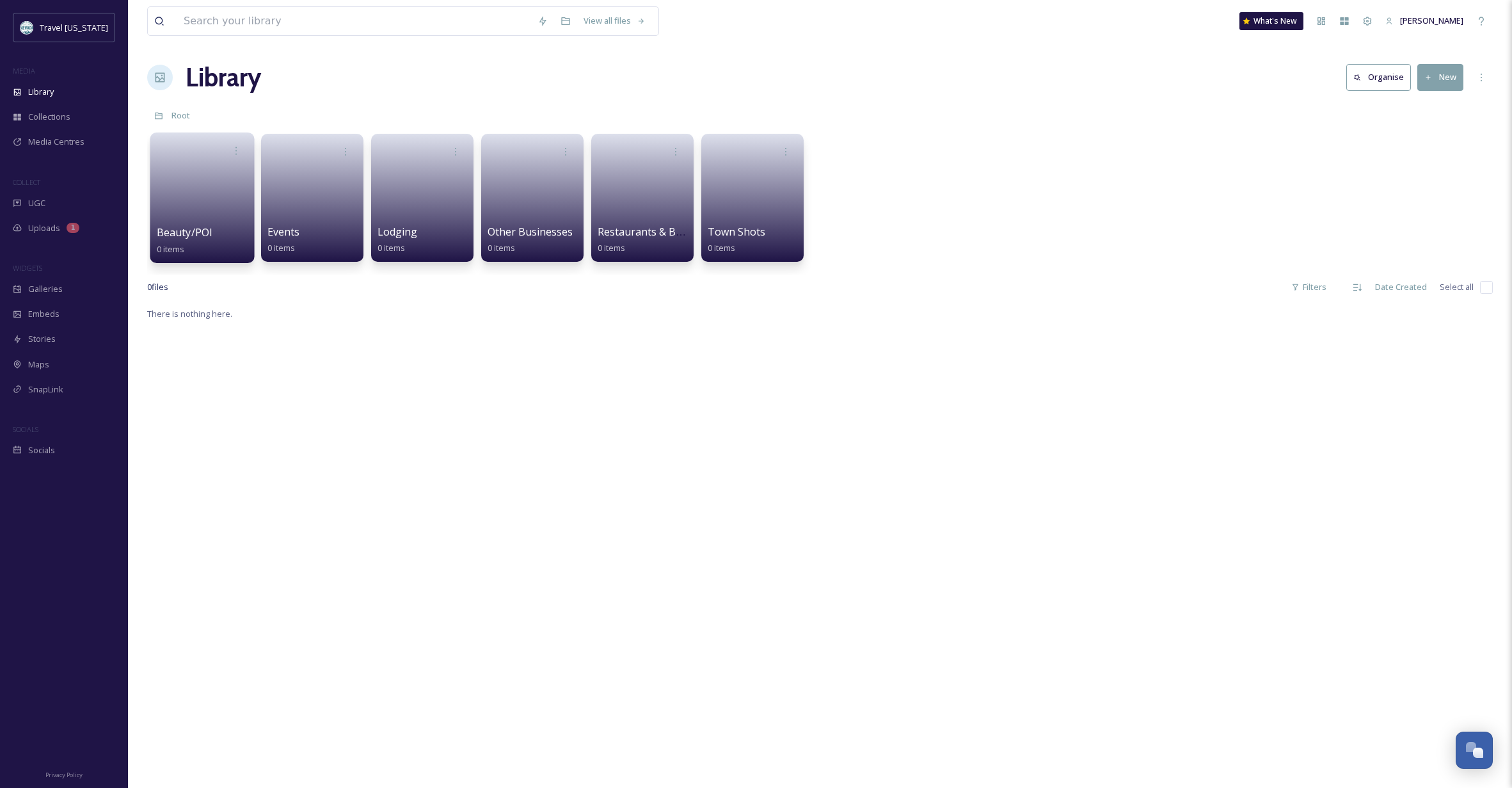
click at [214, 206] on link at bounding box center [202, 194] width 91 height 62
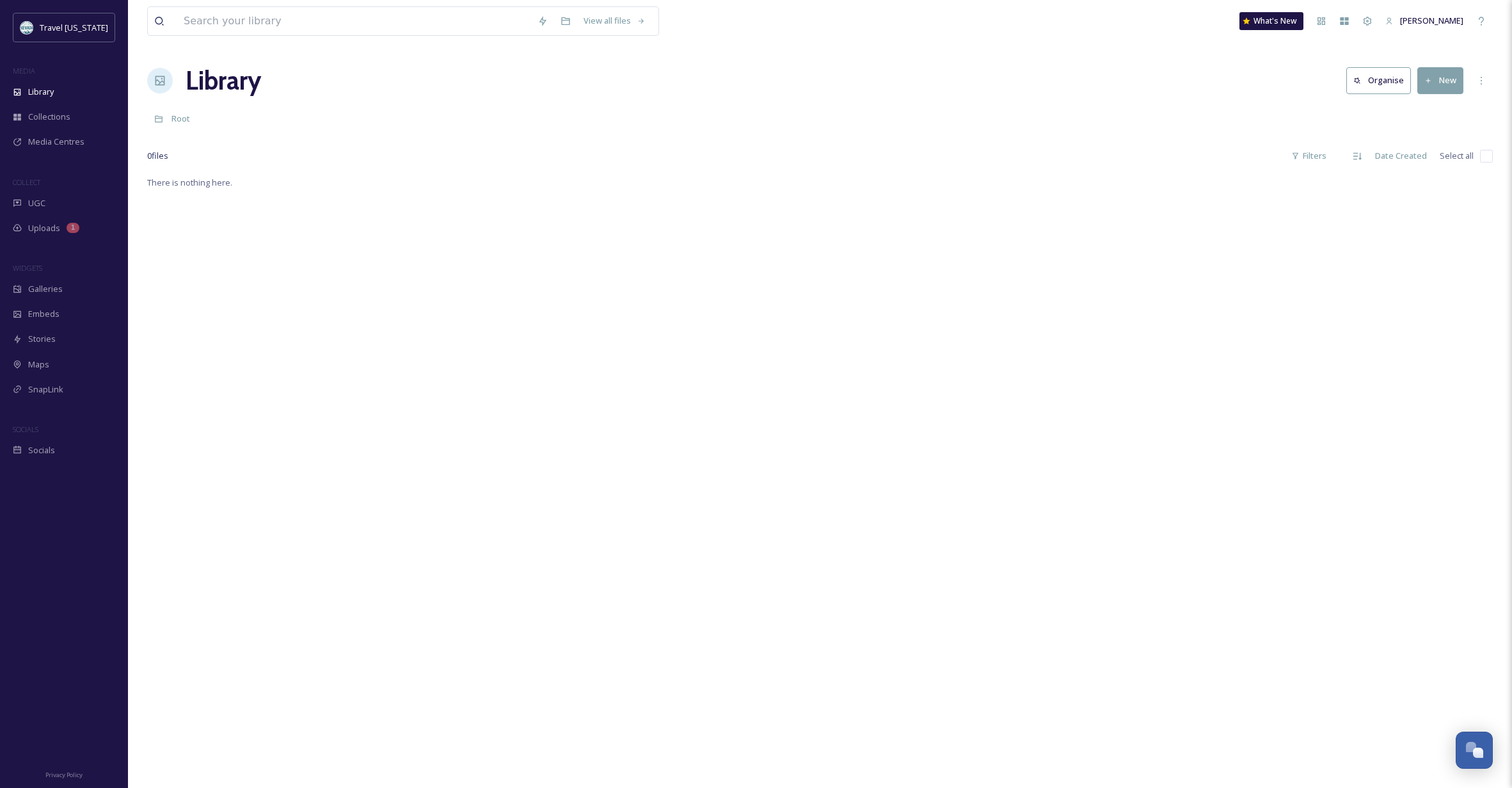
click at [1442, 75] on button "New" at bounding box center [1440, 80] width 46 height 26
click at [1444, 108] on span "File Upload" at bounding box center [1434, 111] width 42 height 12
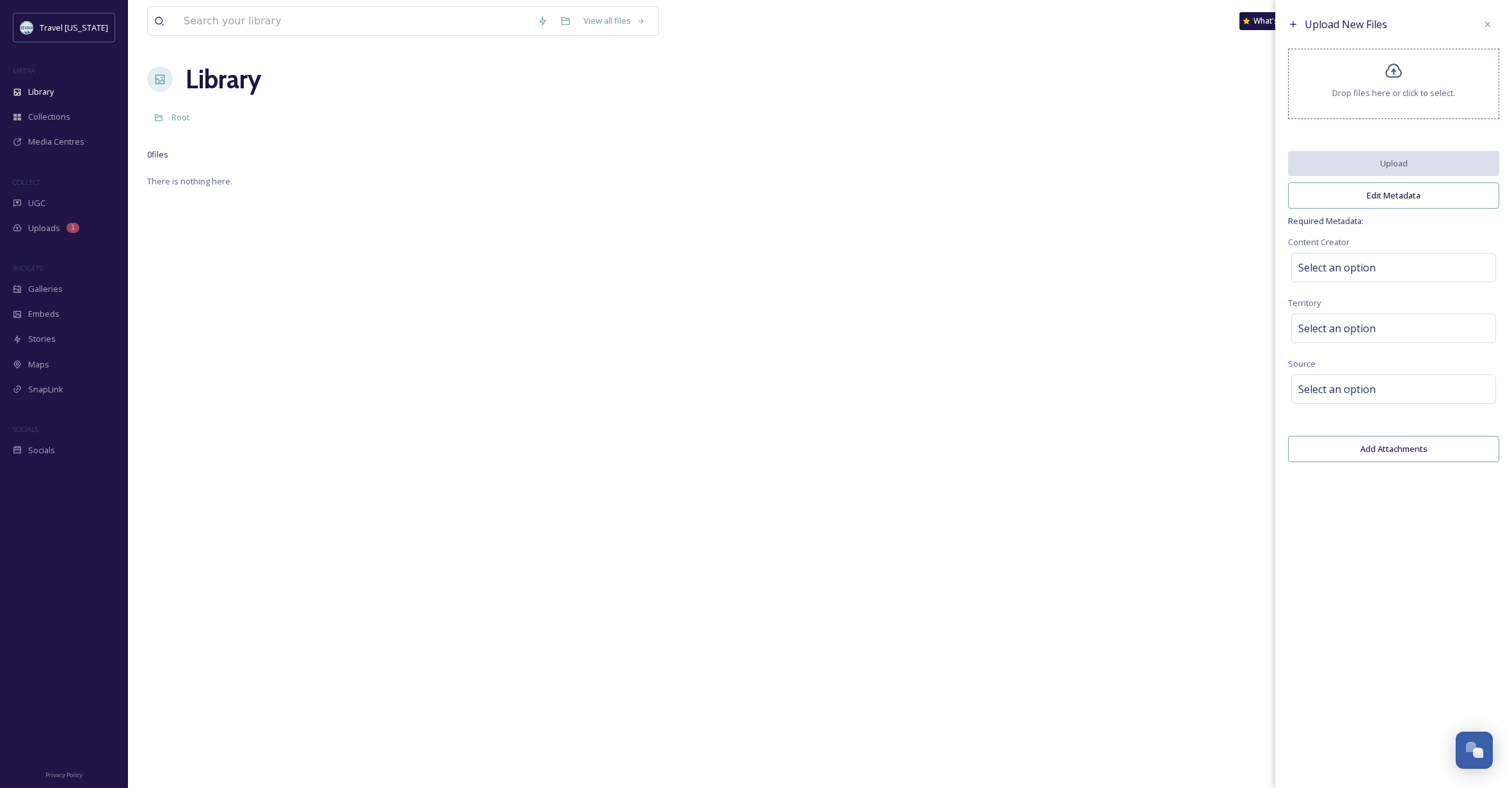
scroll to position [3, 1]
click at [1395, 276] on div "Select an option" at bounding box center [1394, 267] width 205 height 30
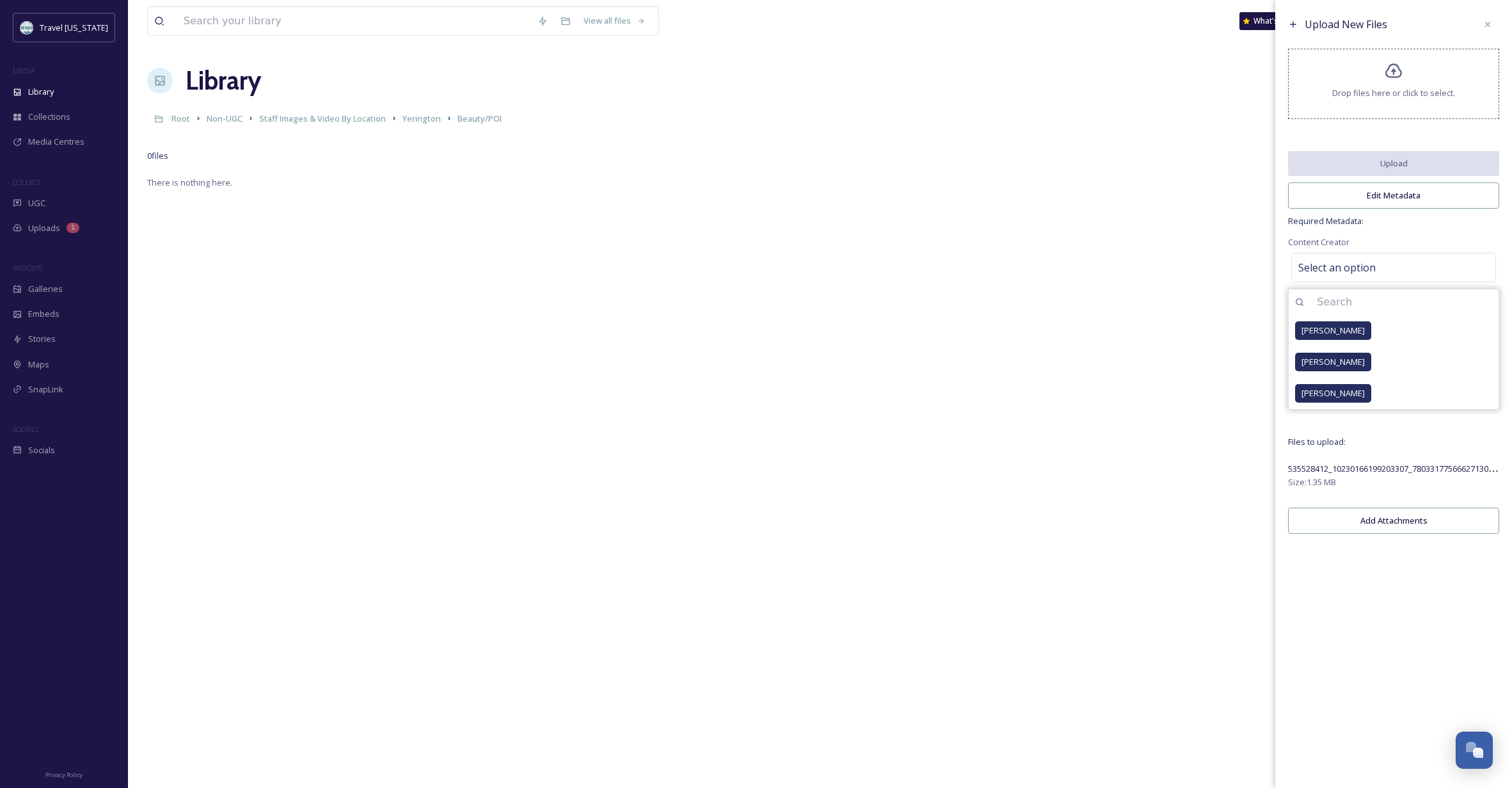
scroll to position [0, 0]
click at [1418, 240] on div "Upload New Files Drop files here or click to select. Upload Edit Metadata Requi…" at bounding box center [1394, 276] width 237 height 553
click at [1372, 331] on span "Select an option" at bounding box center [1337, 328] width 78 height 15
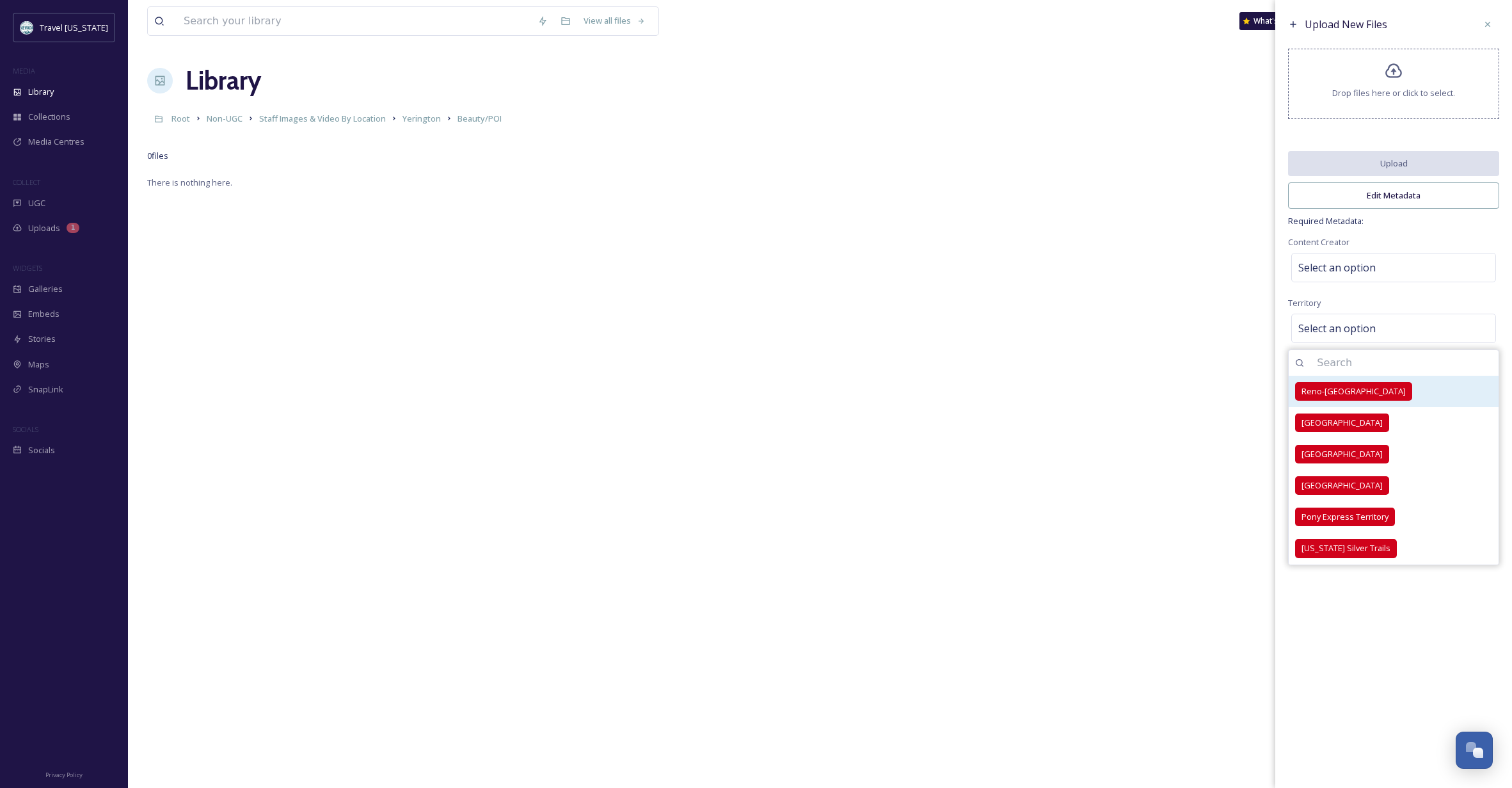
click at [1350, 397] on span "Reno-[GEOGRAPHIC_DATA]" at bounding box center [1353, 391] width 105 height 12
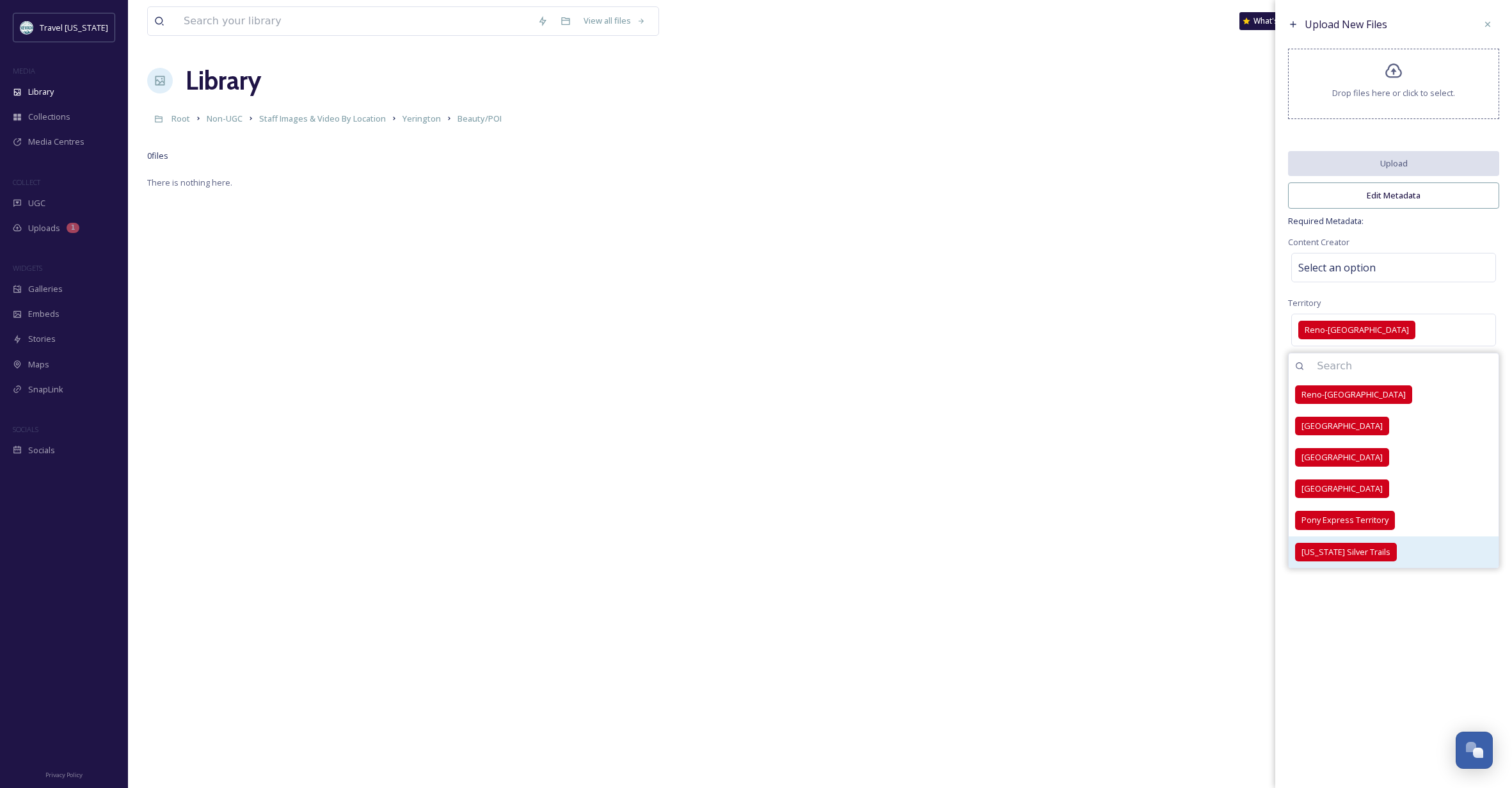
click at [1341, 557] on span "[US_STATE] Silver Trails" at bounding box center [1346, 552] width 89 height 12
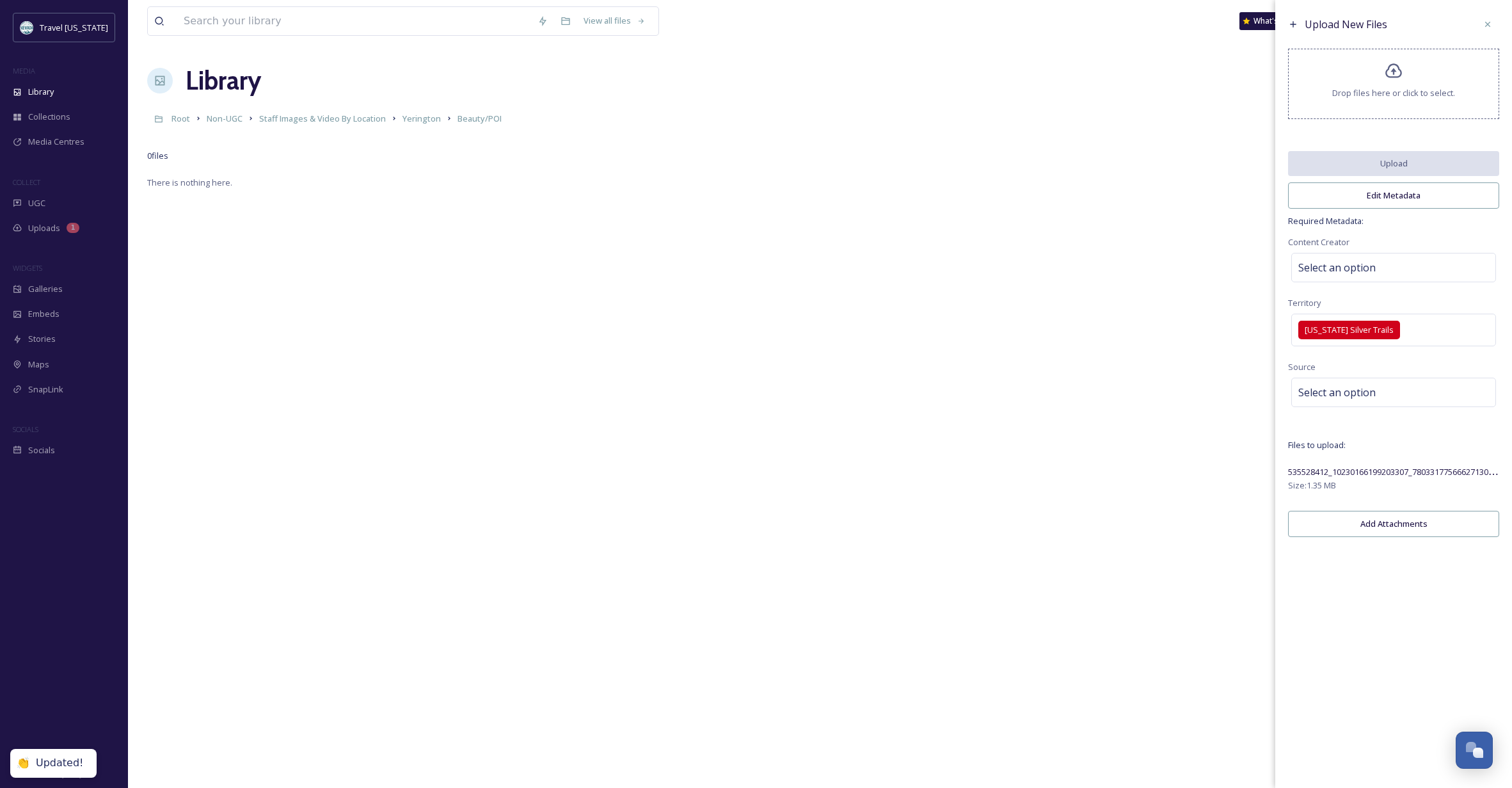
click at [1473, 302] on div "Upload New Files Drop files here or click to select. Upload Edit Metadata Requi…" at bounding box center [1394, 278] width 237 height 556
click at [1395, 402] on div "Select an option" at bounding box center [1394, 392] width 205 height 30
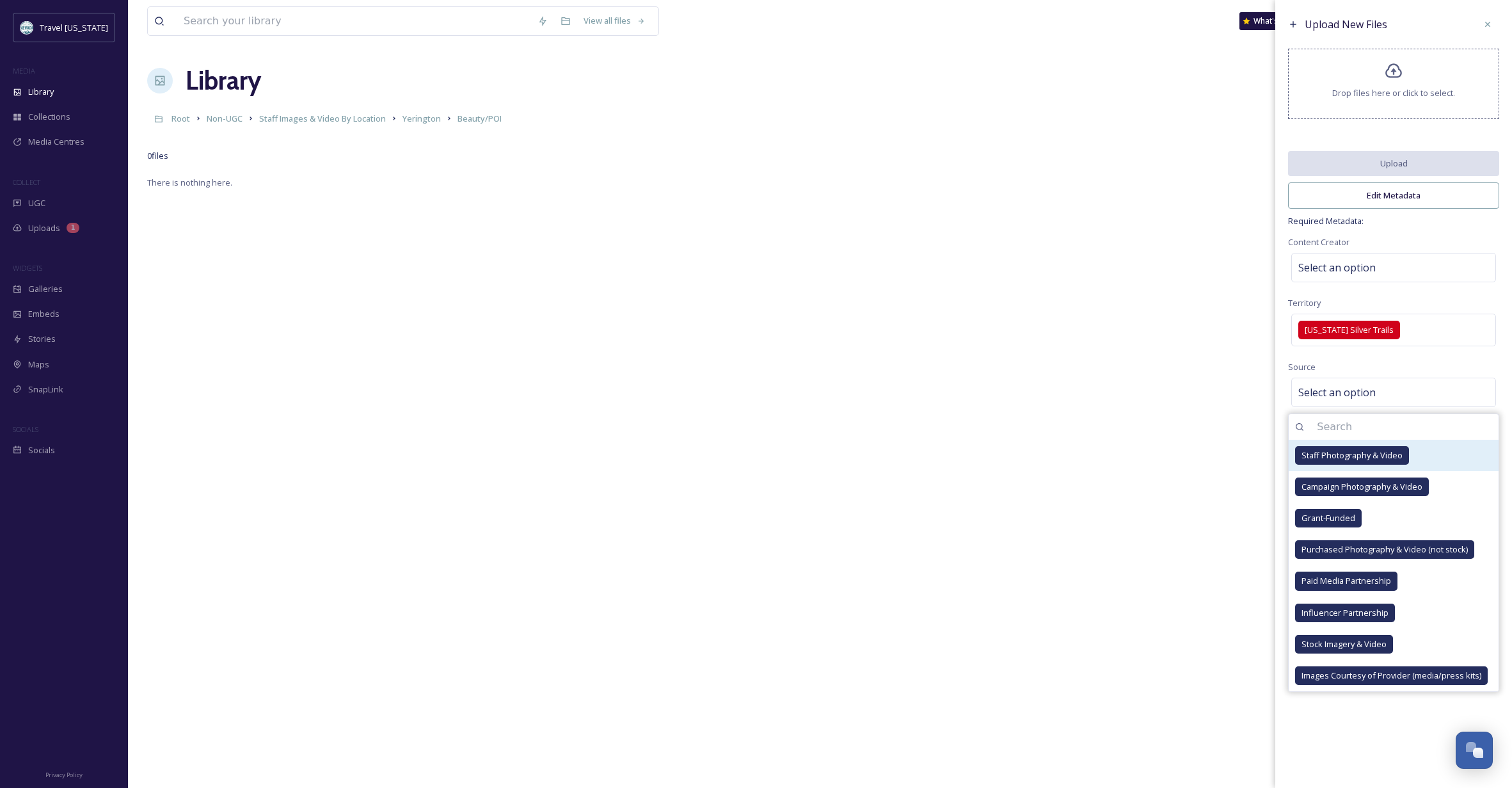
click at [1359, 460] on span "Staff Photography & Video" at bounding box center [1352, 456] width 101 height 12
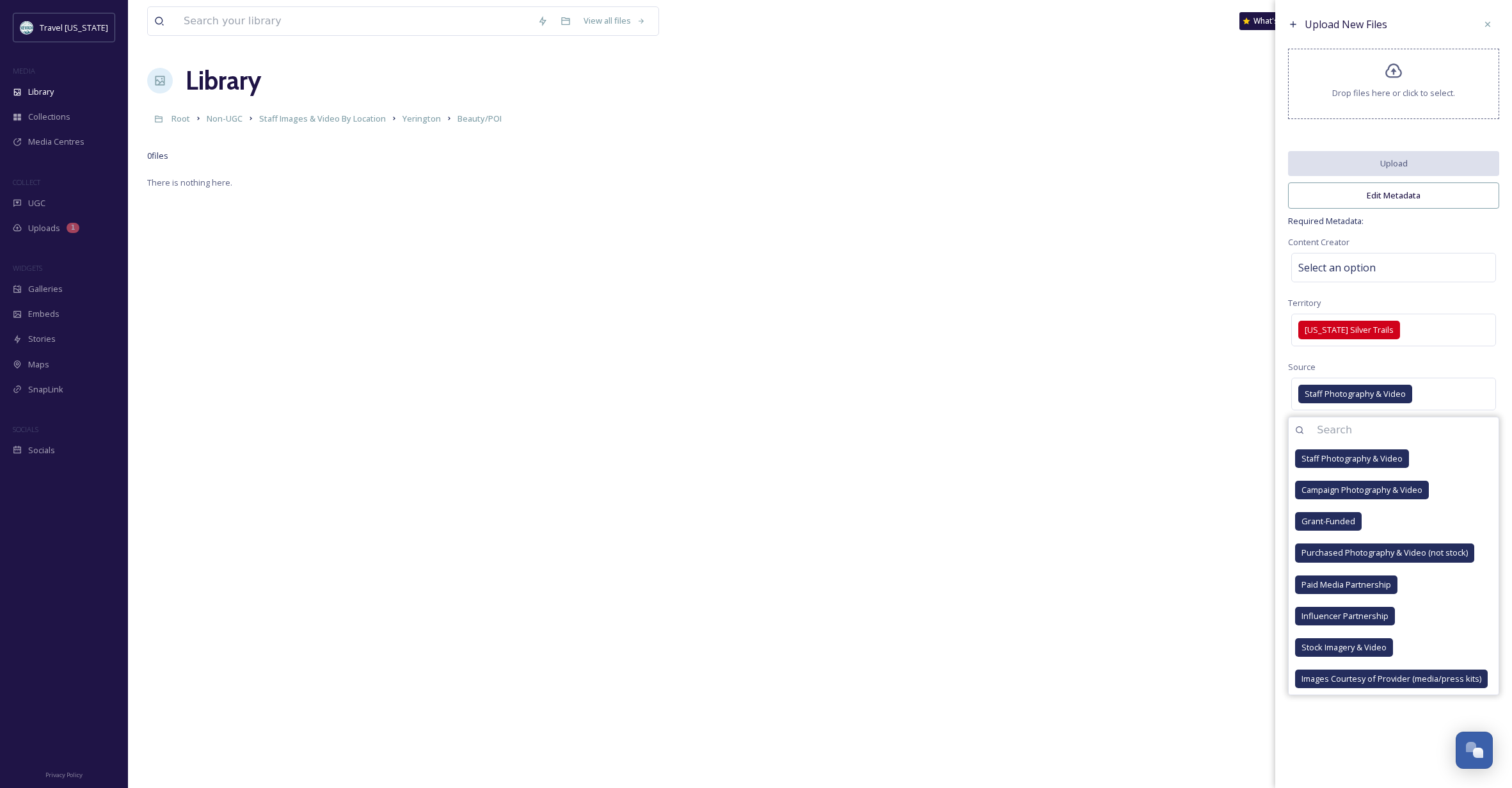
click at [1453, 368] on div "Source Staff Photography & Video Staff Photography & Video Campaign Photography…" at bounding box center [1393, 386] width 211 height 55
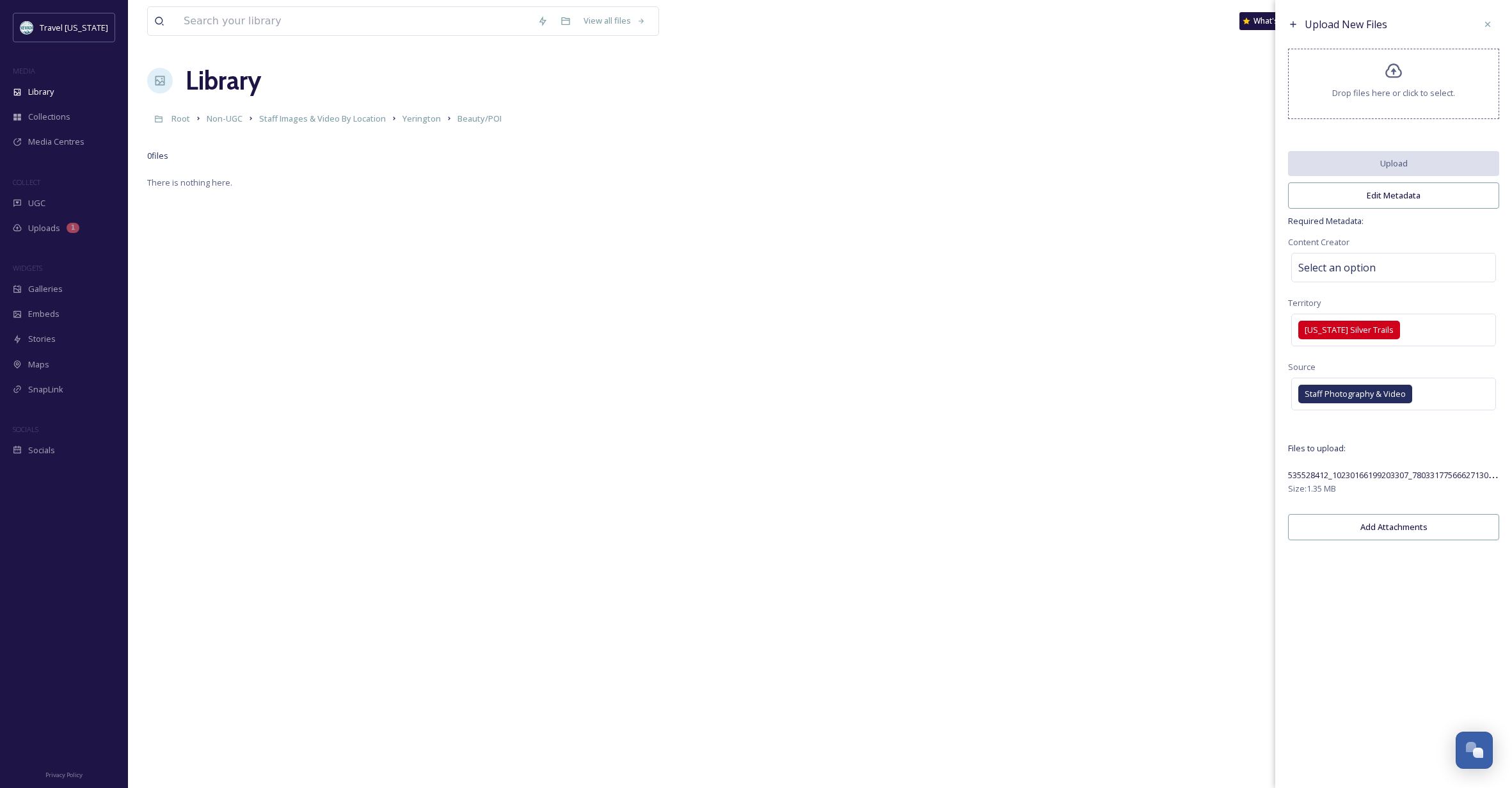
click at [1413, 203] on button "Edit Metadata" at bounding box center [1393, 195] width 211 height 26
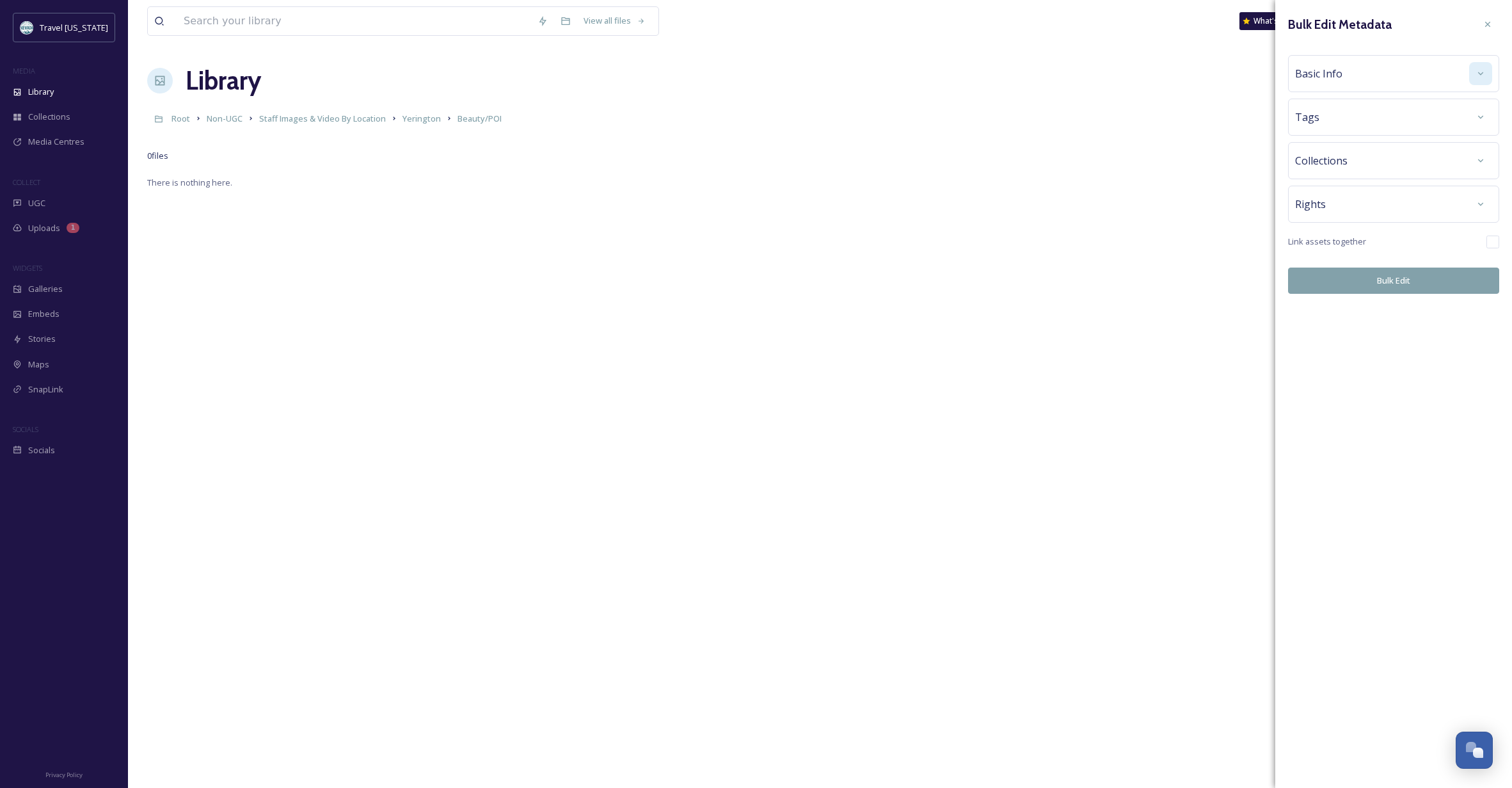
click at [1471, 71] on div at bounding box center [1480, 73] width 23 height 23
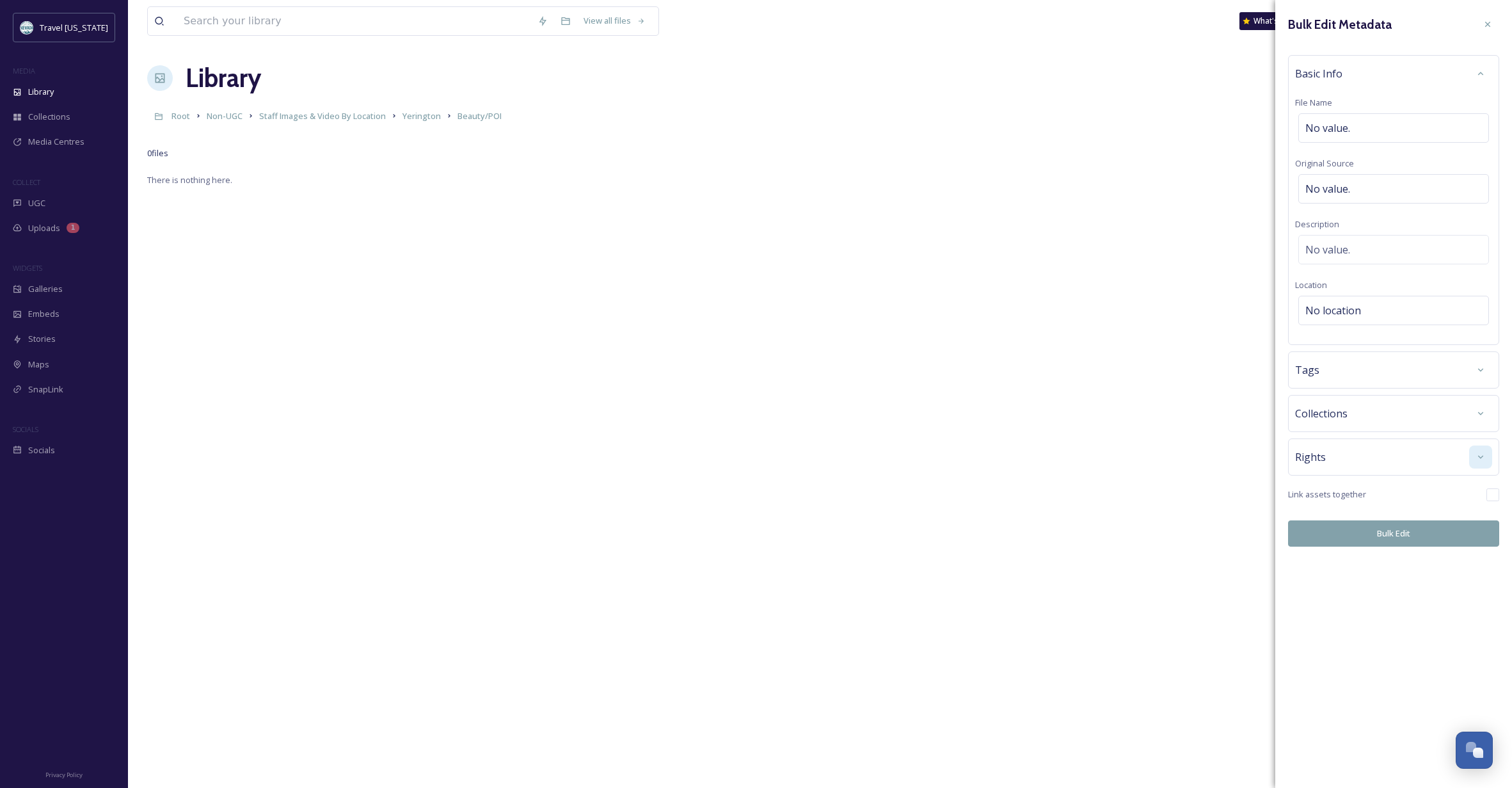
click at [1470, 453] on div at bounding box center [1480, 456] width 23 height 23
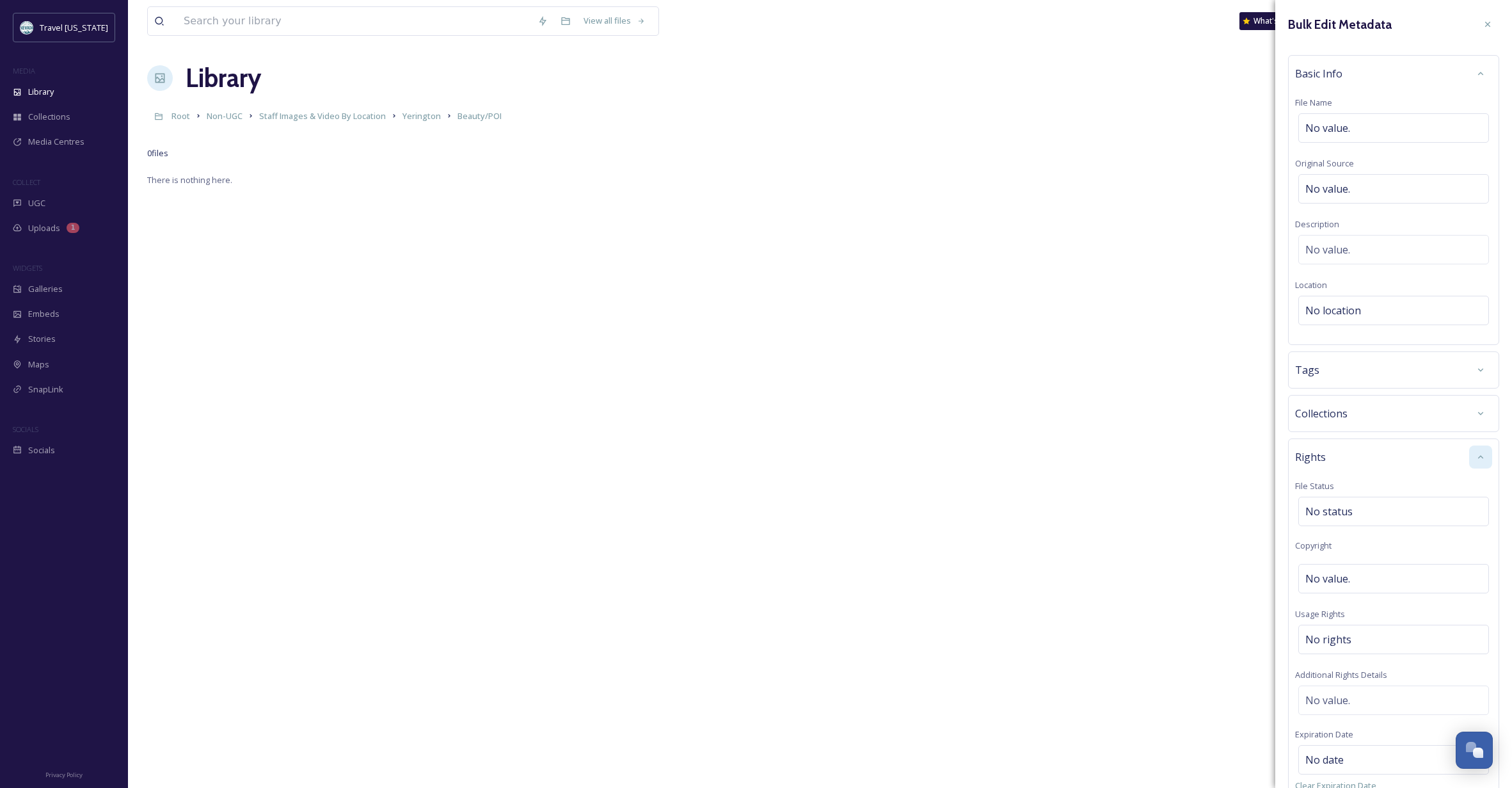
scroll to position [1, 0]
click at [1351, 569] on div "No value." at bounding box center [1393, 578] width 190 height 30
click at [1356, 625] on div "No rights" at bounding box center [1393, 636] width 190 height 30
click at [1397, 666] on div "Rights File Status No status Copyright No value. Usage Rights Additional Rights…" at bounding box center [1393, 646] width 211 height 416
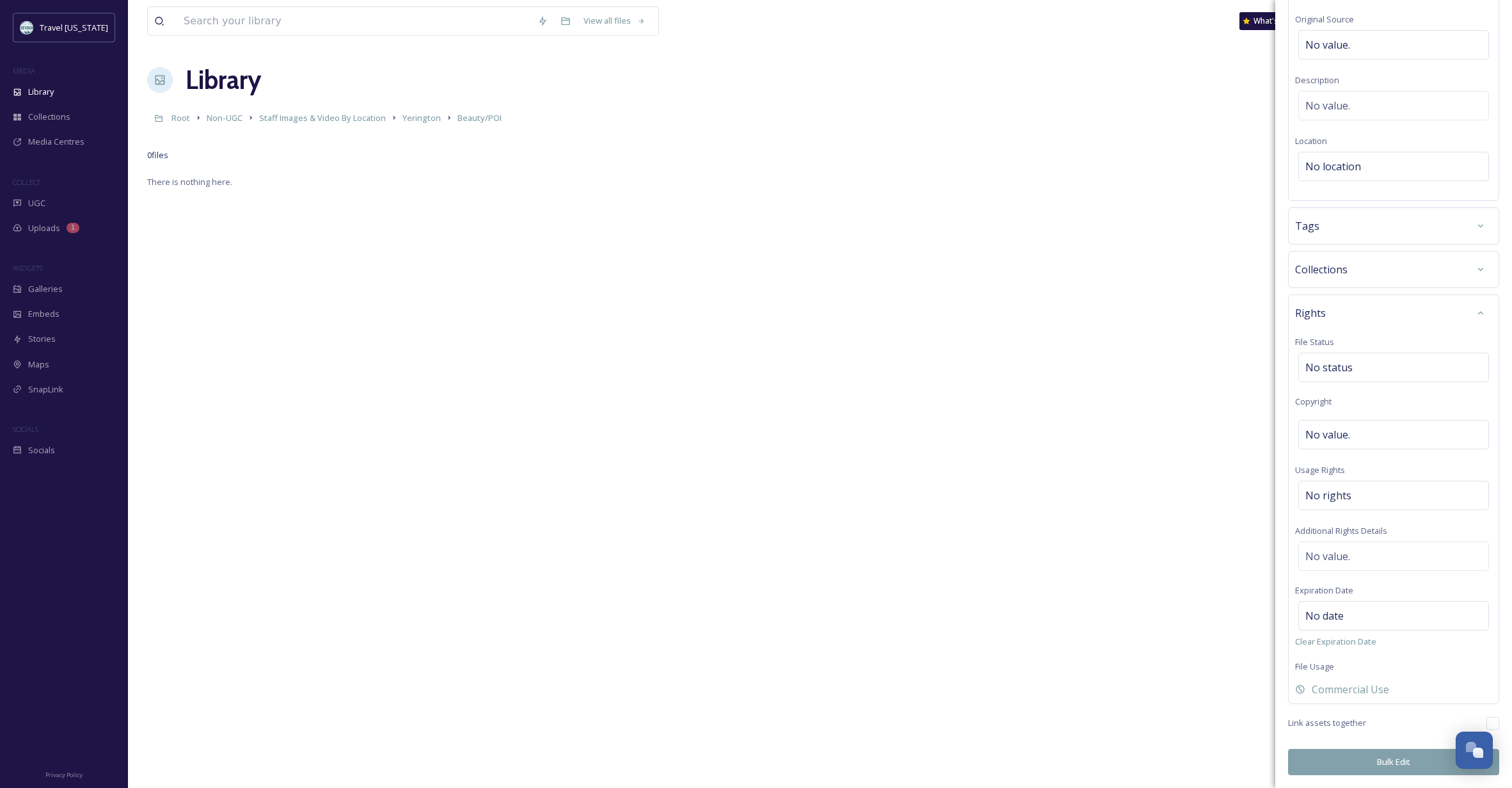
scroll to position [144, 0]
click at [1356, 368] on div "No status" at bounding box center [1393, 367] width 190 height 30
click at [1356, 368] on input at bounding box center [1369, 367] width 141 height 28
click at [1401, 324] on div "Rights" at bounding box center [1393, 312] width 197 height 23
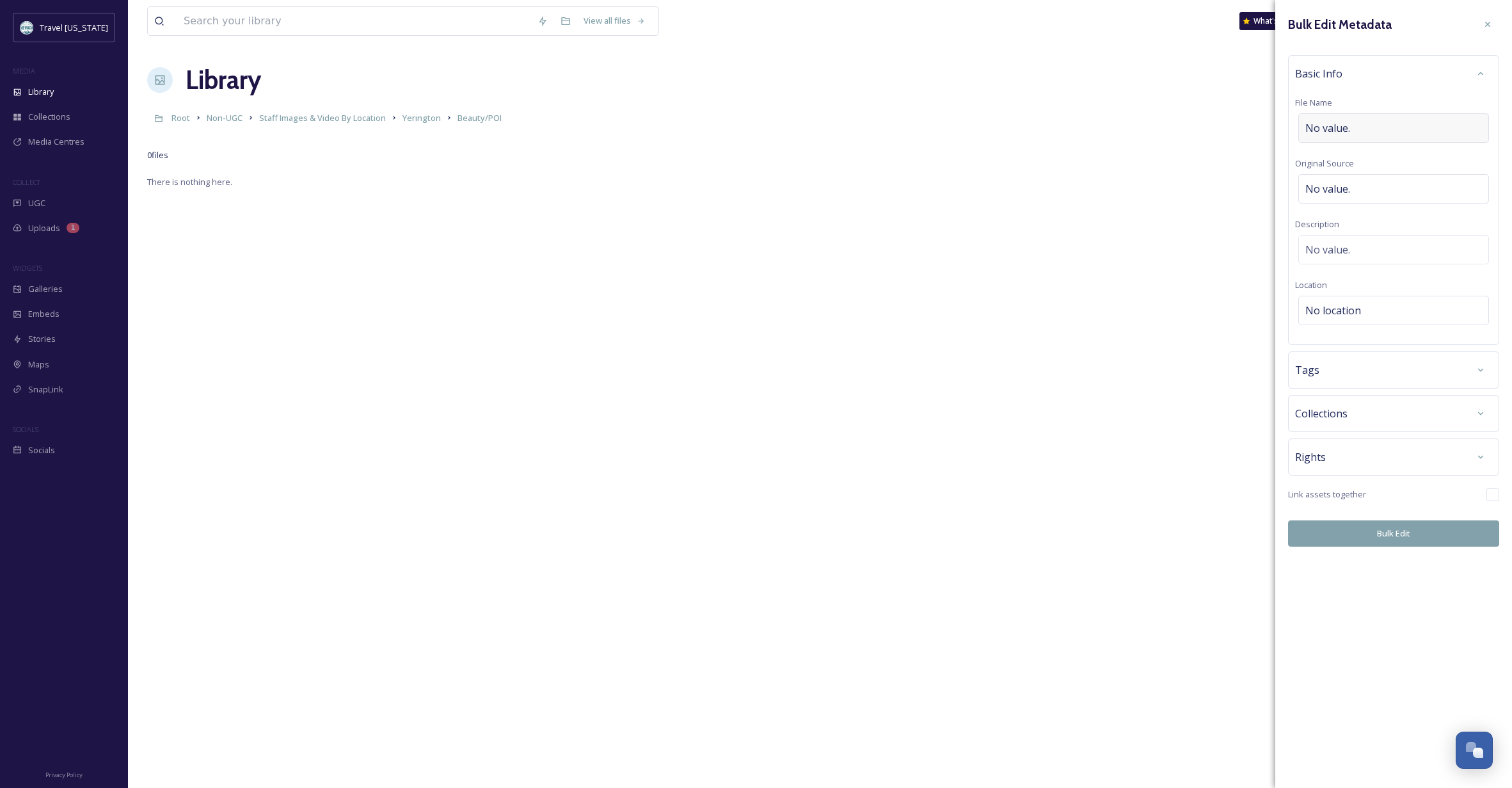
click at [1394, 123] on div "No value." at bounding box center [1393, 128] width 190 height 30
type input "Sunrise Pass 1"
click at [1362, 243] on div "No value." at bounding box center [1393, 247] width 190 height 30
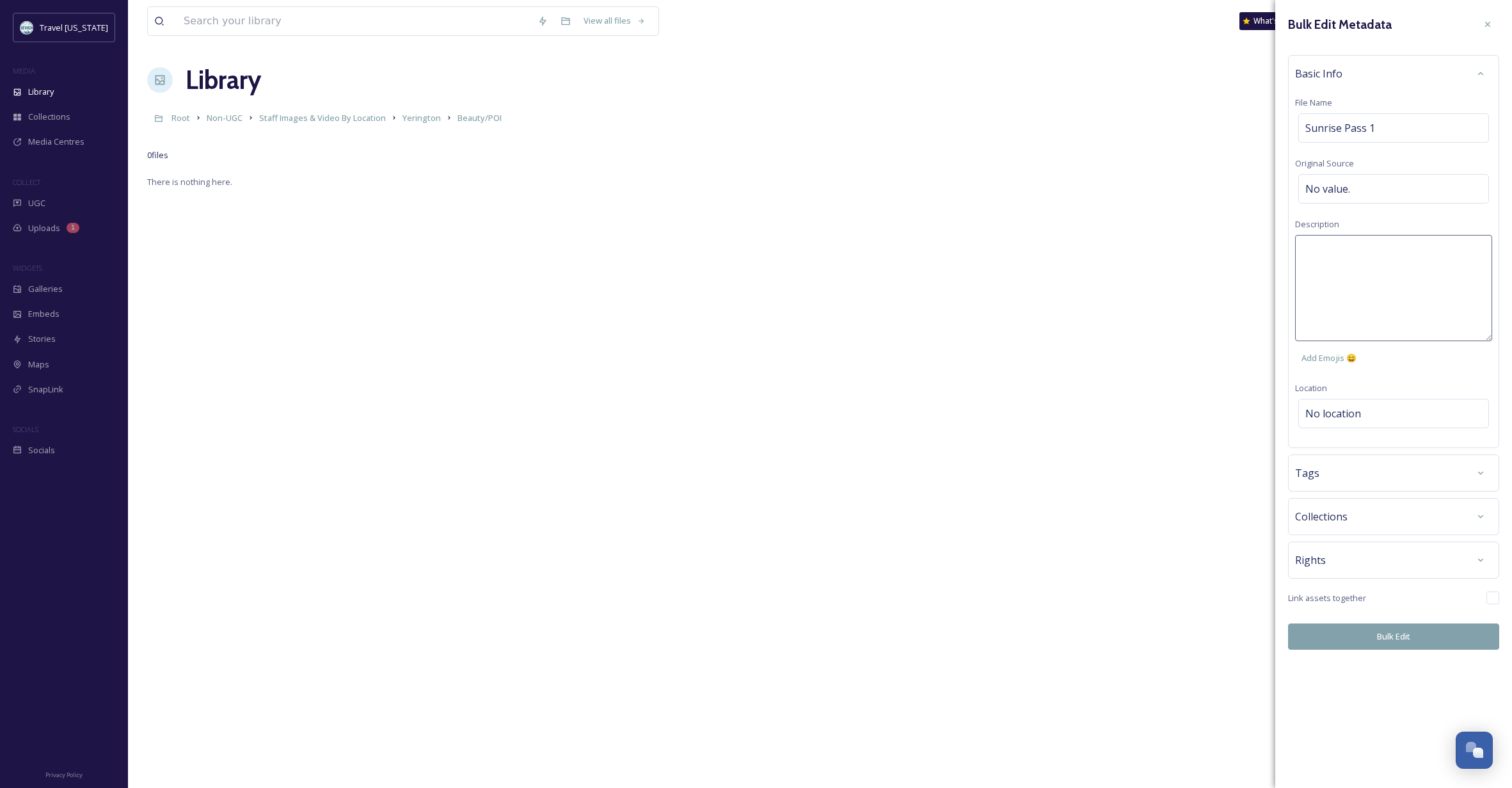
click at [1360, 245] on textarea at bounding box center [1393, 287] width 197 height 106
type textarea "Flowers and a puddle in [GEOGRAPHIC_DATA] close to [GEOGRAPHIC_DATA]"
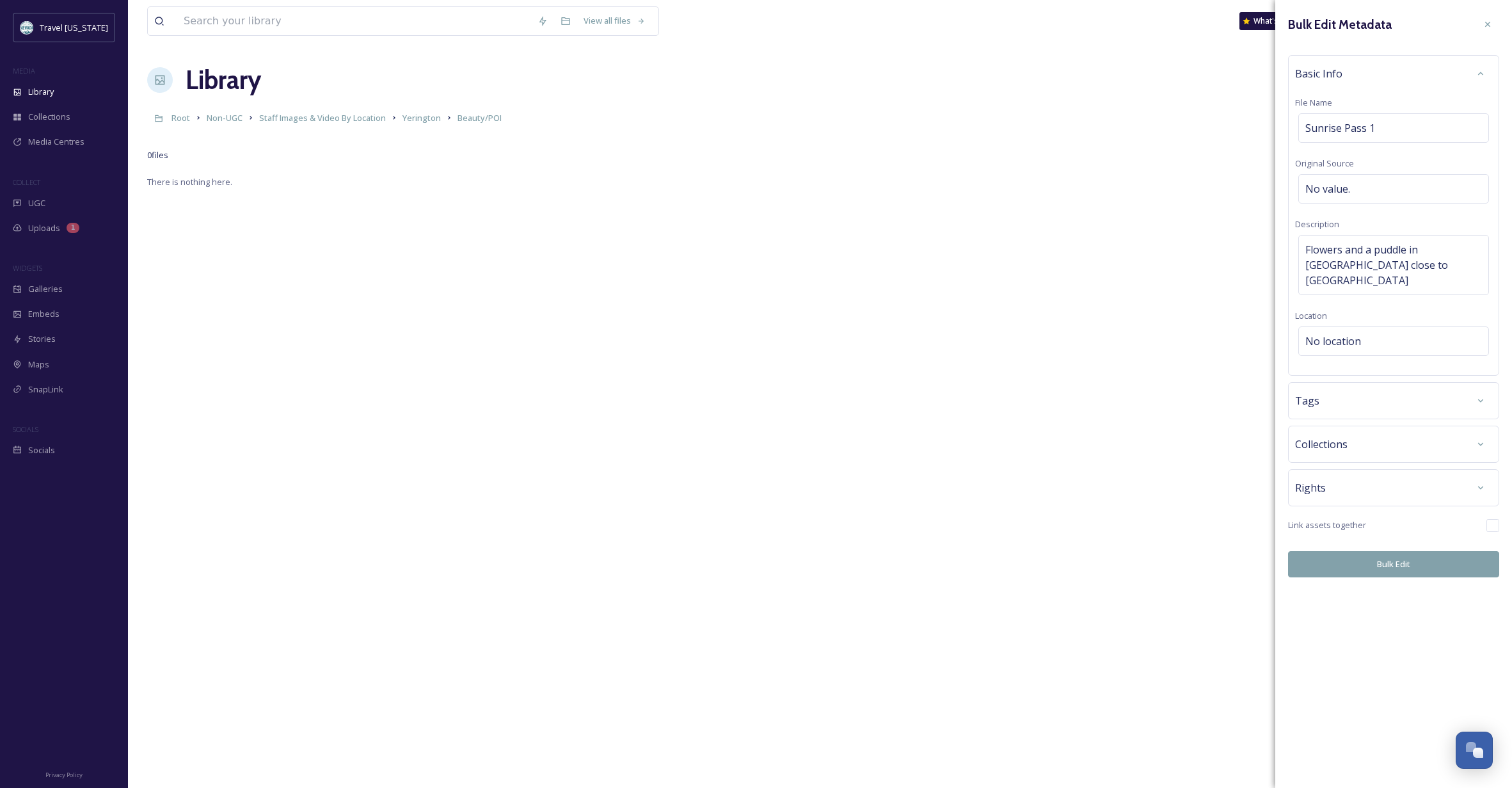
click at [1386, 402] on div "Bulk Edit Metadata Basic Info File Name Sunrise Pass 1 Original Source No value…" at bounding box center [1394, 295] width 237 height 590
click at [1376, 326] on div "No location" at bounding box center [1393, 341] width 190 height 30
click at [1477, 395] on icon at bounding box center [1480, 400] width 10 height 10
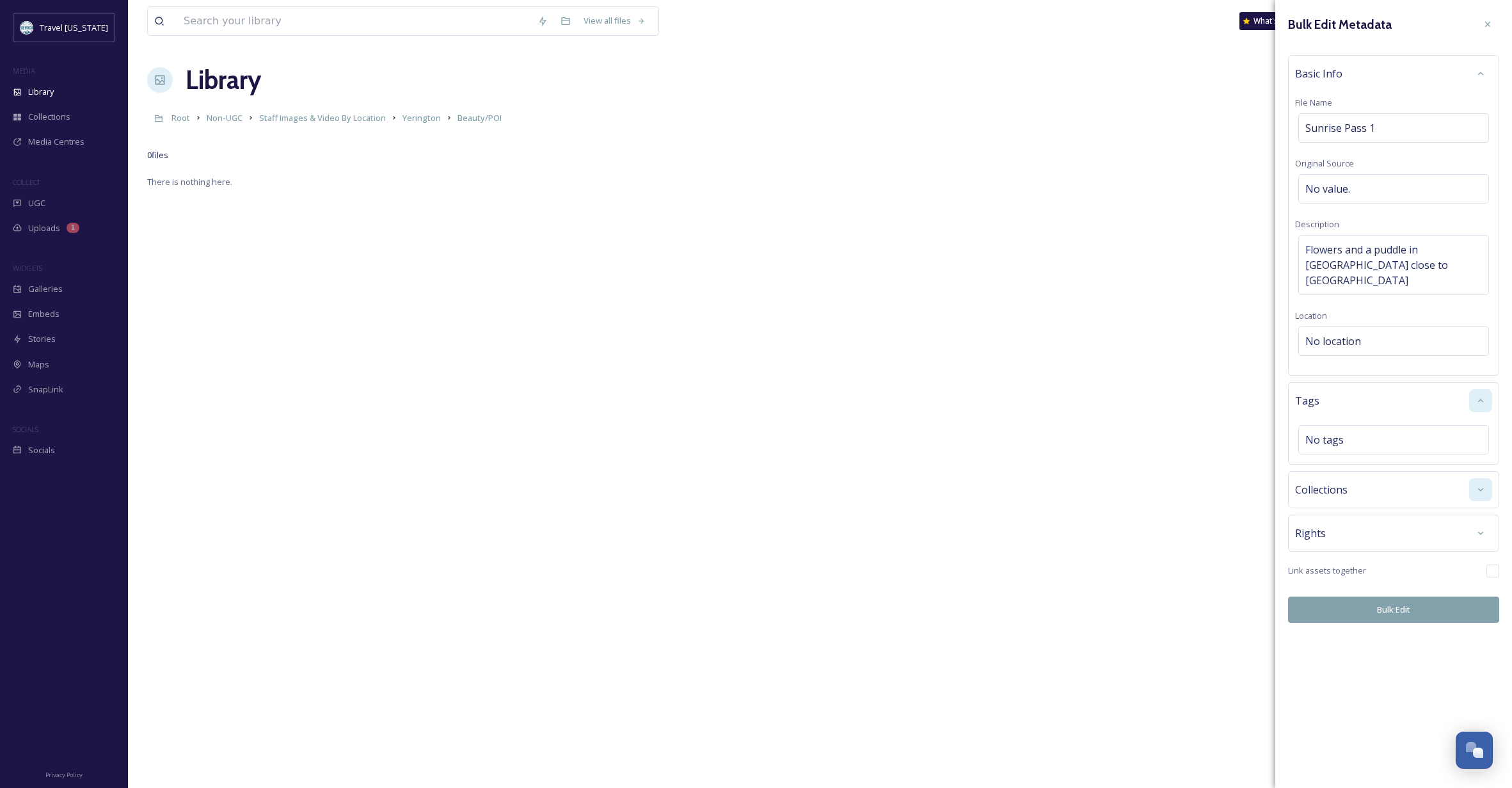
click at [1477, 478] on div at bounding box center [1480, 489] width 23 height 23
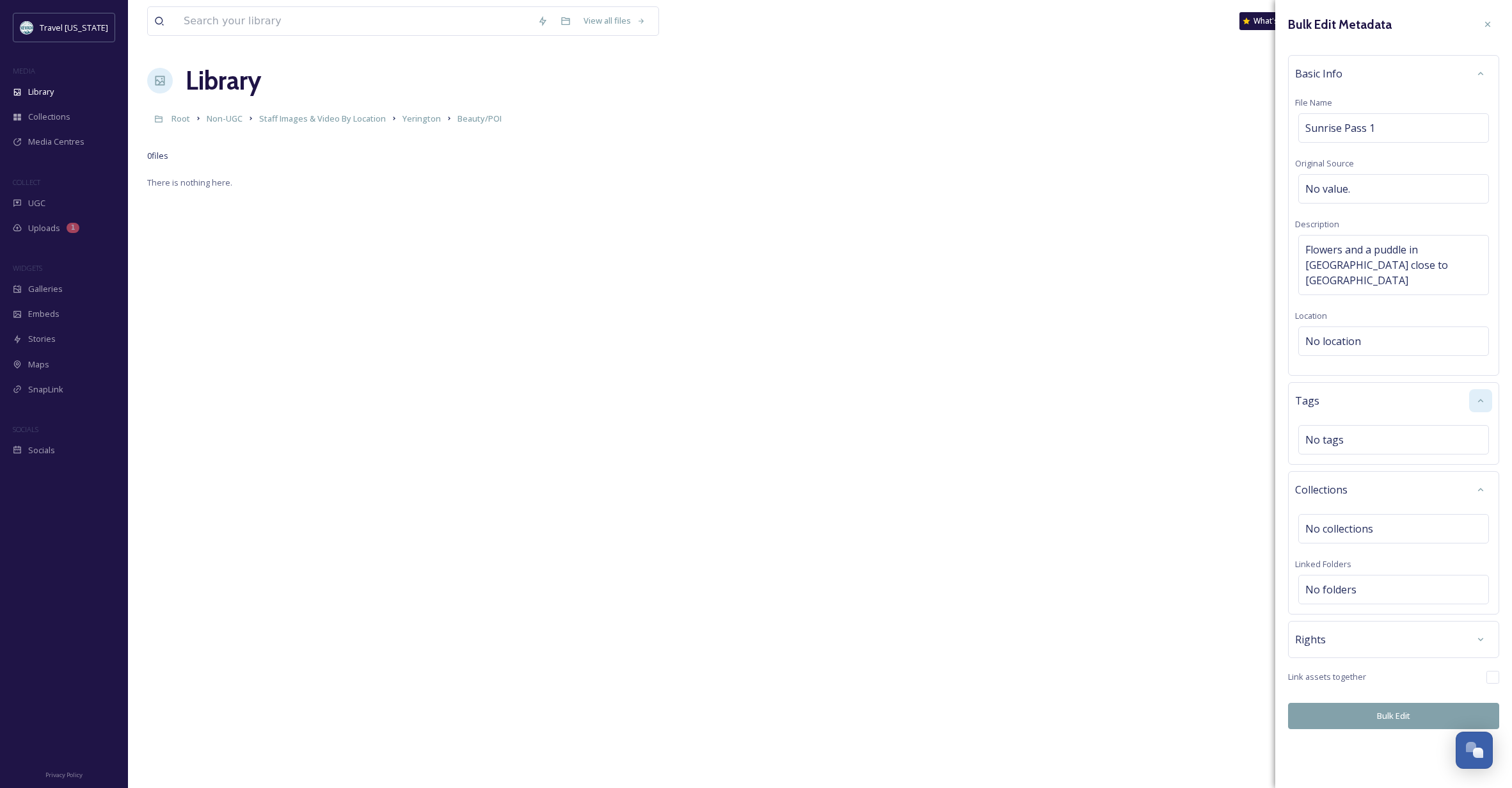
click at [1490, 20] on icon at bounding box center [1487, 24] width 10 height 10
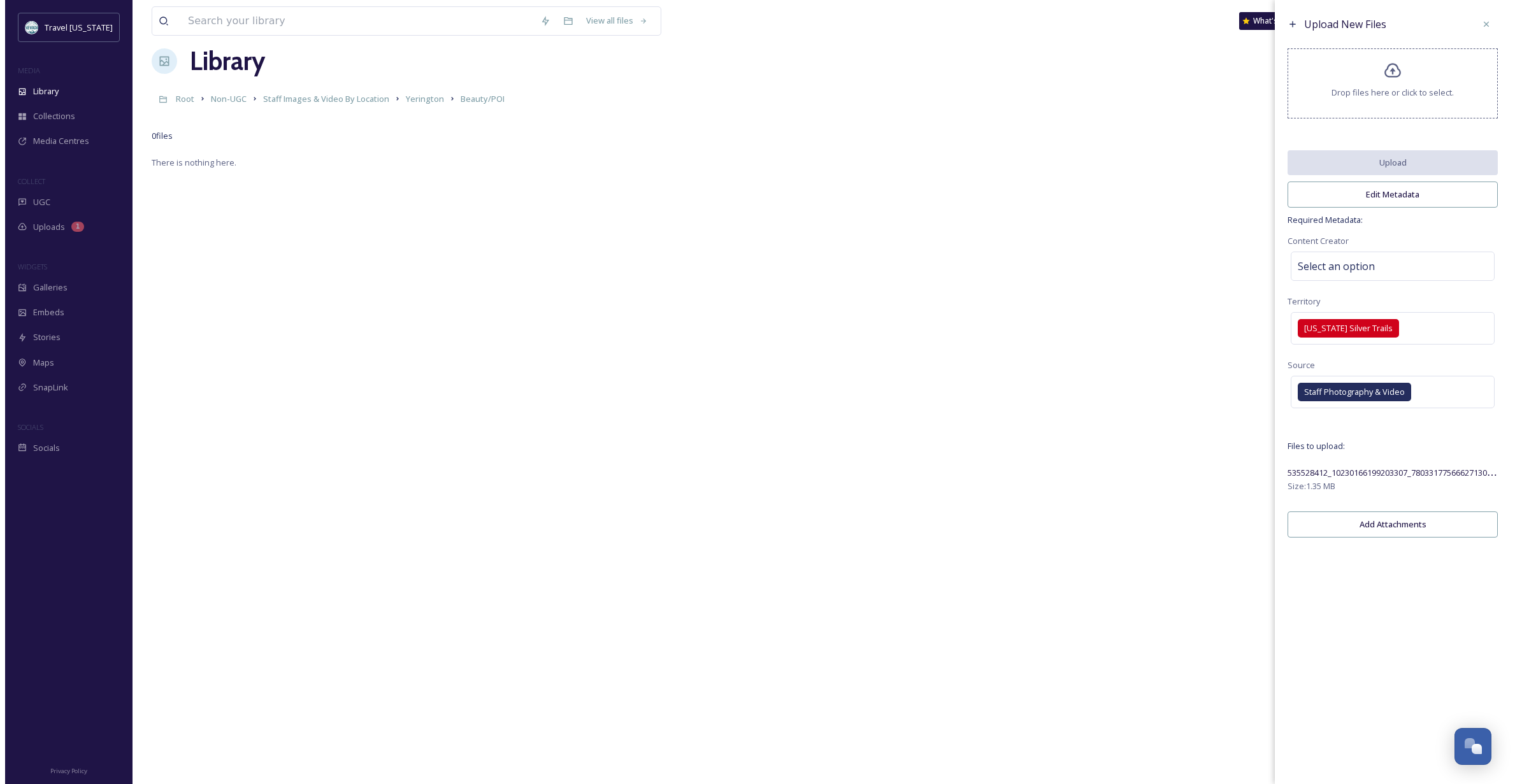
scroll to position [21, 0]
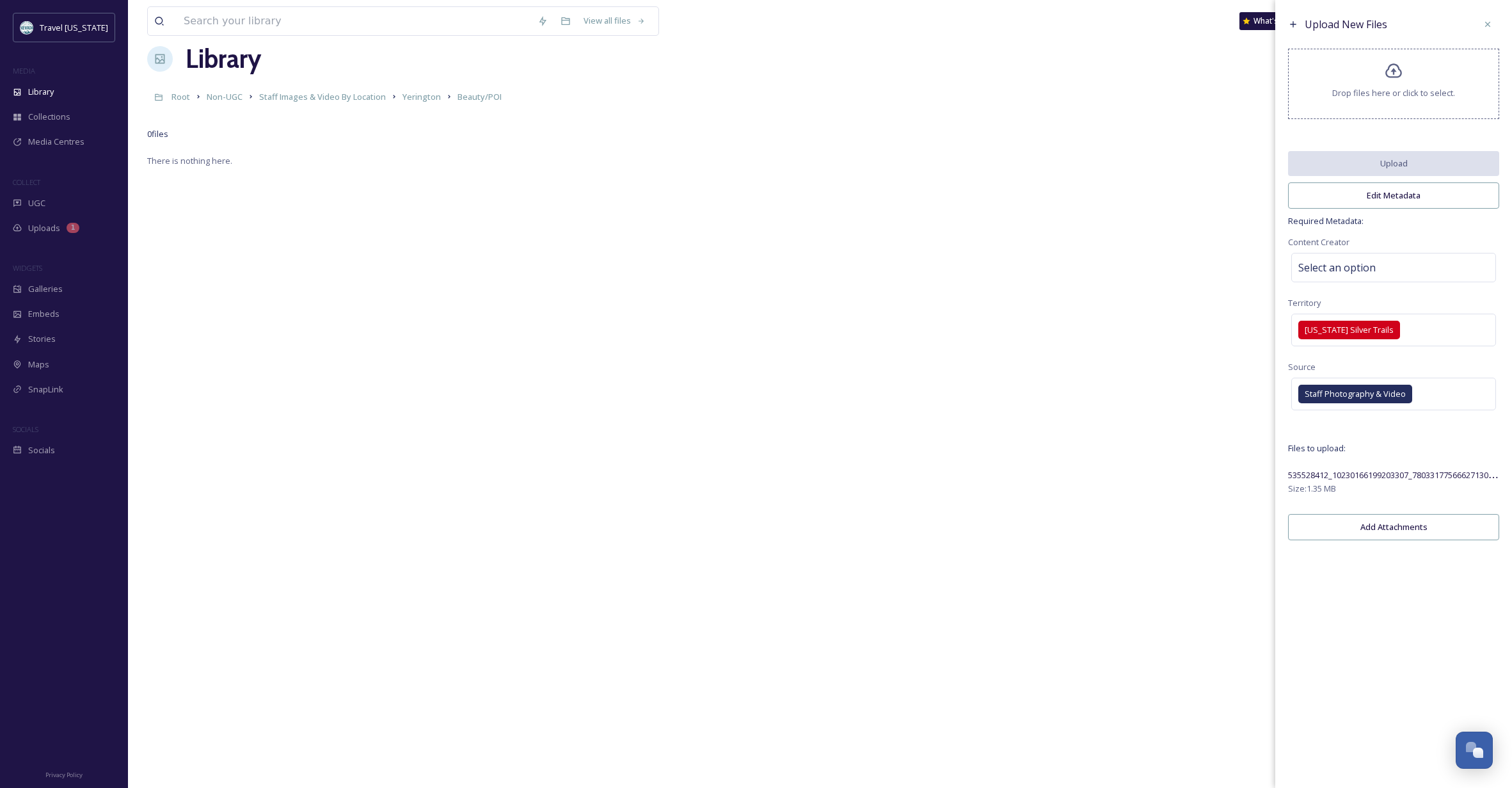
click at [1378, 436] on div "Upload New Files Drop files here or click to select. Upload Edit Metadata Requi…" at bounding box center [1394, 280] width 237 height 559
click at [1385, 281] on div "Select an option" at bounding box center [1394, 267] width 205 height 30
click at [1334, 368] on span "[PERSON_NAME]" at bounding box center [1333, 362] width 63 height 12
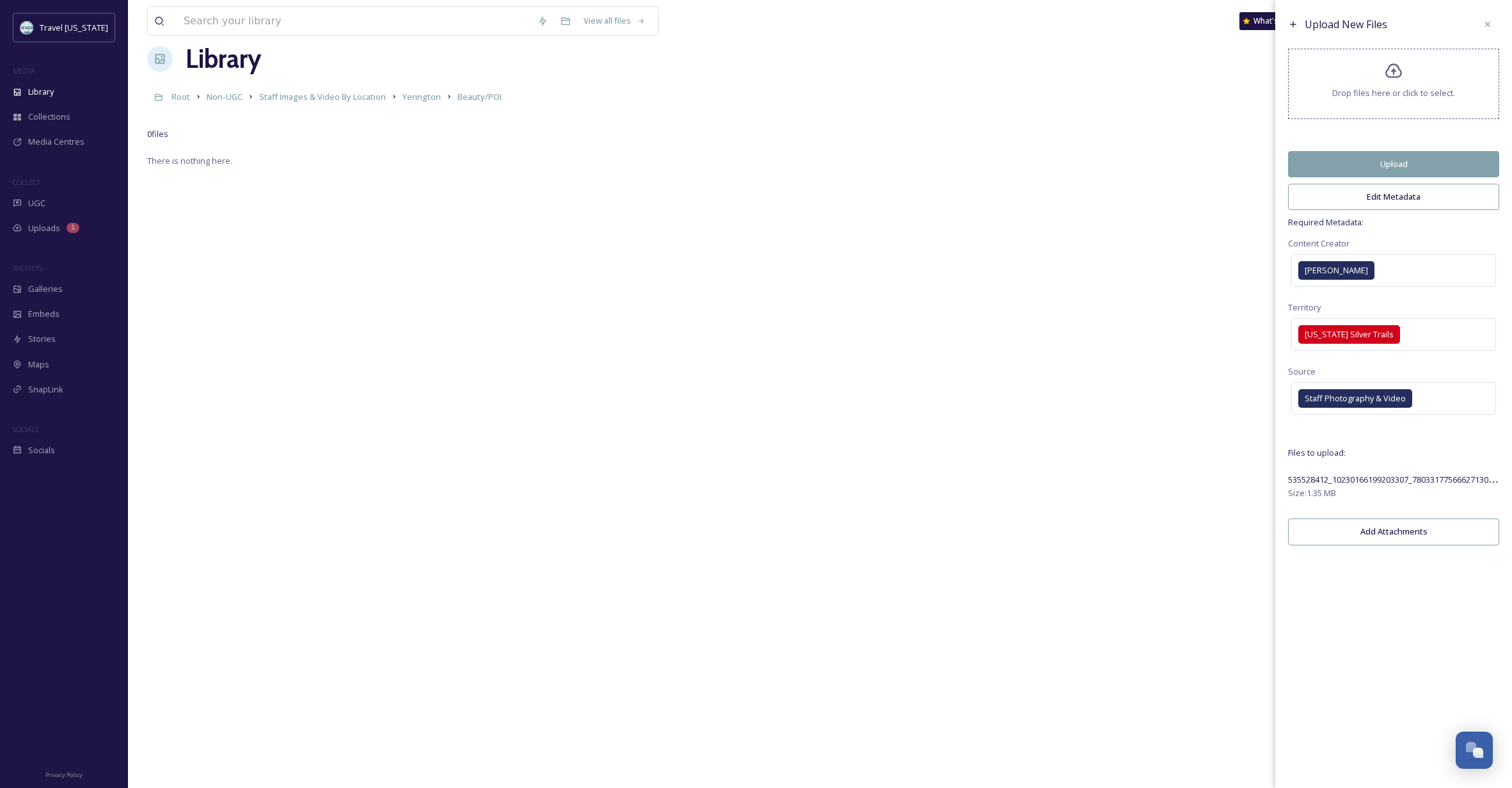
click at [1410, 229] on span "Required Metadata:" at bounding box center [1393, 222] width 211 height 12
click at [1429, 166] on button "Upload" at bounding box center [1393, 164] width 211 height 26
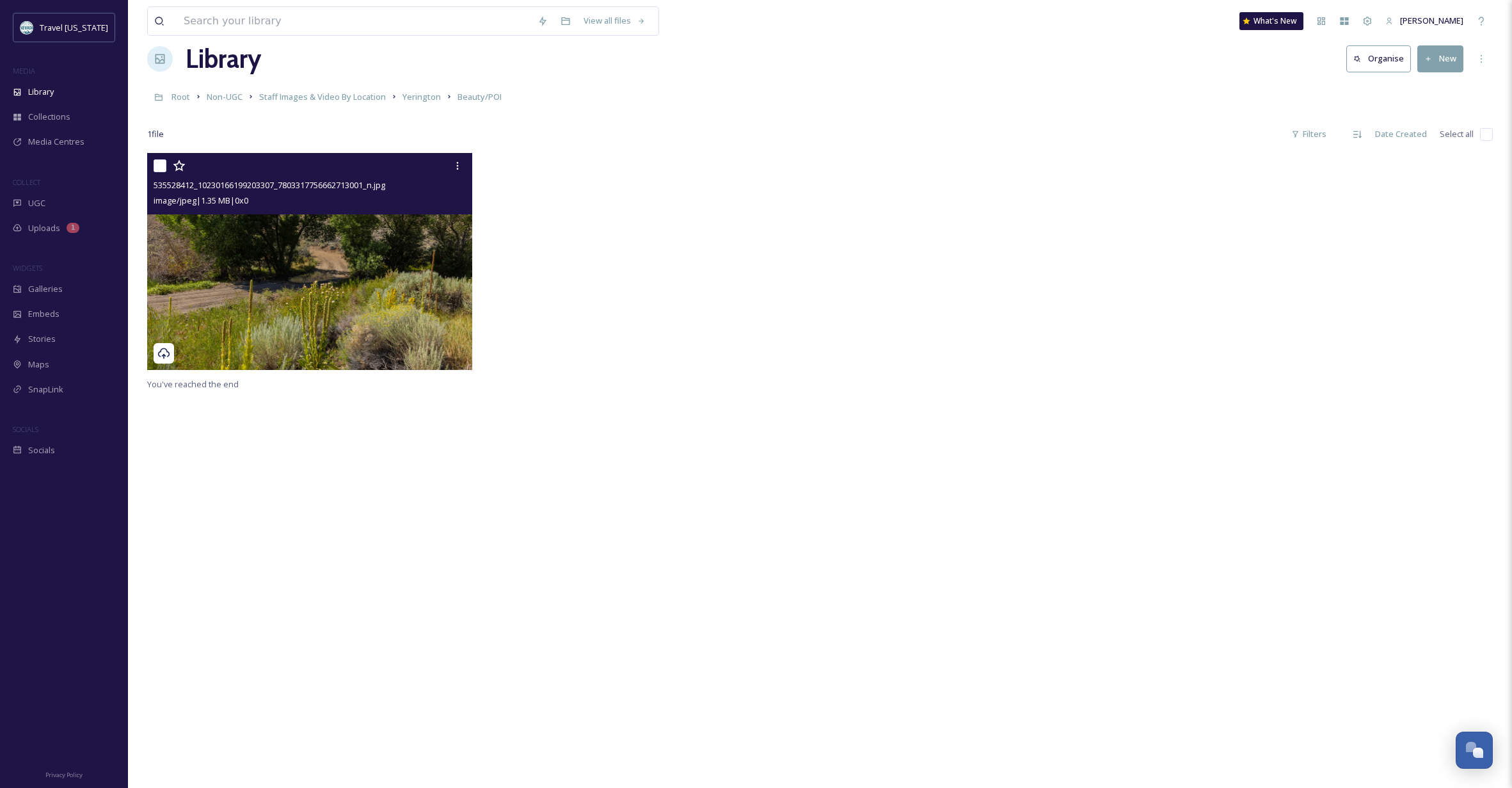
click at [338, 296] on img at bounding box center [309, 261] width 325 height 217
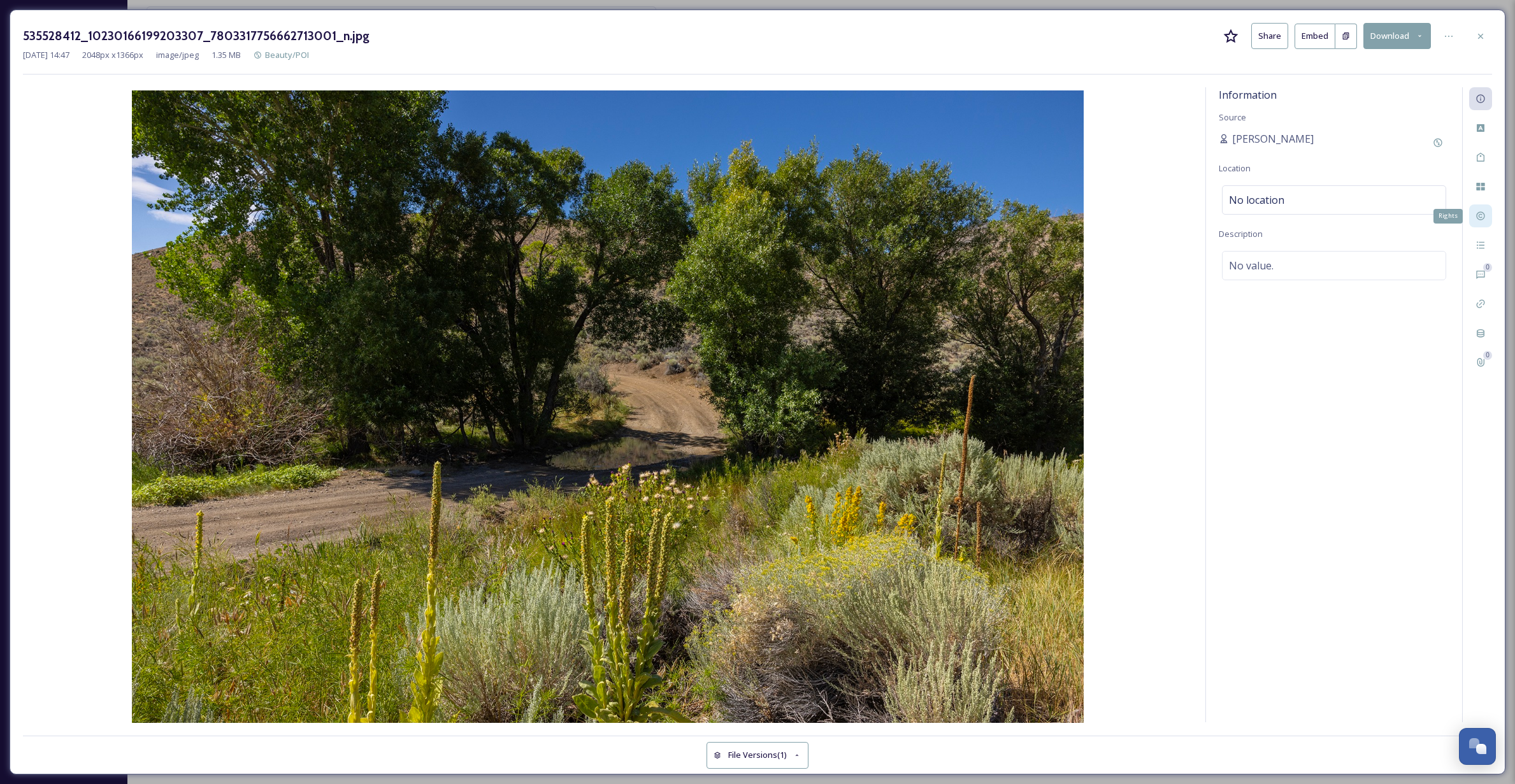
click at [1482, 218] on icon at bounding box center [1480, 216] width 10 height 10
click at [1348, 203] on div "No Copyright" at bounding box center [1333, 209] width 224 height 30
type input "c"
click at [1329, 522] on div "Rights Status No status Copyright No Copyright Rights No rights Additional Righ…" at bounding box center [1333, 404] width 256 height 635
click at [1481, 243] on icon at bounding box center [1480, 245] width 10 height 10
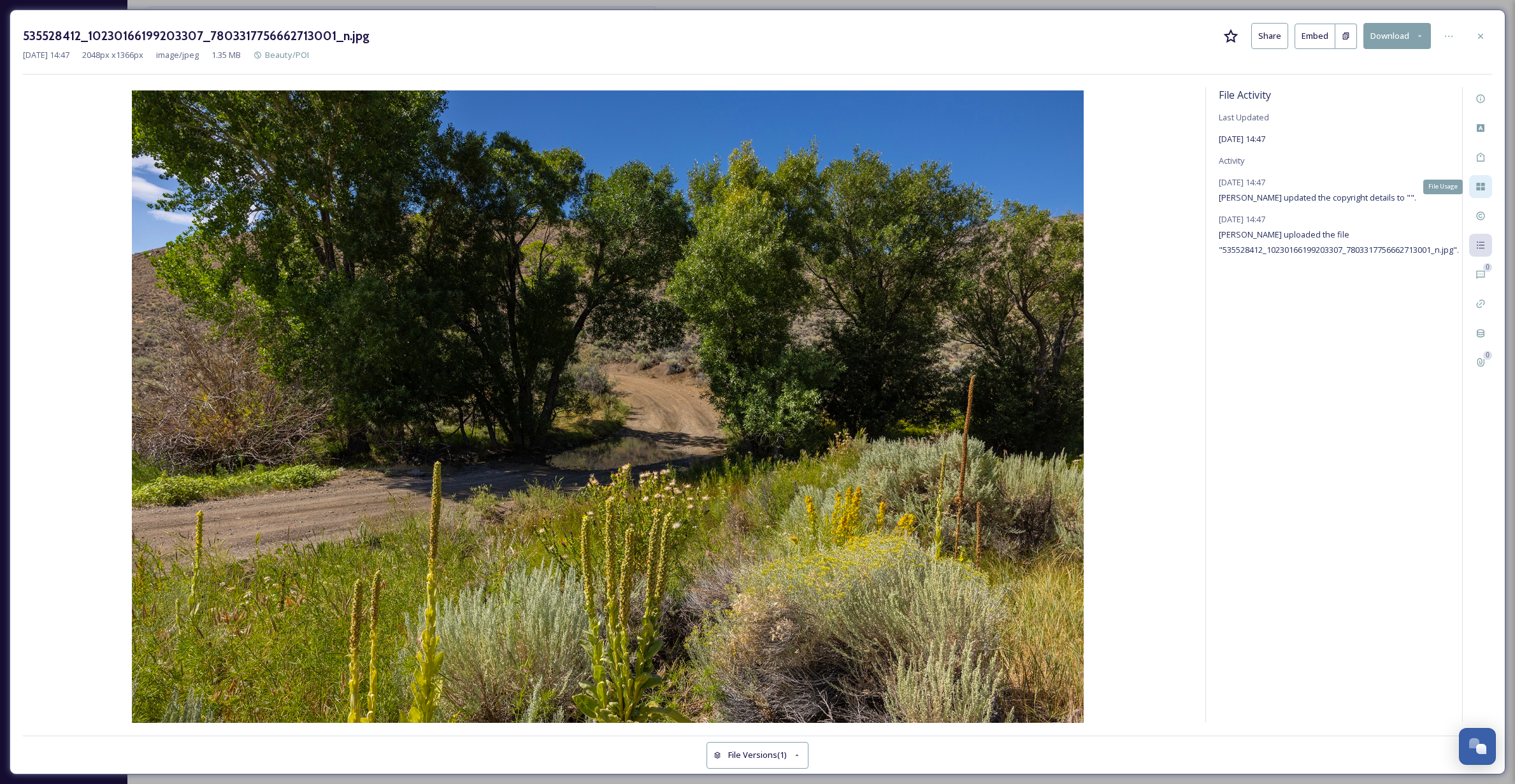
click at [1476, 185] on icon at bounding box center [1480, 186] width 10 height 10
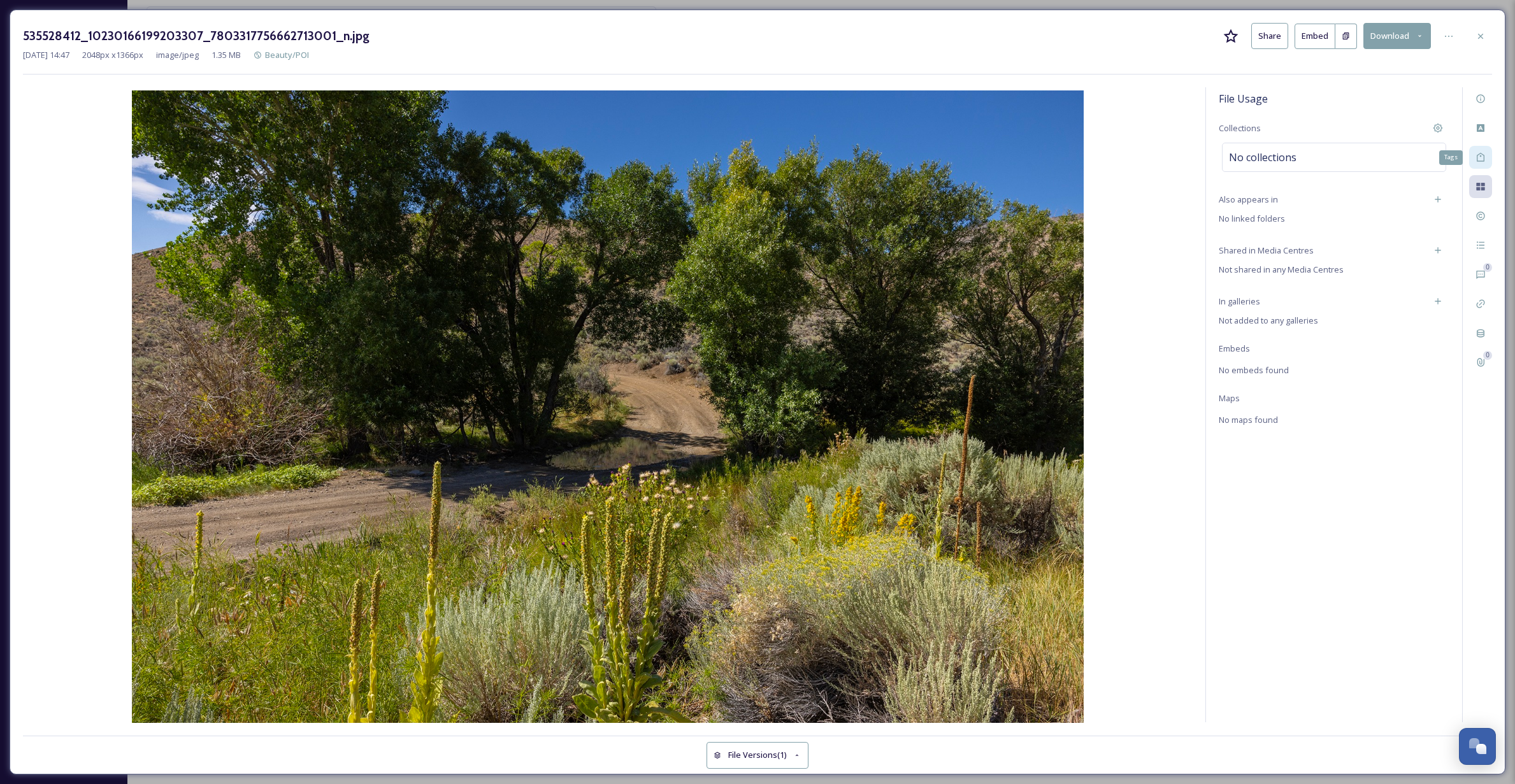
click at [1476, 158] on icon at bounding box center [1480, 157] width 10 height 10
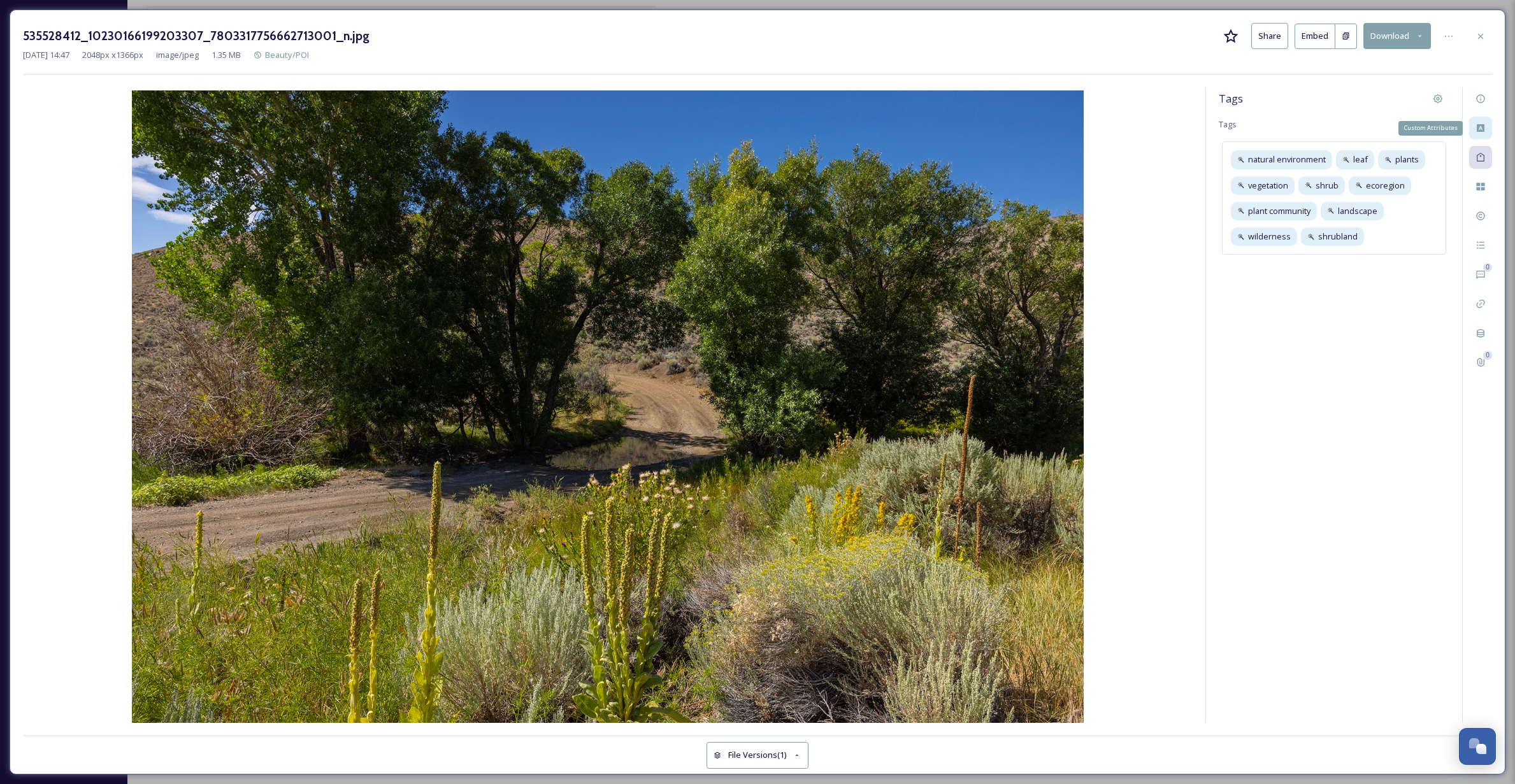
click at [1484, 128] on icon at bounding box center [1480, 127] width 8 height 8
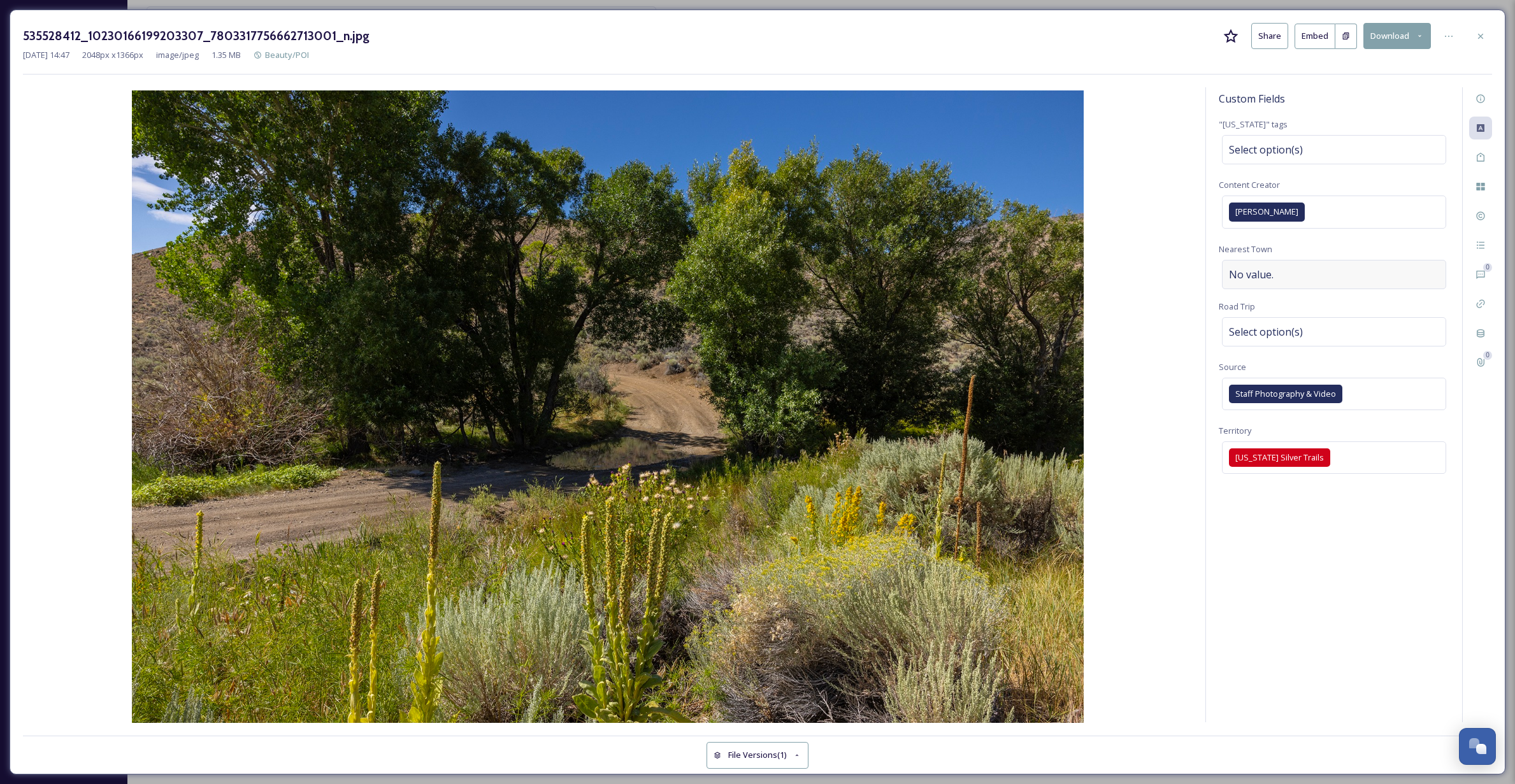
click at [1341, 277] on div "No value." at bounding box center [1333, 274] width 224 height 30
type input "Yerington"
click at [1369, 324] on div "Select option(s)" at bounding box center [1333, 331] width 224 height 30
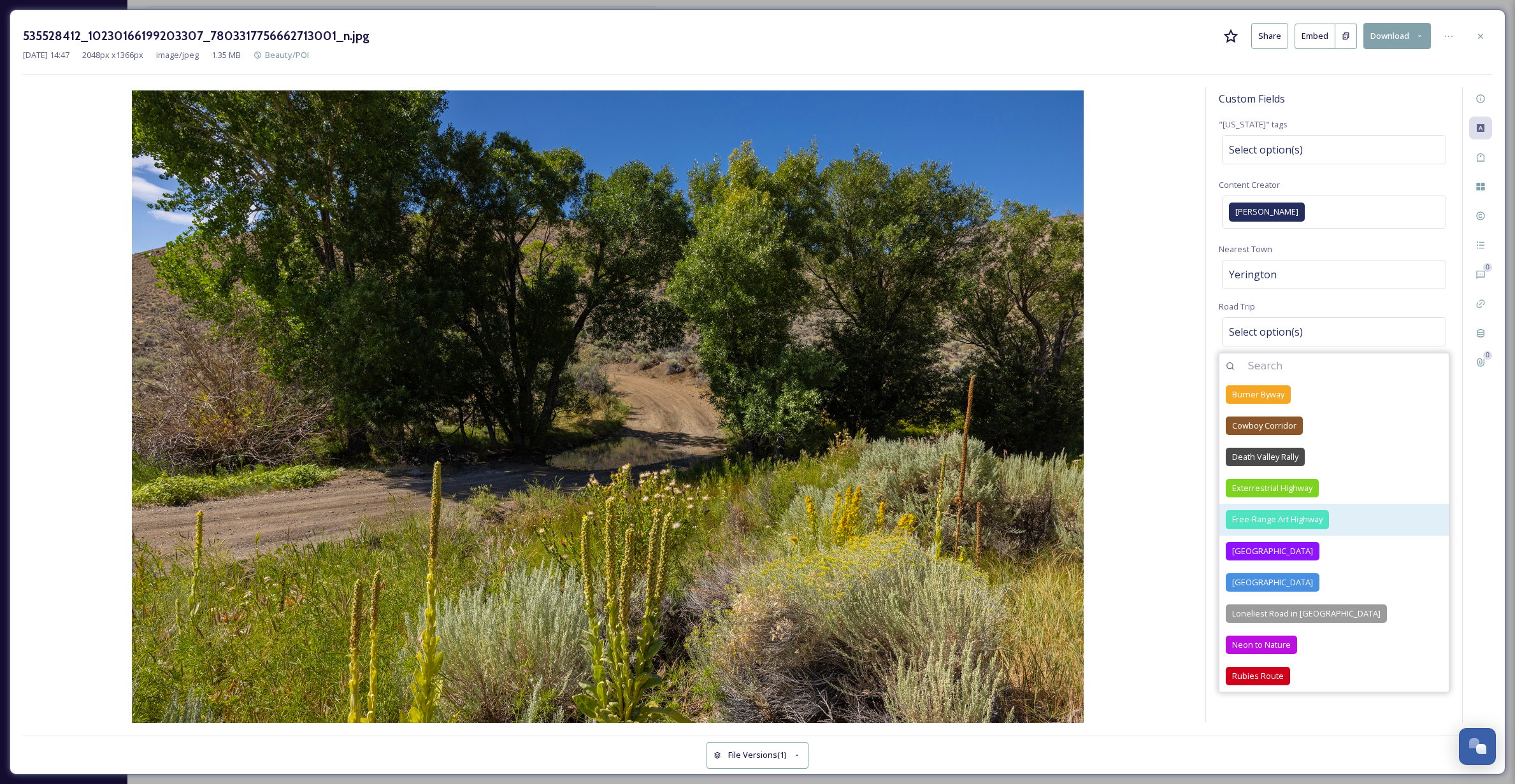
click at [1277, 516] on span "Free-Range Art Highway" at bounding box center [1277, 519] width 90 height 12
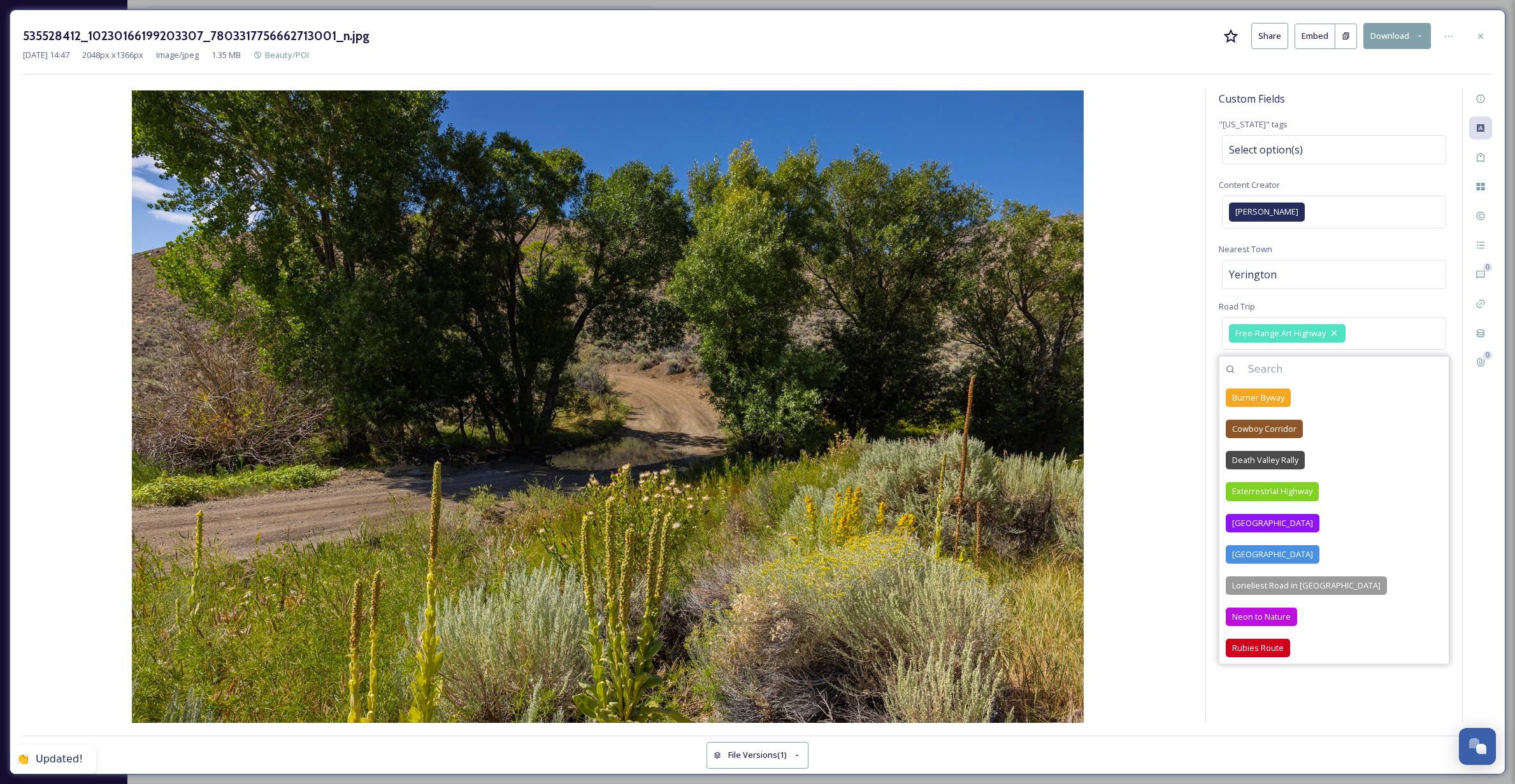
click at [1154, 545] on img at bounding box center [607, 407] width 1170 height 635
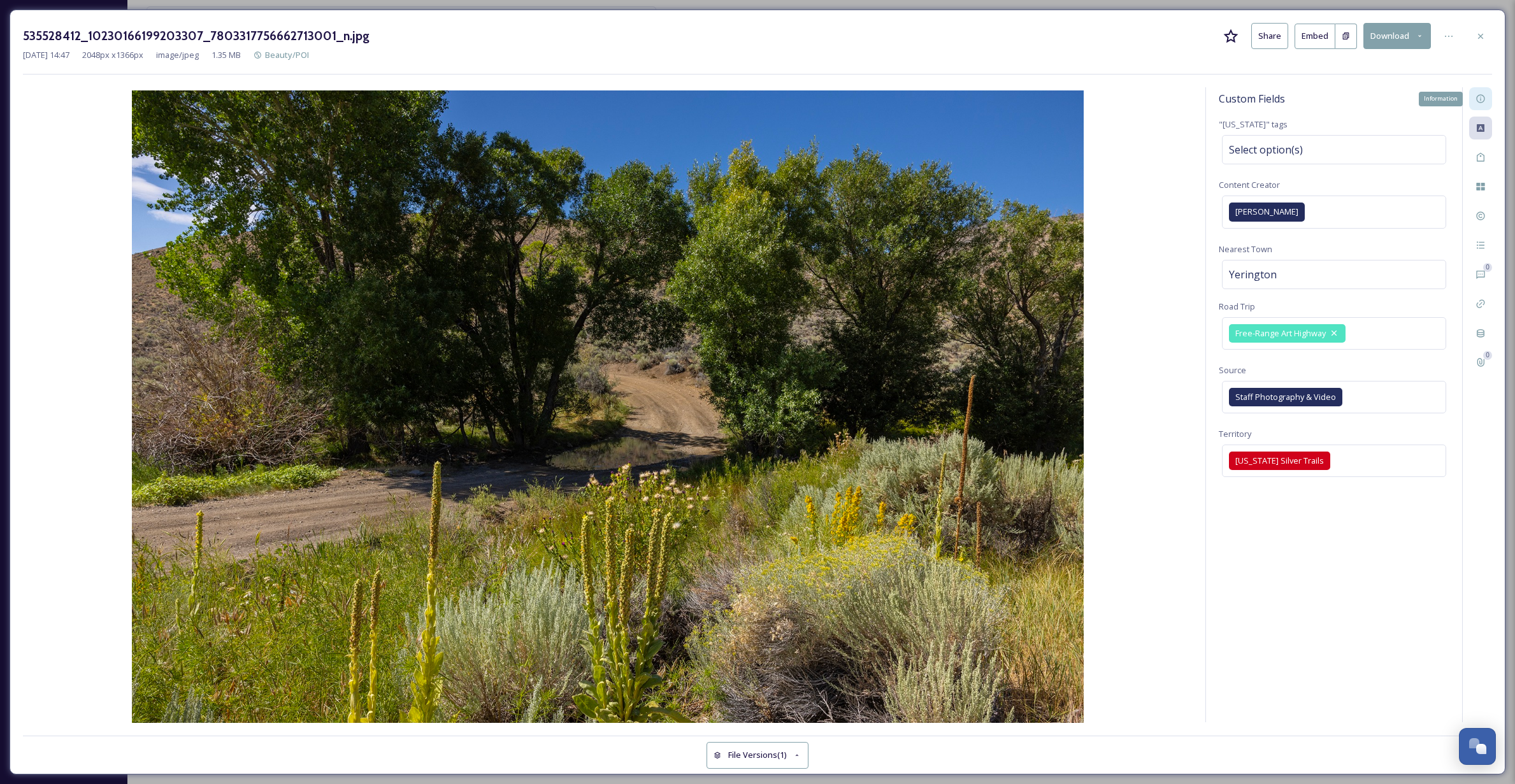
click at [1479, 99] on icon at bounding box center [1480, 99] width 10 height 10
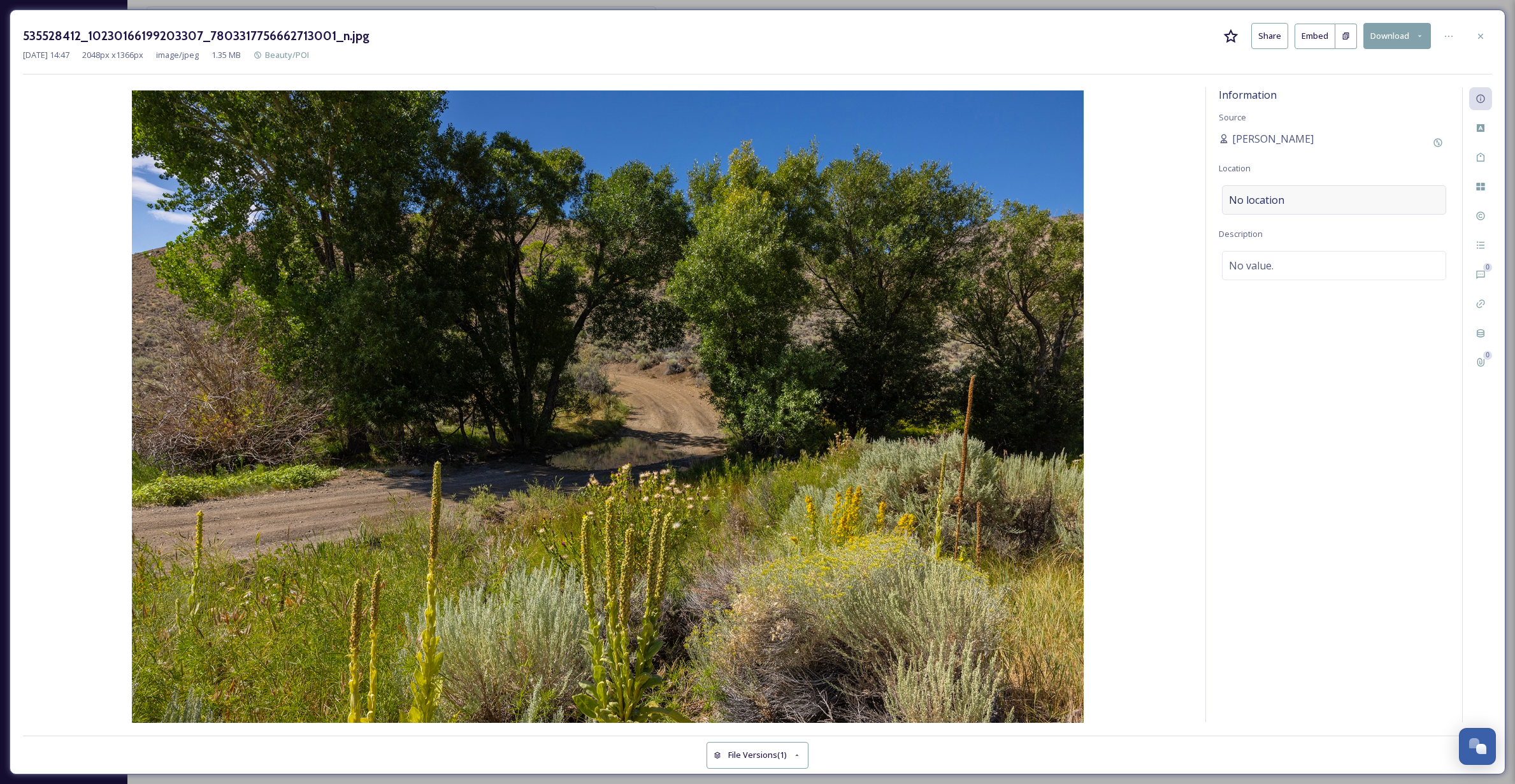
click at [1279, 196] on span "No location" at bounding box center [1257, 200] width 55 height 15
click at [1360, 265] on div "No value." at bounding box center [1333, 265] width 224 height 30
click at [1485, 127] on icon at bounding box center [1480, 127] width 10 height 10
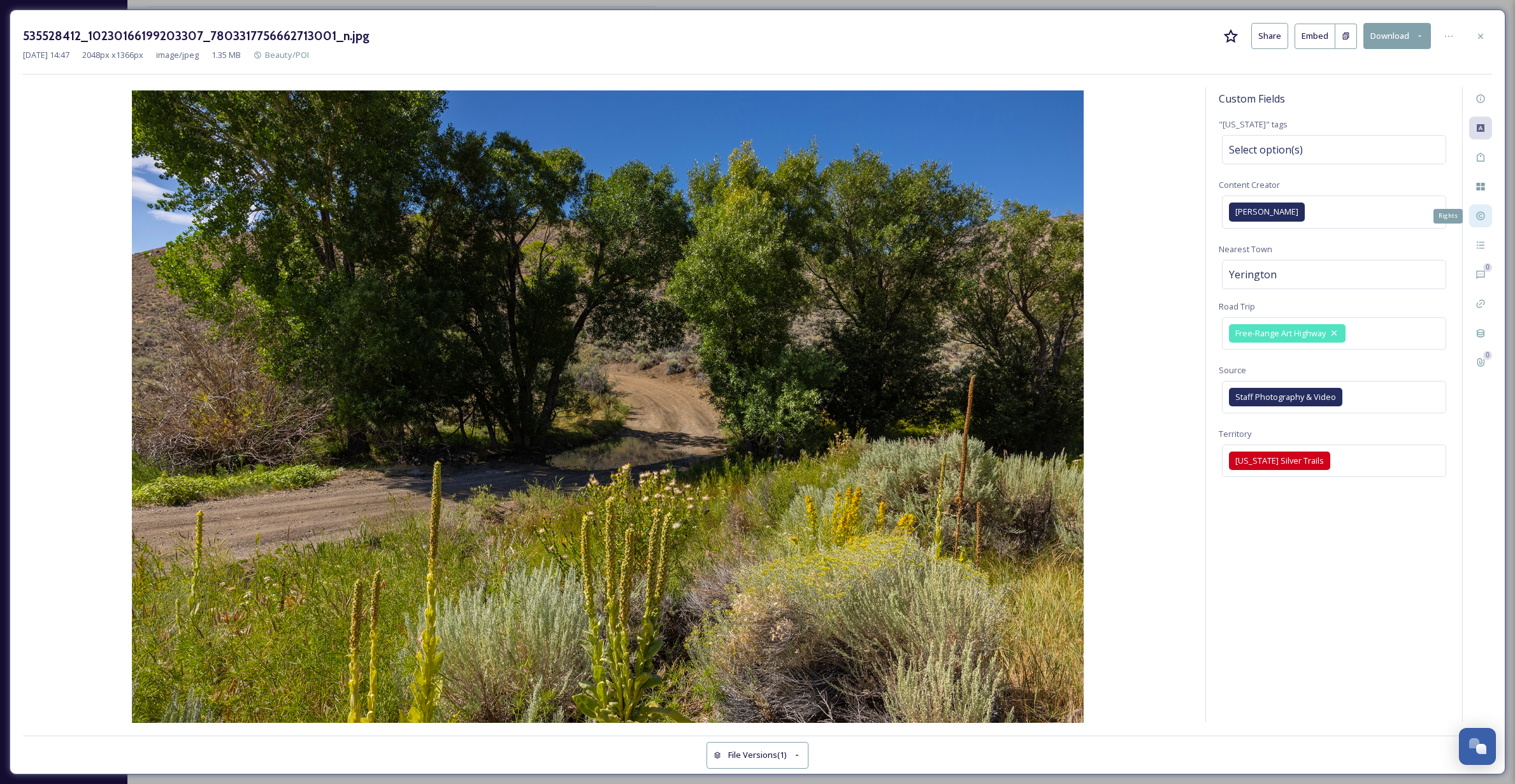
click at [1480, 214] on icon at bounding box center [1480, 216] width 10 height 10
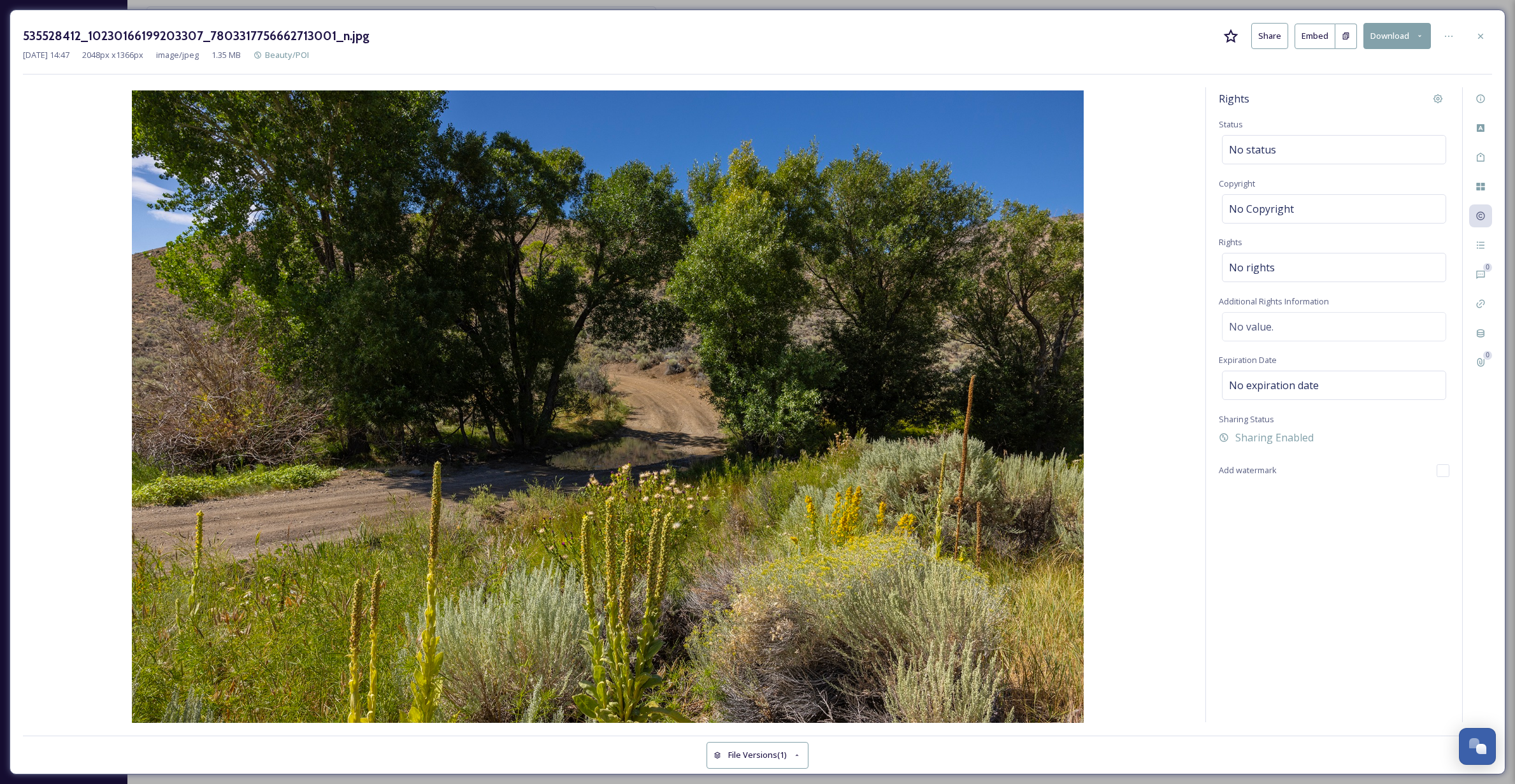
click at [1122, 206] on img at bounding box center [607, 407] width 1170 height 635
click at [671, 210] on img at bounding box center [607, 407] width 1170 height 635
click at [1433, 98] on icon at bounding box center [1437, 99] width 10 height 10
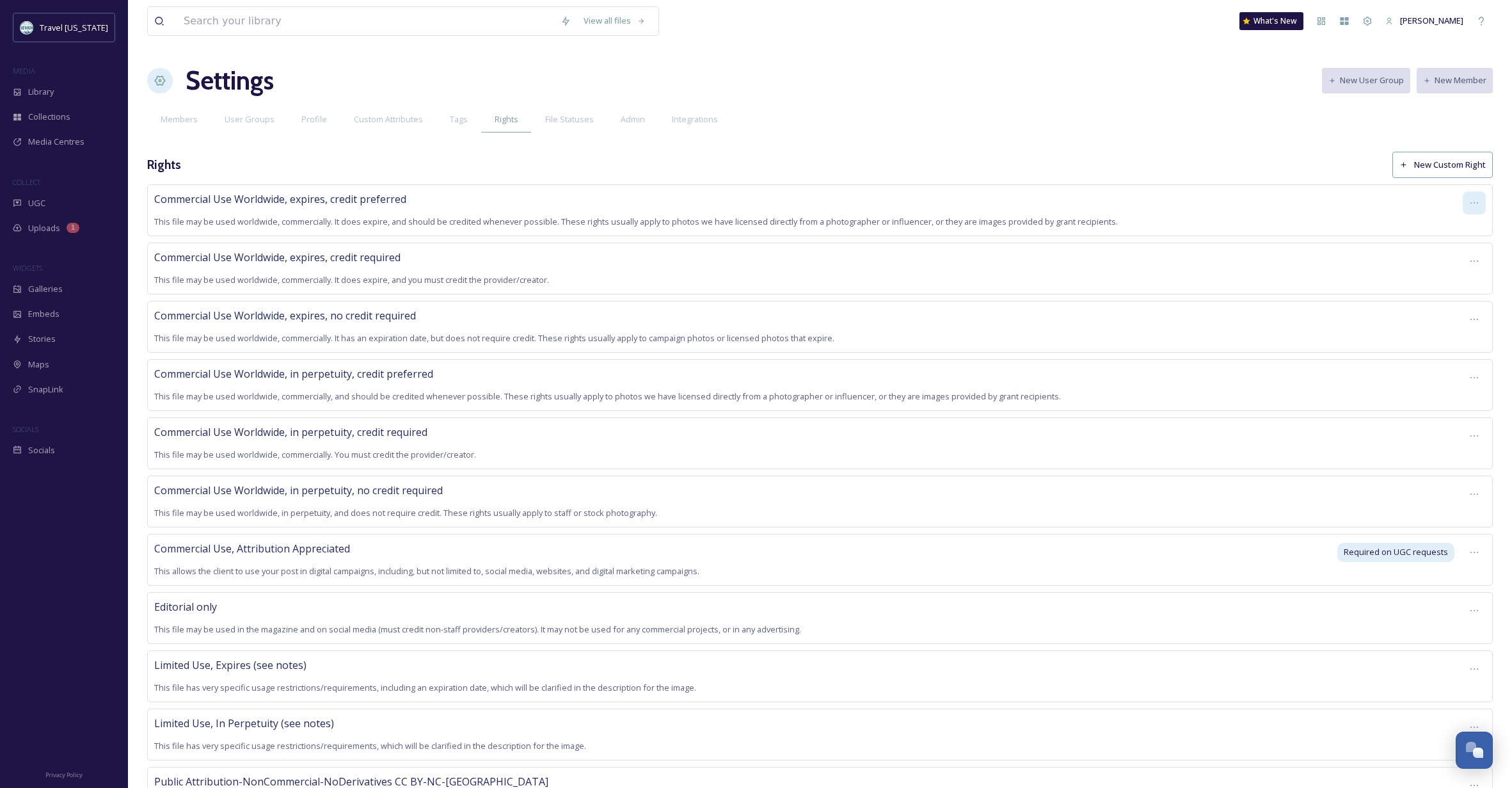
click at [1475, 201] on icon at bounding box center [1474, 203] width 10 height 10
click at [1140, 128] on div "Members User Groups Profile Custom Attributes Tags Rights File Statuses Admin I…" at bounding box center [820, 119] width 1345 height 26
click at [295, 215] on div "Commercial Use Worldwide, expires, credit preferred This file may be used world…" at bounding box center [805, 210] width 1302 height 38
click at [288, 202] on span "Commercial Use Worldwide, expires, credit preferred" at bounding box center [280, 199] width 252 height 14
click at [156, 221] on span "This file may be used worldwide, commercially. It does expire, and should be cr…" at bounding box center [636, 221] width 964 height 12
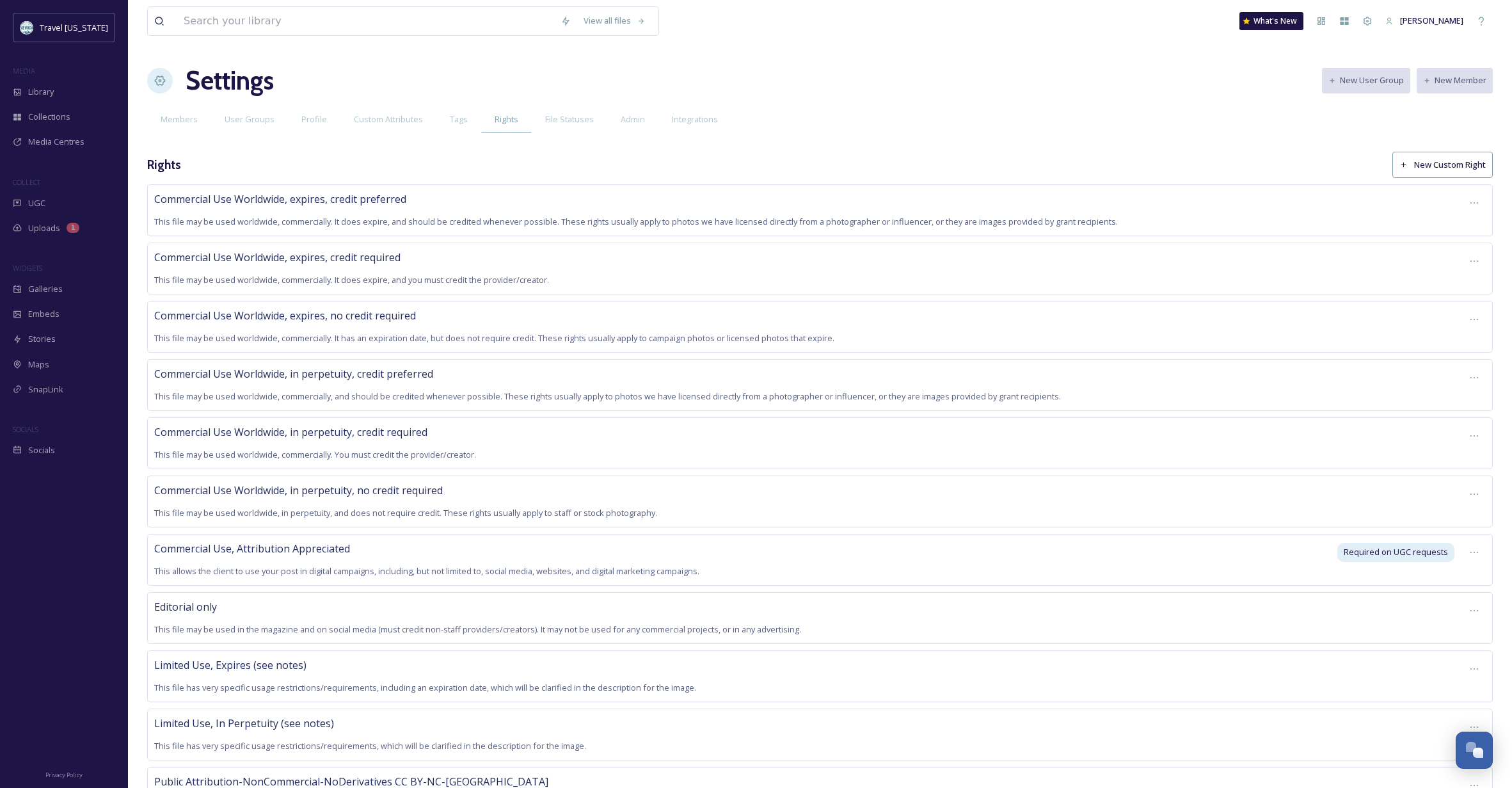
click at [1126, 115] on div "Members User Groups Profile Custom Attributes Tags Rights File Statuses Admin I…" at bounding box center [820, 119] width 1345 height 26
click at [42, 87] on span "Library" at bounding box center [41, 92] width 26 height 12
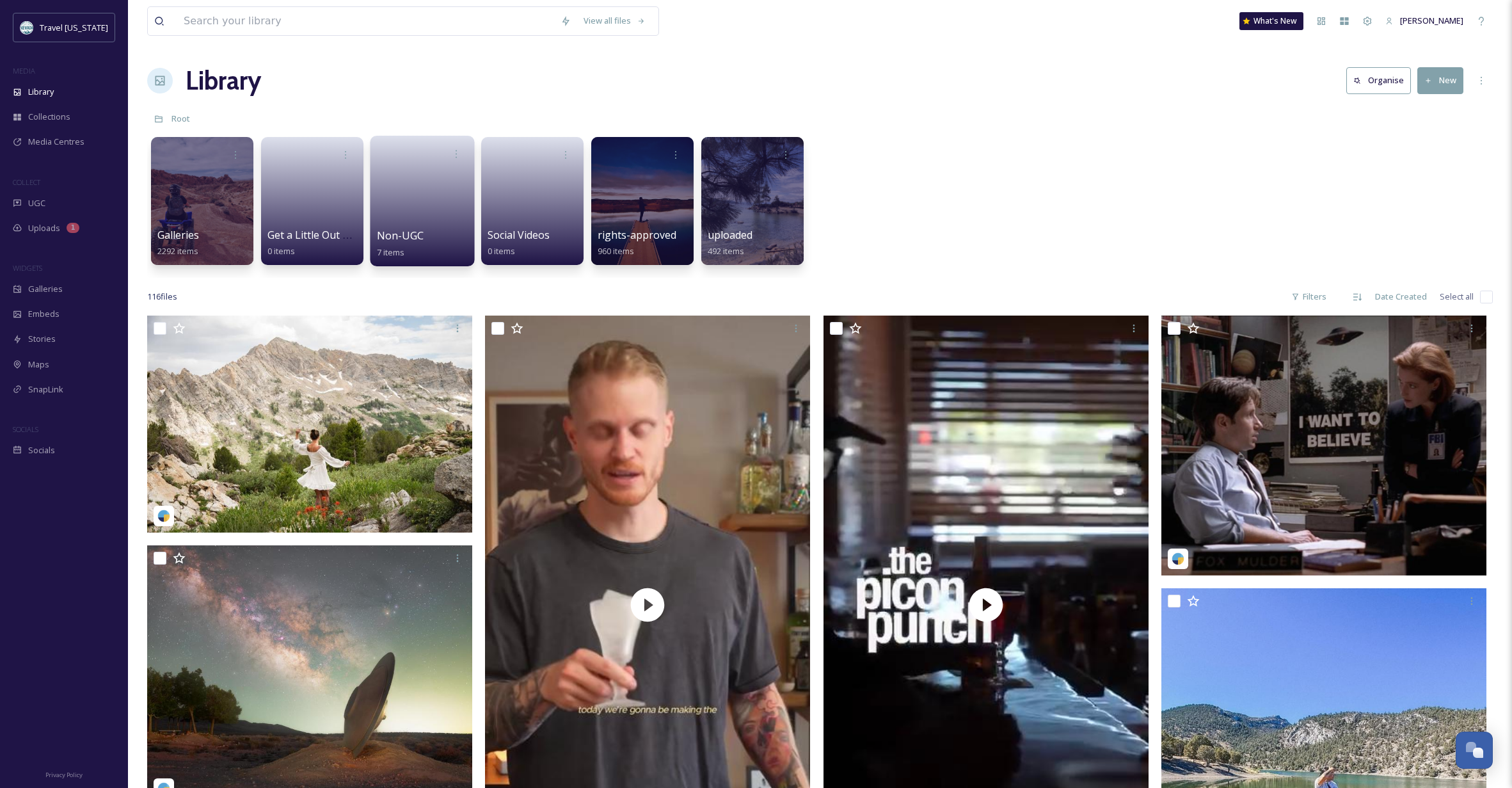
click at [437, 232] on div "Non-UGC 7 items" at bounding box center [422, 244] width 91 height 32
click at [413, 233] on span "Non-UGC" at bounding box center [399, 235] width 46 height 14
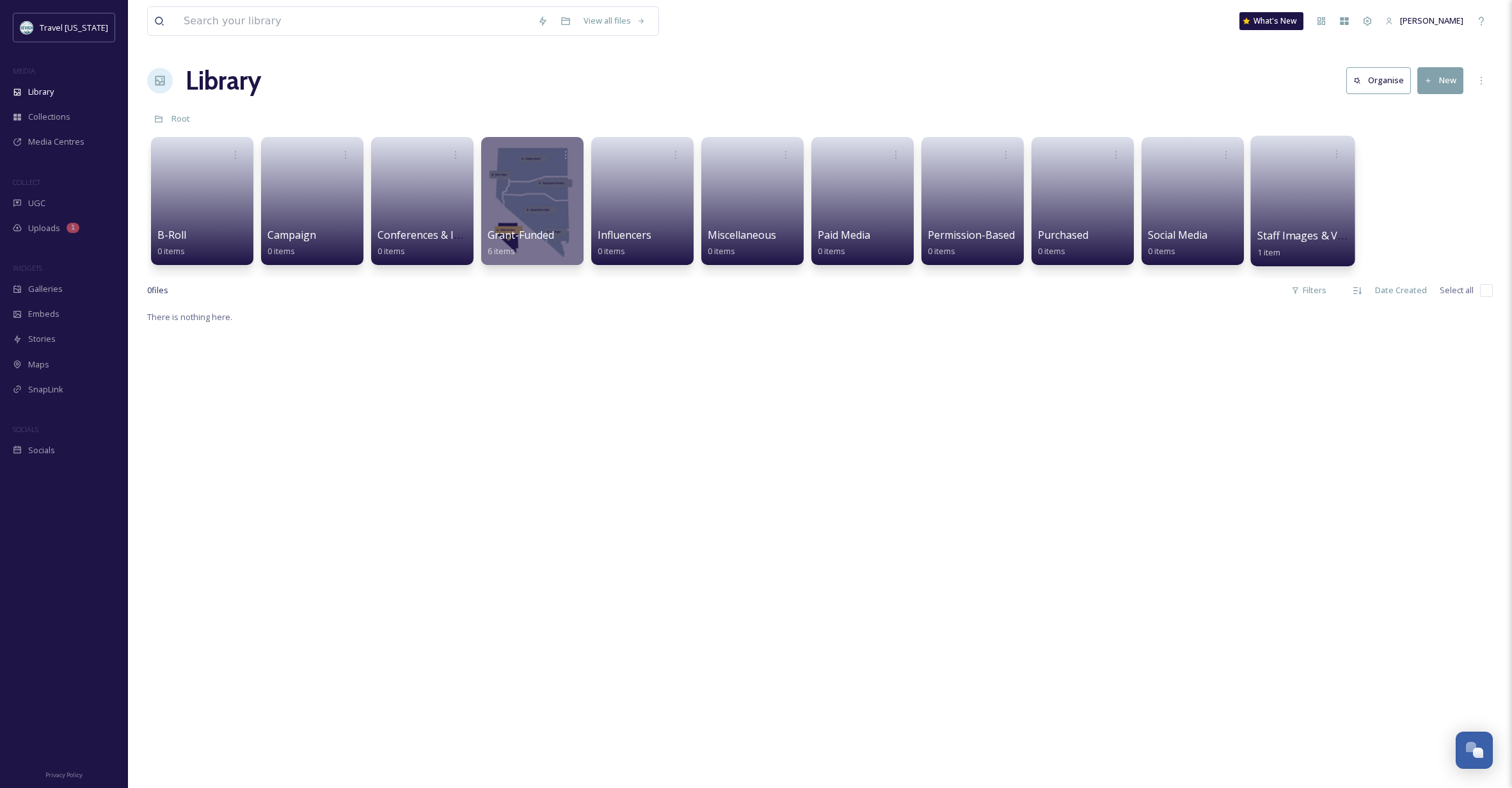
click at [1300, 190] on link at bounding box center [1303, 197] width 91 height 62
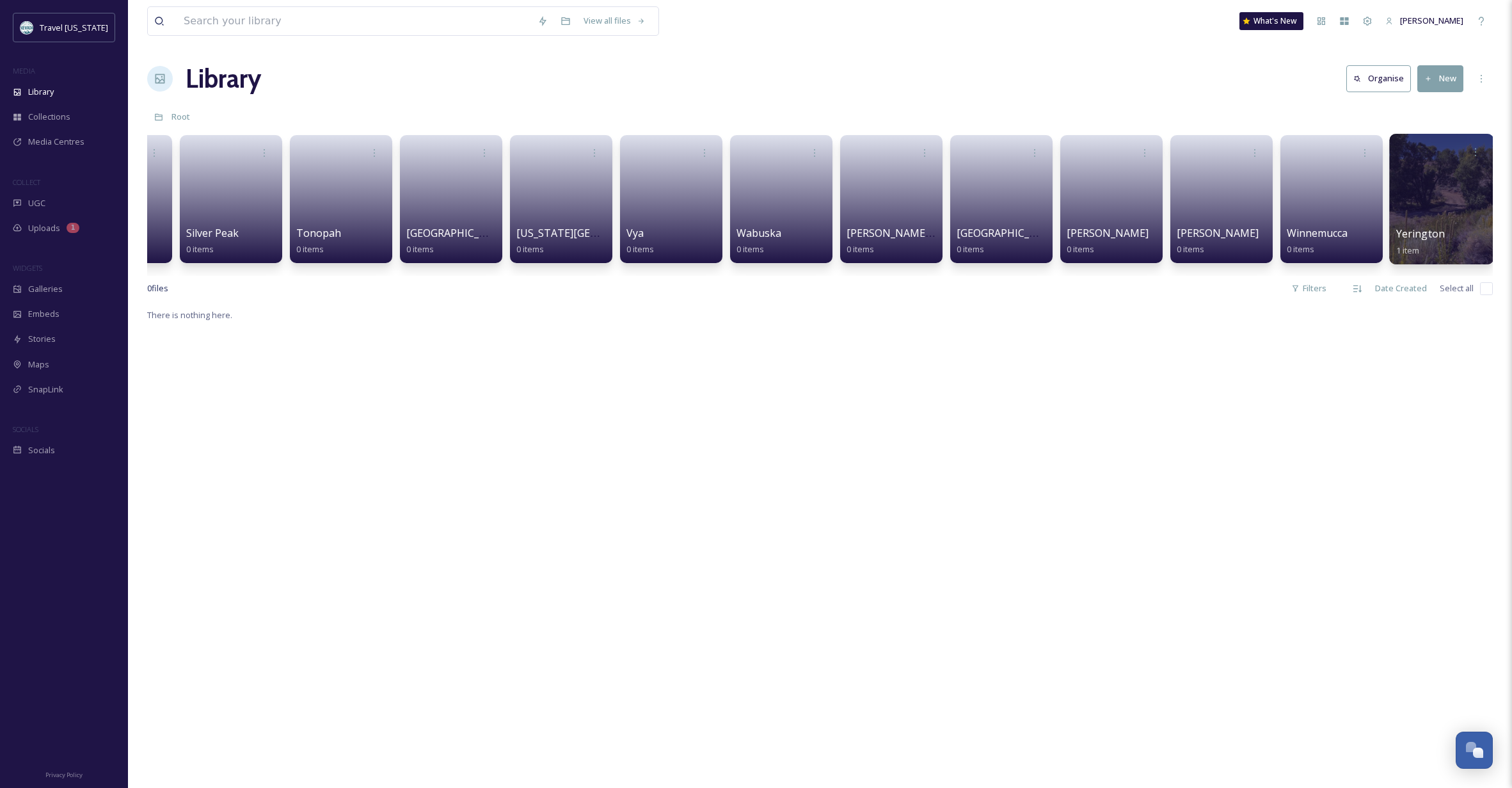
scroll to position [1, 0]
click at [1420, 178] on div at bounding box center [1441, 199] width 105 height 131
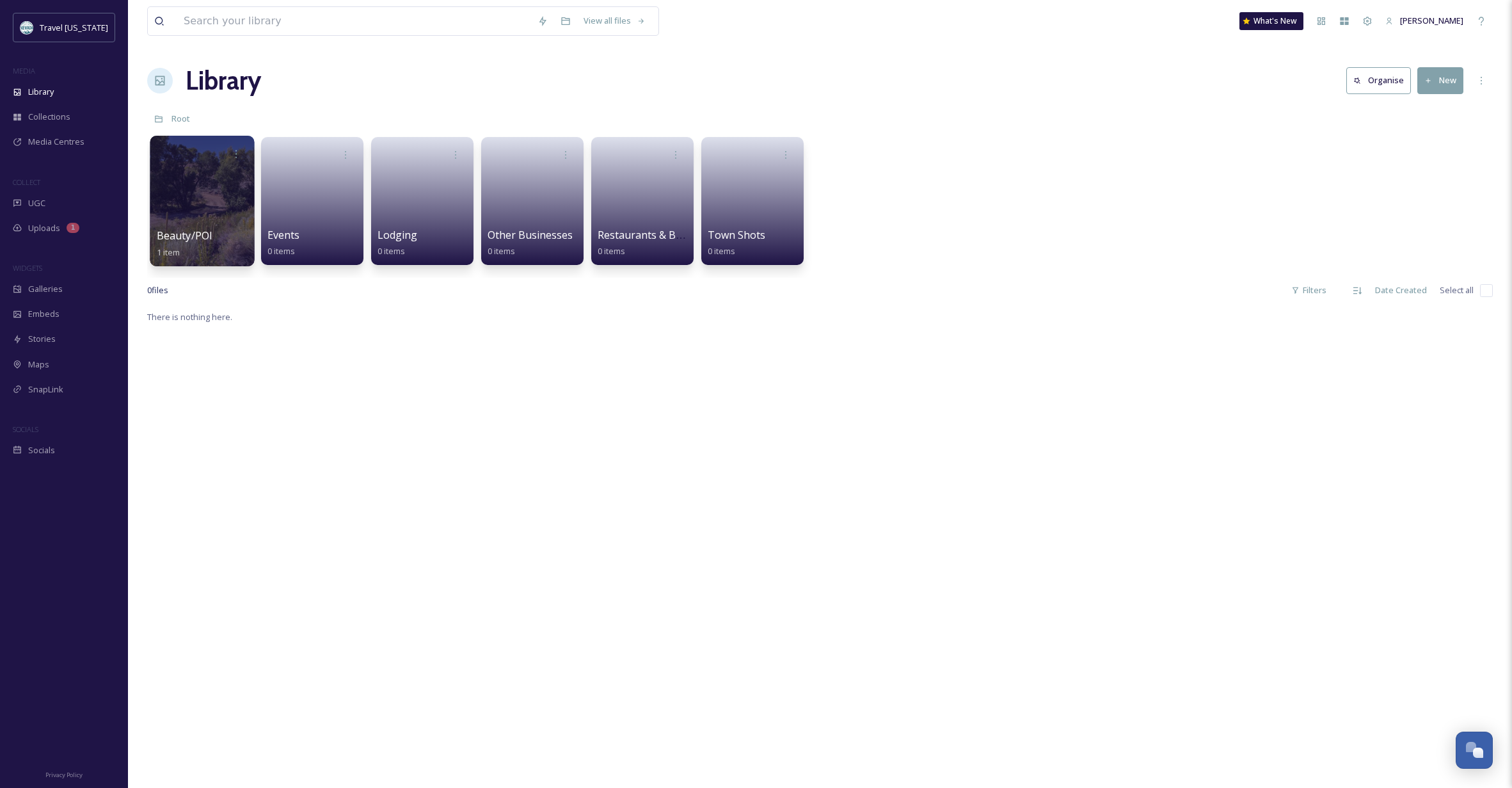
click at [201, 190] on div at bounding box center [201, 201] width 105 height 131
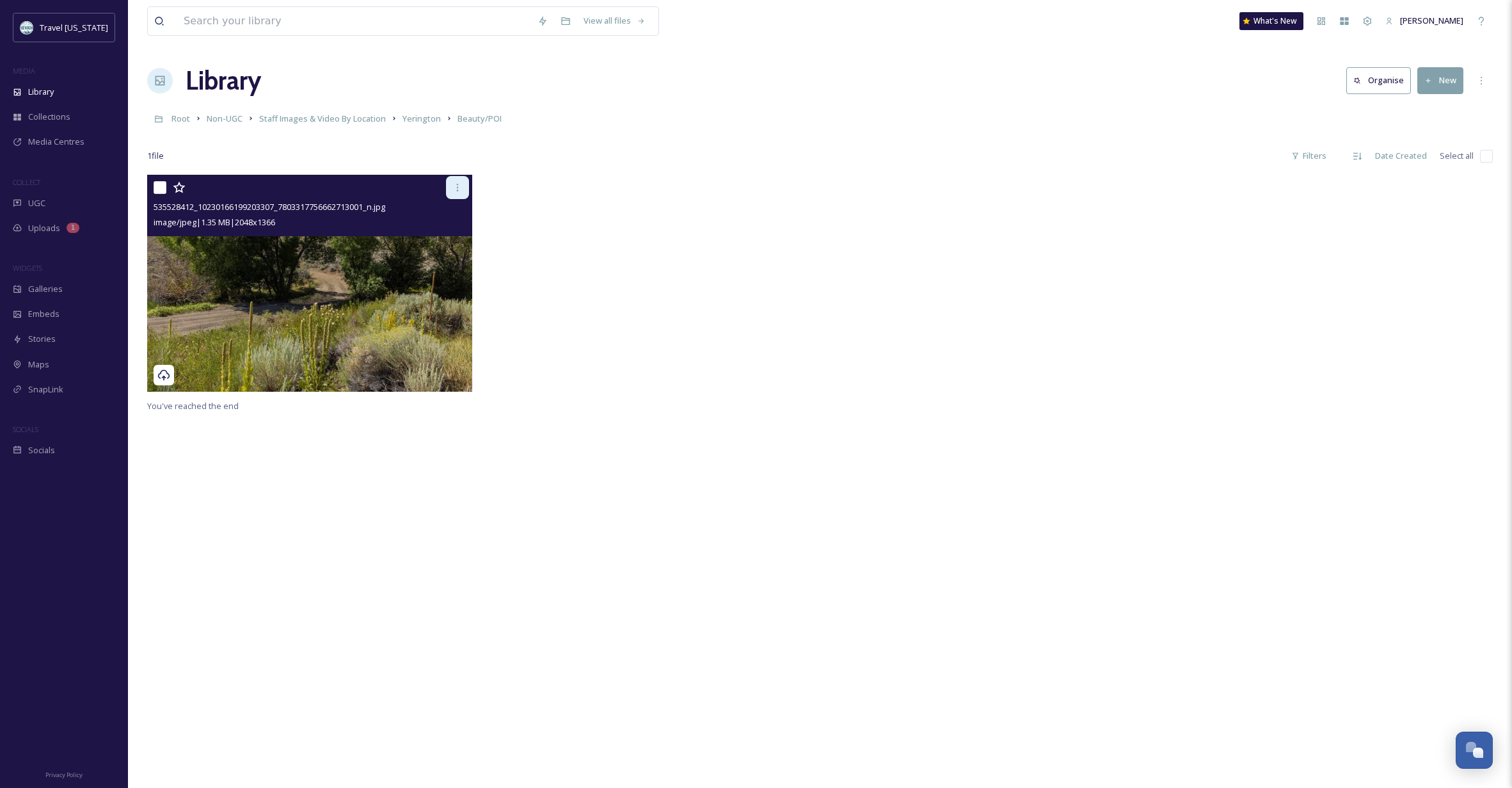
click at [460, 186] on icon at bounding box center [457, 187] width 10 height 10
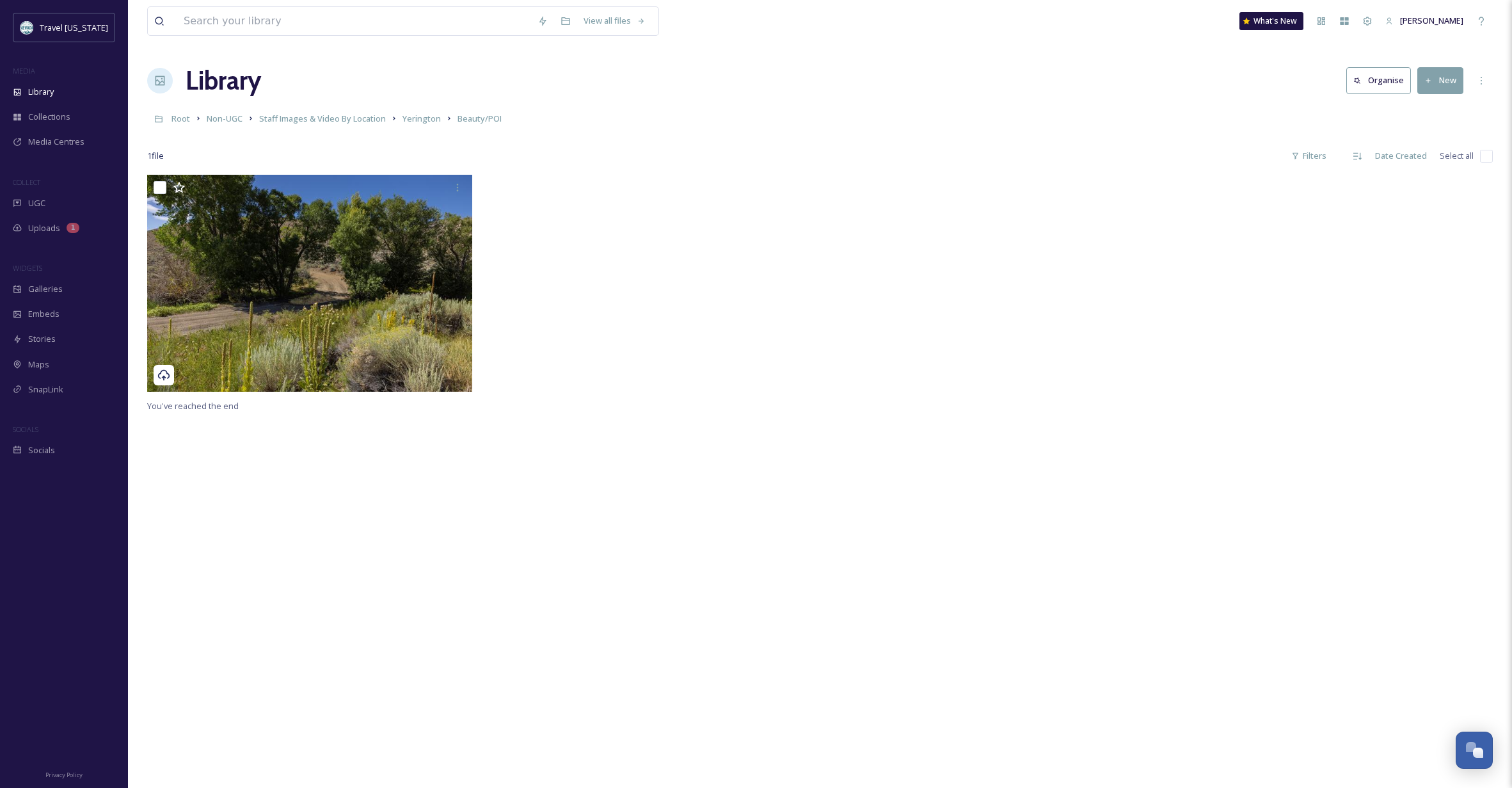
click at [665, 236] on div at bounding box center [650, 286] width 332 height 224
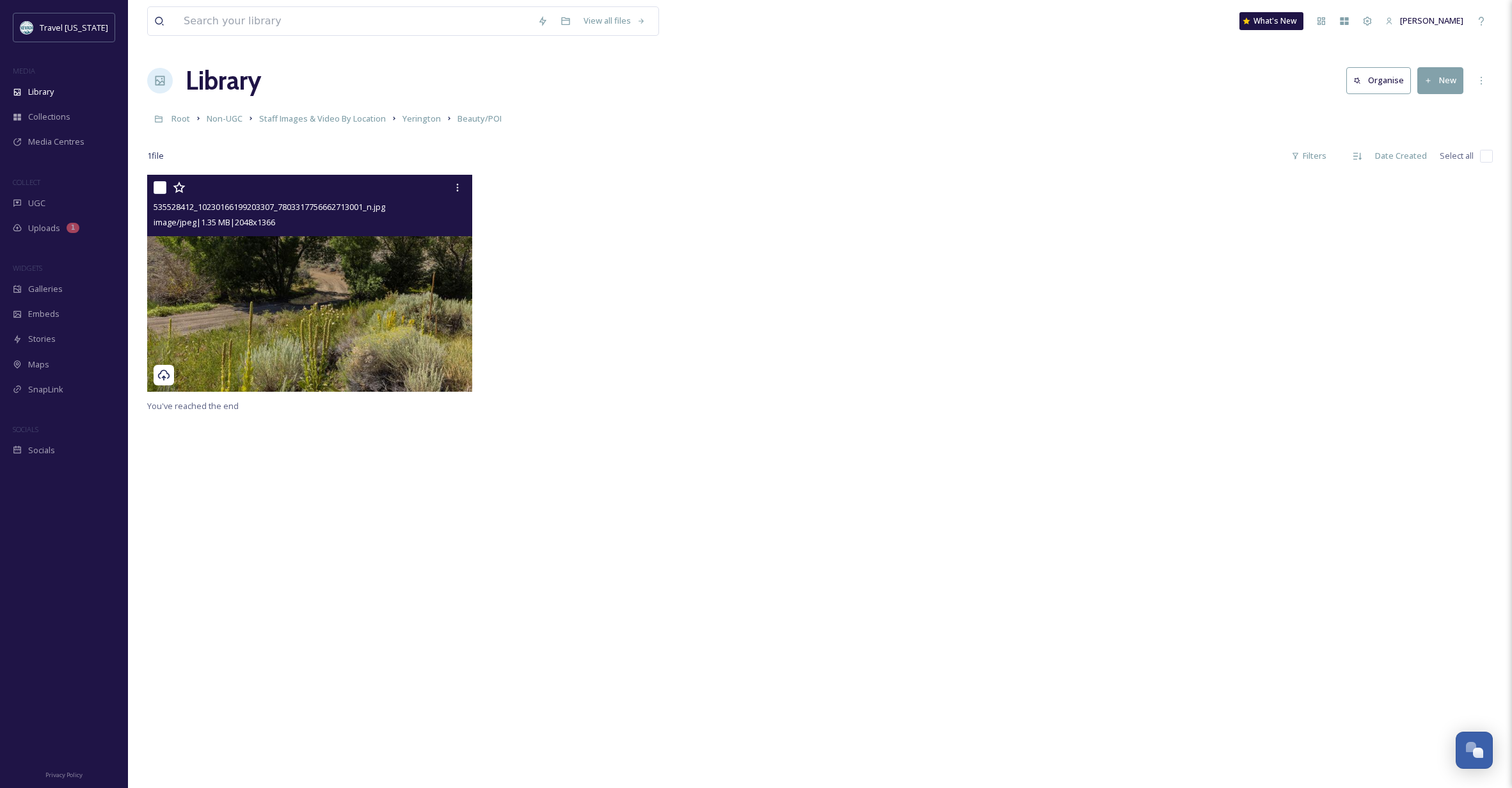
click at [337, 331] on img at bounding box center [309, 283] width 325 height 217
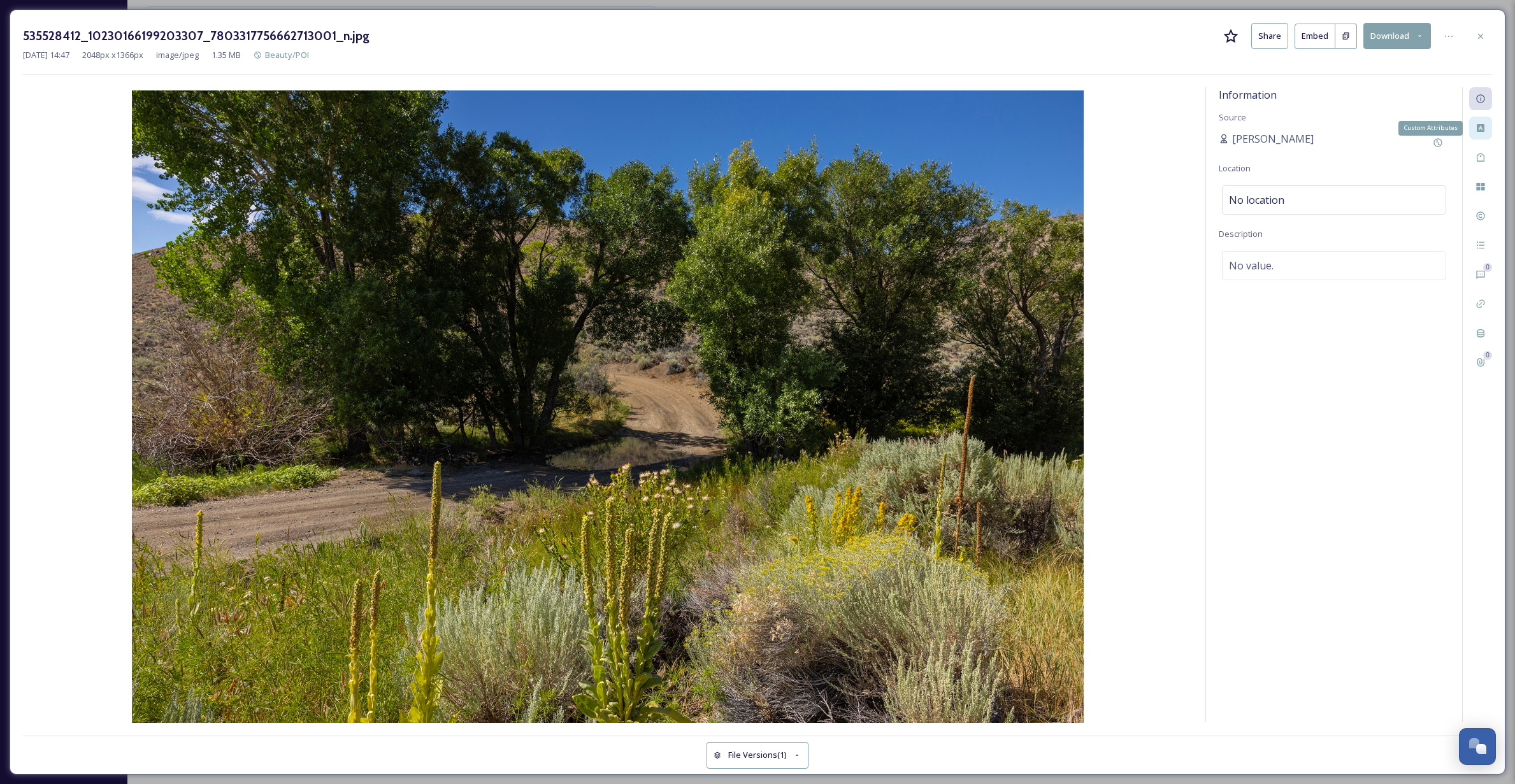
click at [1478, 130] on icon at bounding box center [1480, 127] width 8 height 8
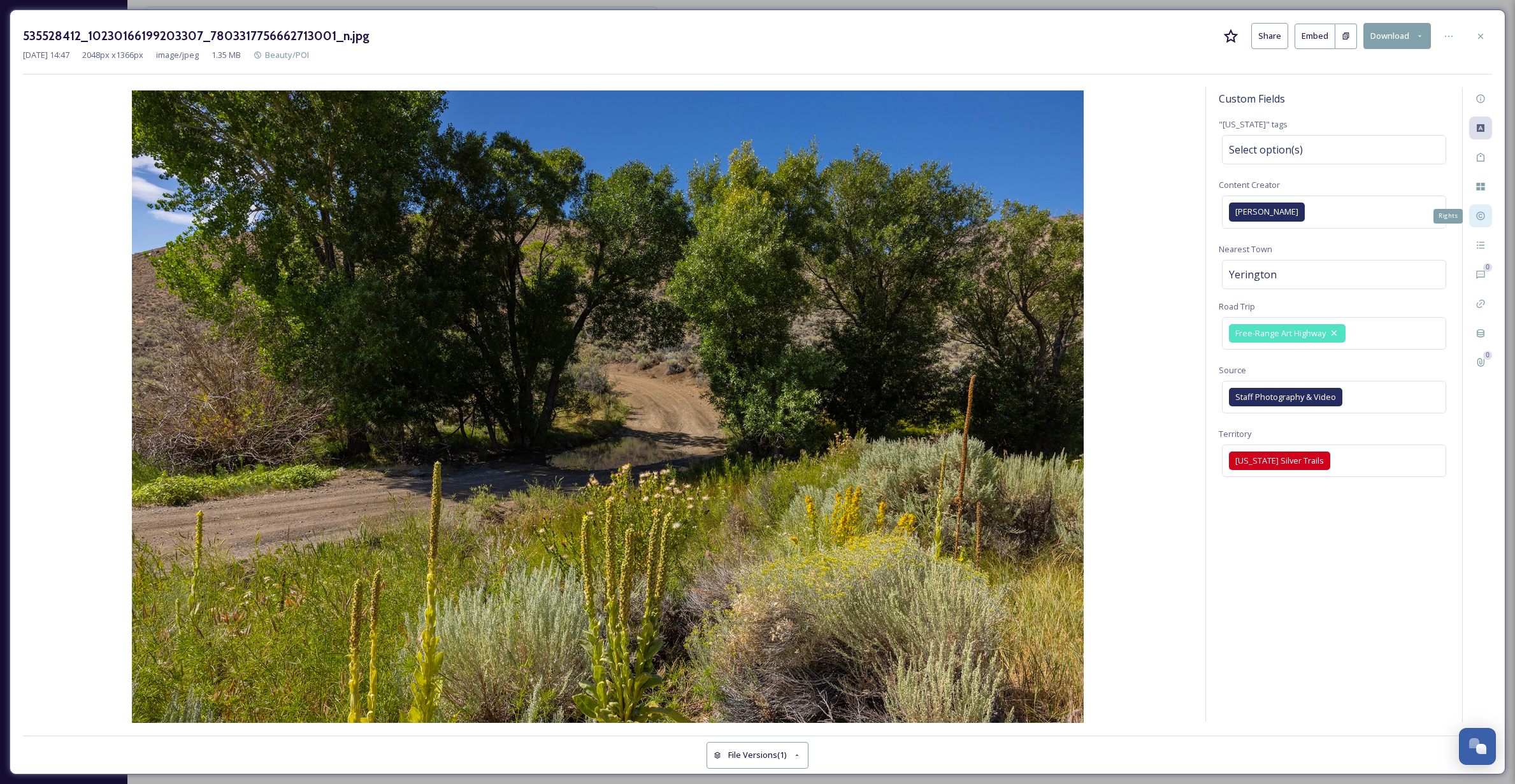
click at [1479, 213] on icon at bounding box center [1480, 216] width 8 height 8
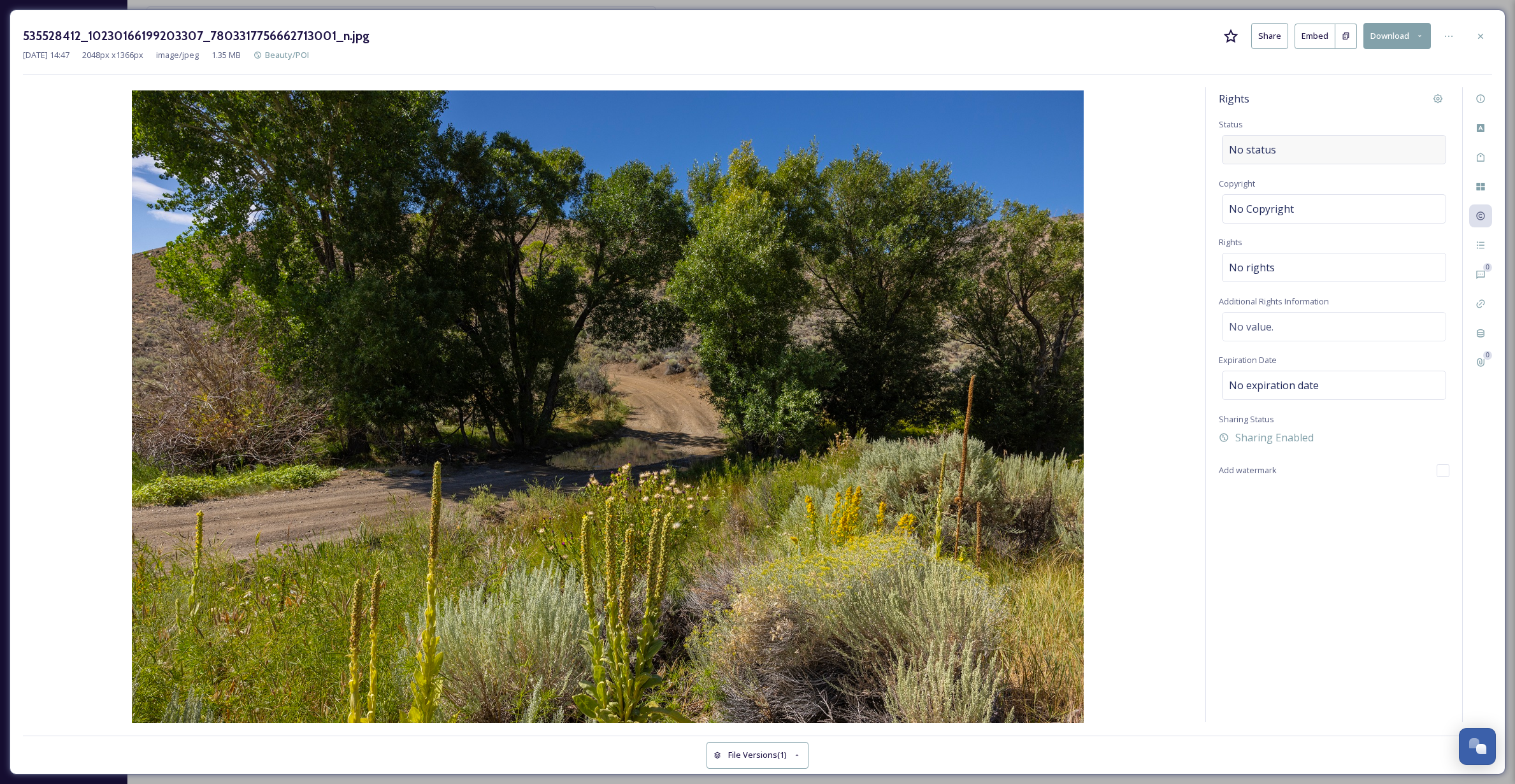
click at [1257, 153] on span "No status" at bounding box center [1252, 149] width 47 height 15
click at [1259, 201] on span "No Copyright" at bounding box center [1261, 209] width 65 height 15
click at [1272, 260] on div "No rights" at bounding box center [1333, 267] width 224 height 30
click at [1294, 334] on div "No value." at bounding box center [1333, 327] width 224 height 30
click at [1304, 489] on div "Rights Status No status Copyright No Copyright Rights No rights Additional Righ…" at bounding box center [1333, 404] width 256 height 635
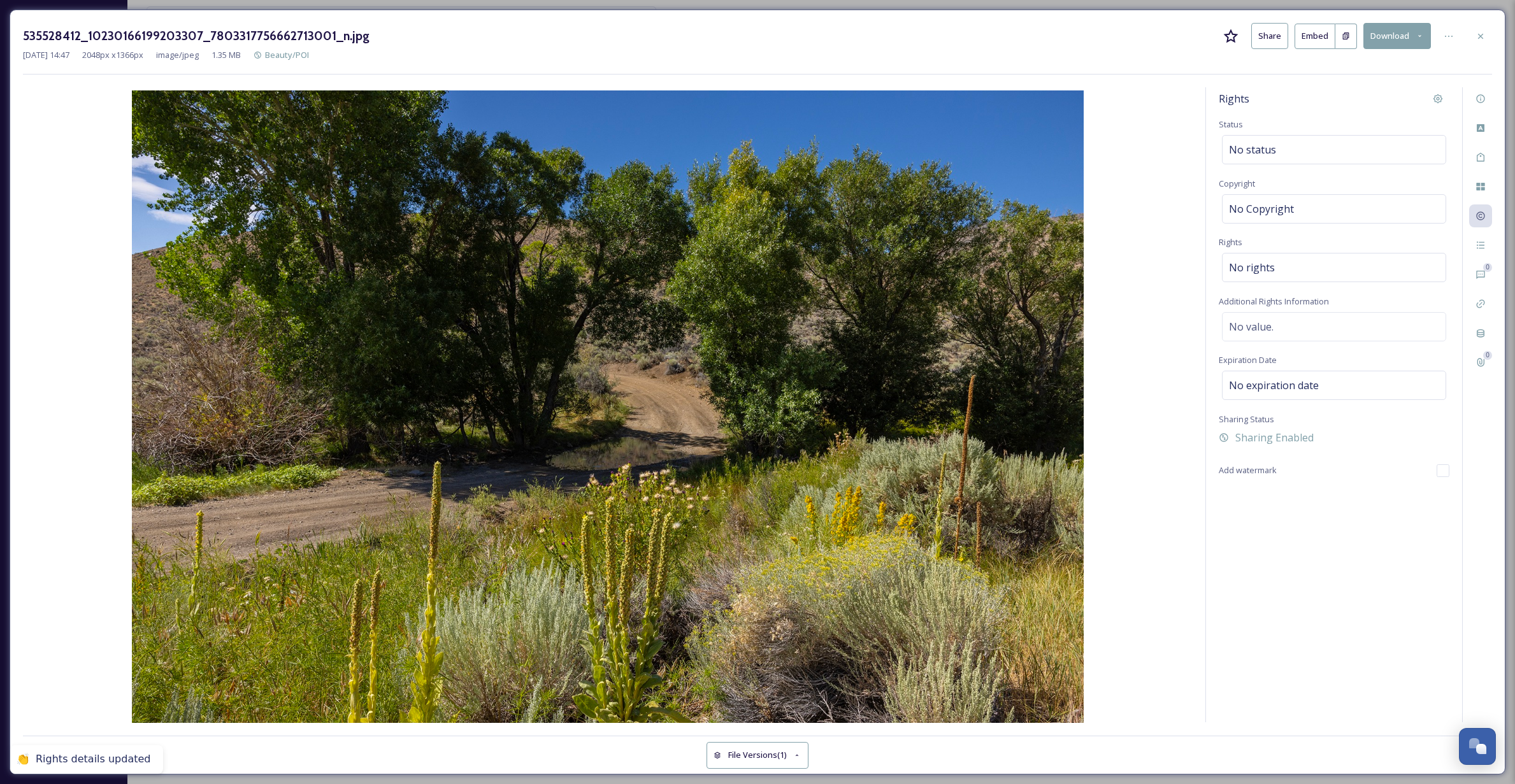
click at [1287, 552] on div "Rights Status No status Copyright No Copyright Rights No rights Additional Righ…" at bounding box center [1333, 404] width 256 height 635
click at [1262, 438] on span "Sharing Enabled" at bounding box center [1274, 437] width 79 height 15
click at [1262, 440] on span "Sharing Disabled" at bounding box center [1276, 437] width 81 height 15
click at [1153, 492] on img at bounding box center [607, 407] width 1170 height 635
click at [1481, 32] on icon at bounding box center [1480, 36] width 10 height 10
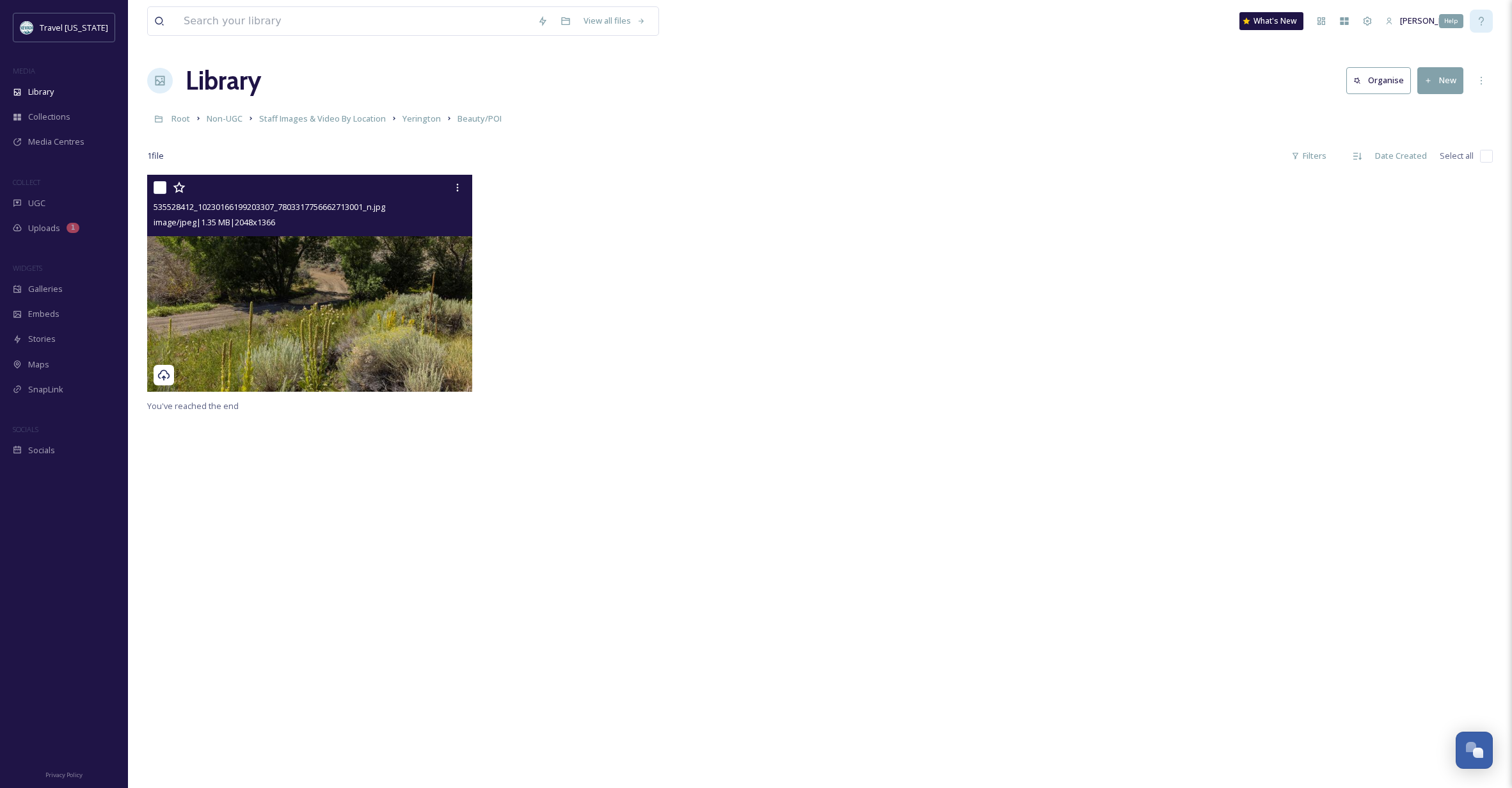
click at [1485, 20] on icon at bounding box center [1481, 21] width 10 height 10
click at [294, 325] on img at bounding box center [309, 283] width 325 height 217
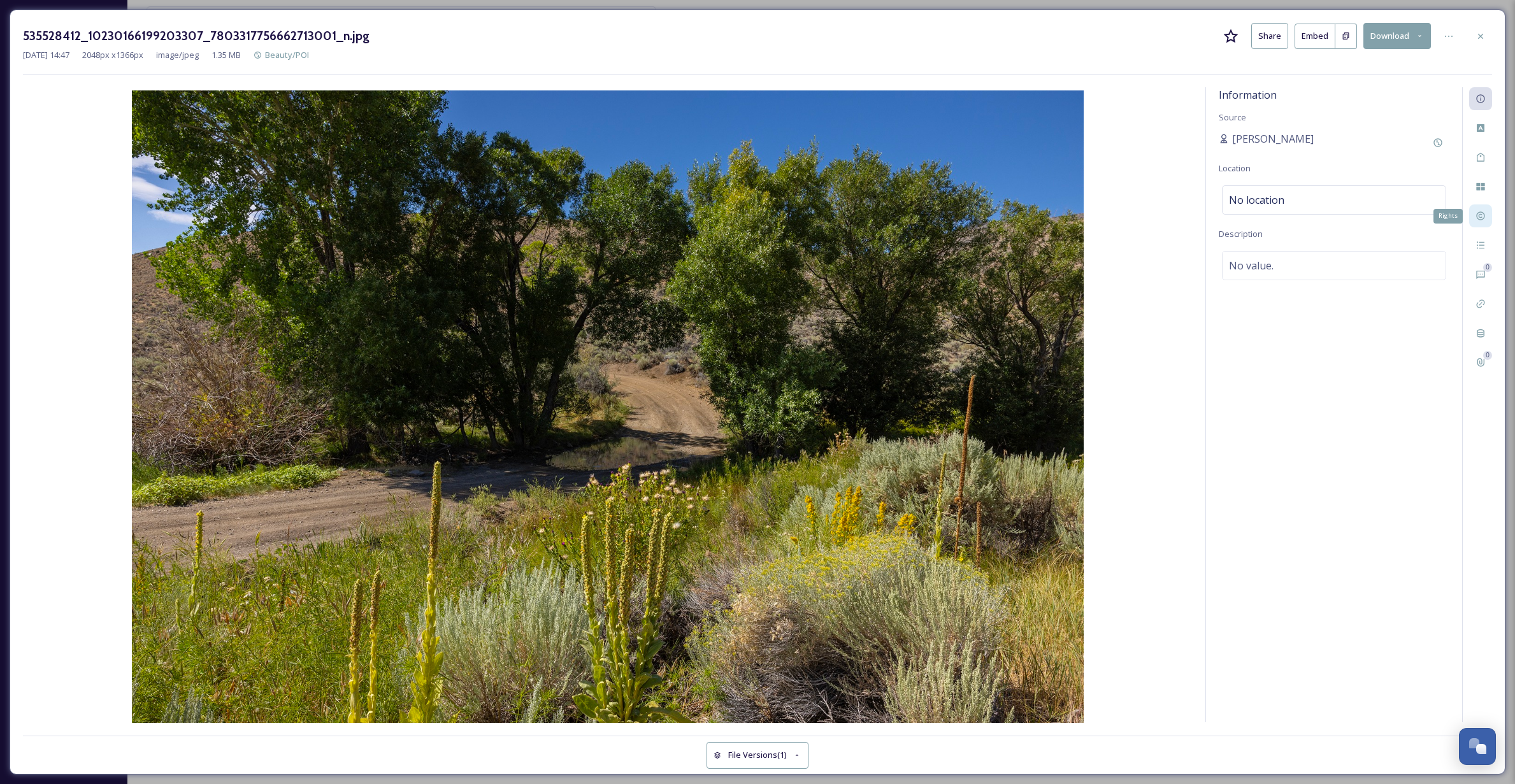
click at [1481, 214] on icon at bounding box center [1480, 216] width 8 height 8
click at [1137, 250] on img at bounding box center [607, 407] width 1170 height 635
click at [1442, 99] on icon at bounding box center [1438, 99] width 10 height 10
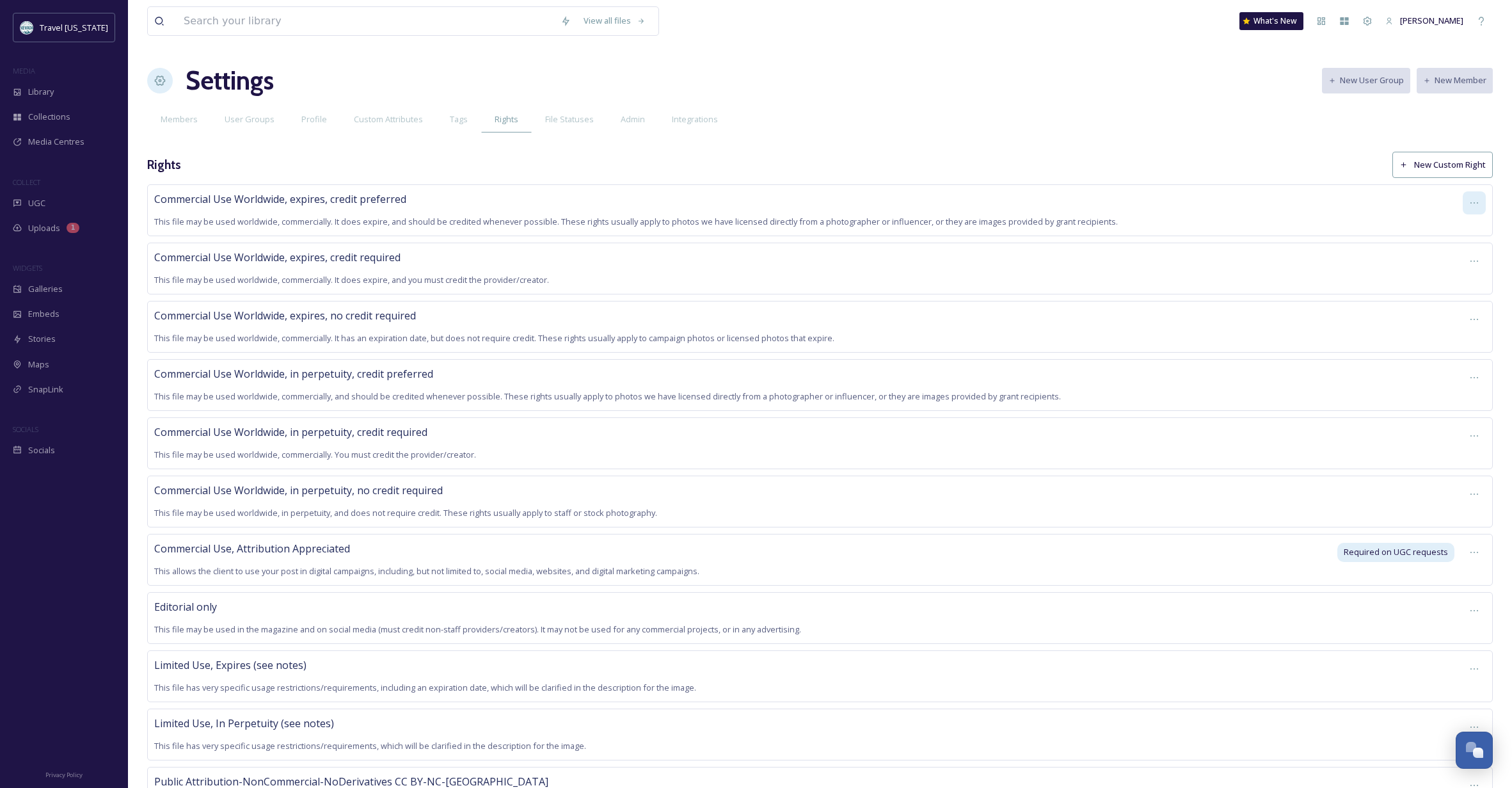
click at [1477, 203] on icon at bounding box center [1474, 203] width 8 height 1
click at [975, 116] on div "Members User Groups Profile Custom Attributes Tags Rights File Statuses Admin I…" at bounding box center [820, 119] width 1345 height 26
click at [400, 118] on span "Custom Attributes" at bounding box center [388, 120] width 69 height 12
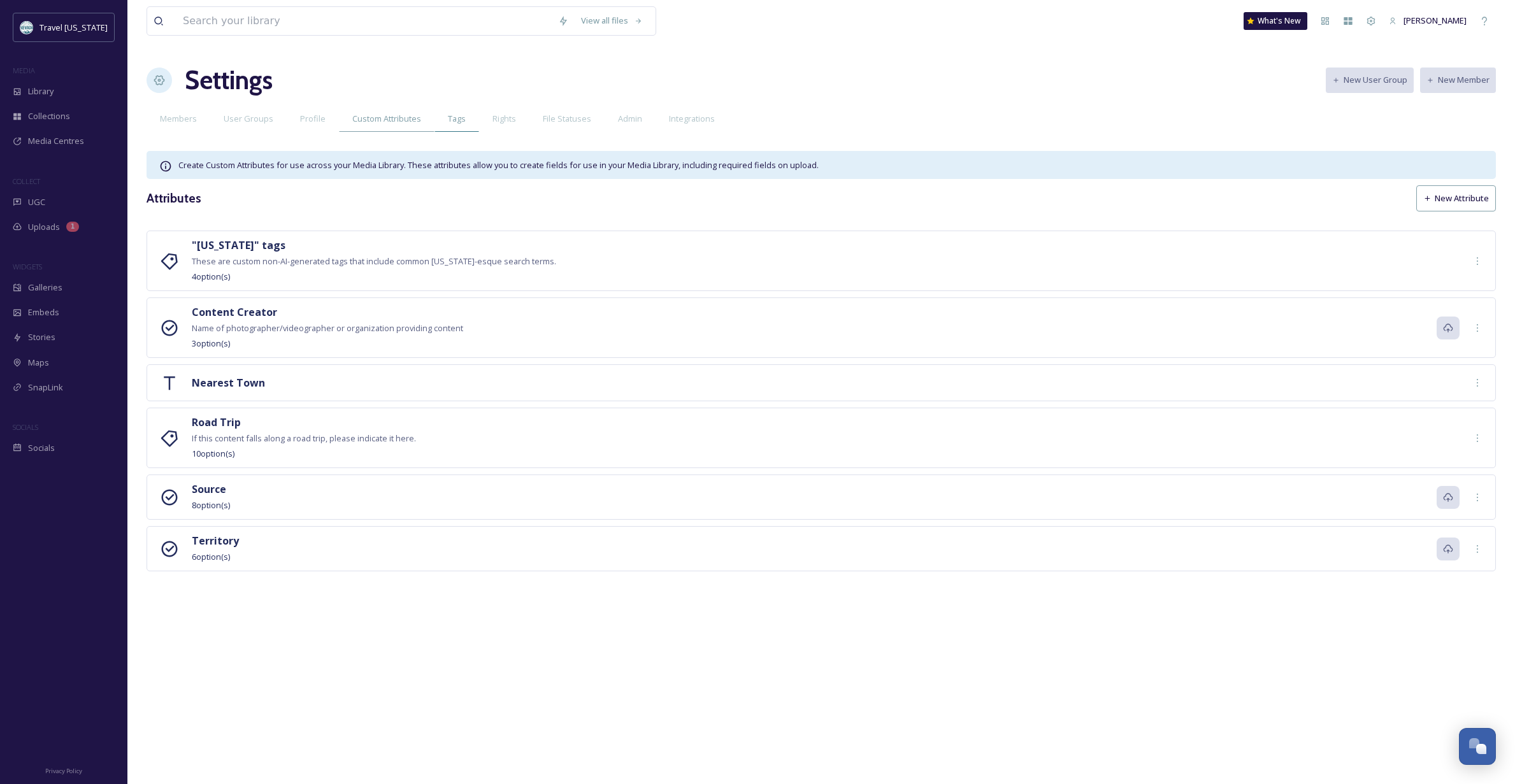
click at [458, 119] on span "Tags" at bounding box center [457, 119] width 18 height 12
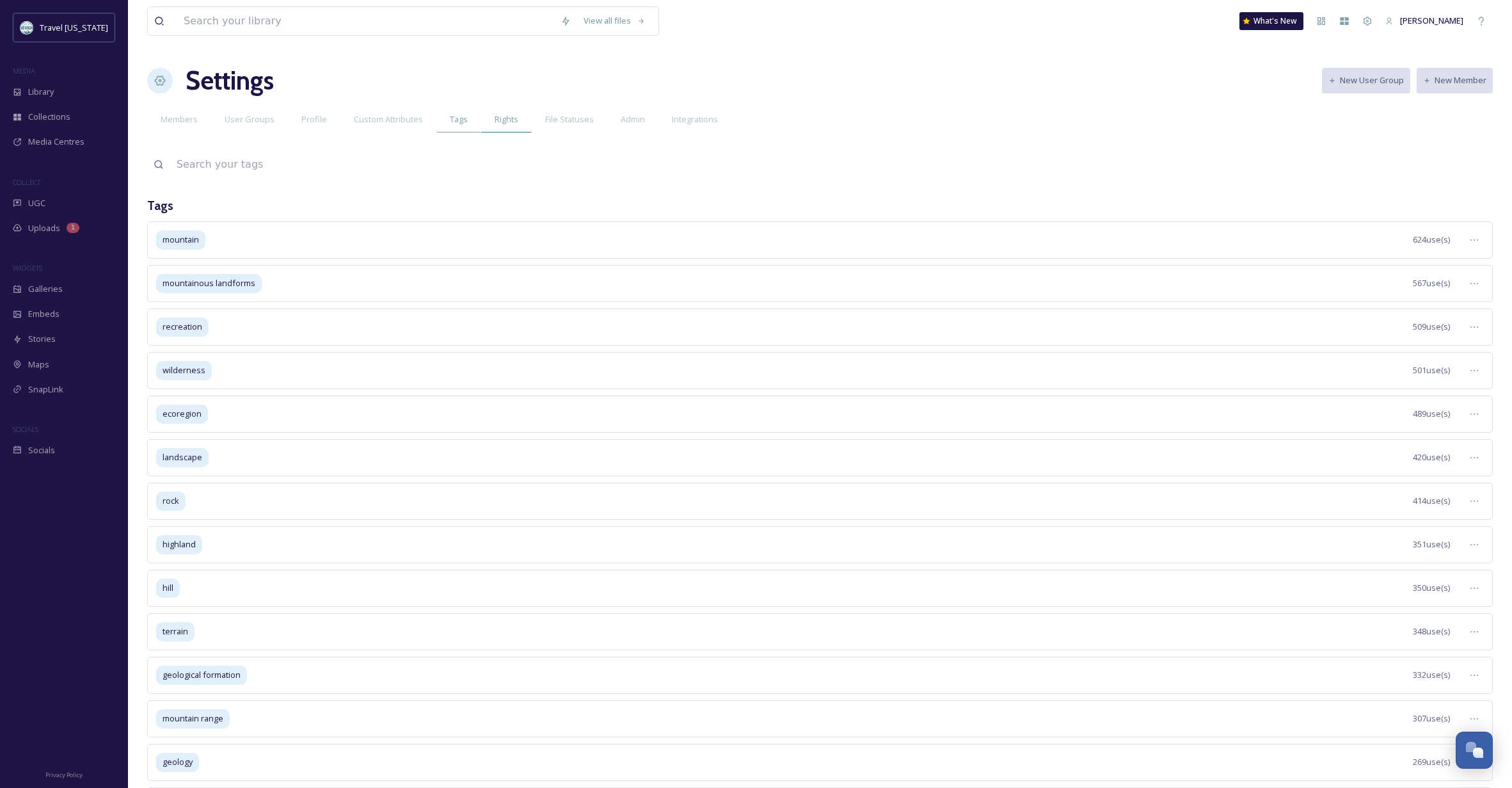
click at [501, 118] on span "Rights" at bounding box center [506, 120] width 24 height 12
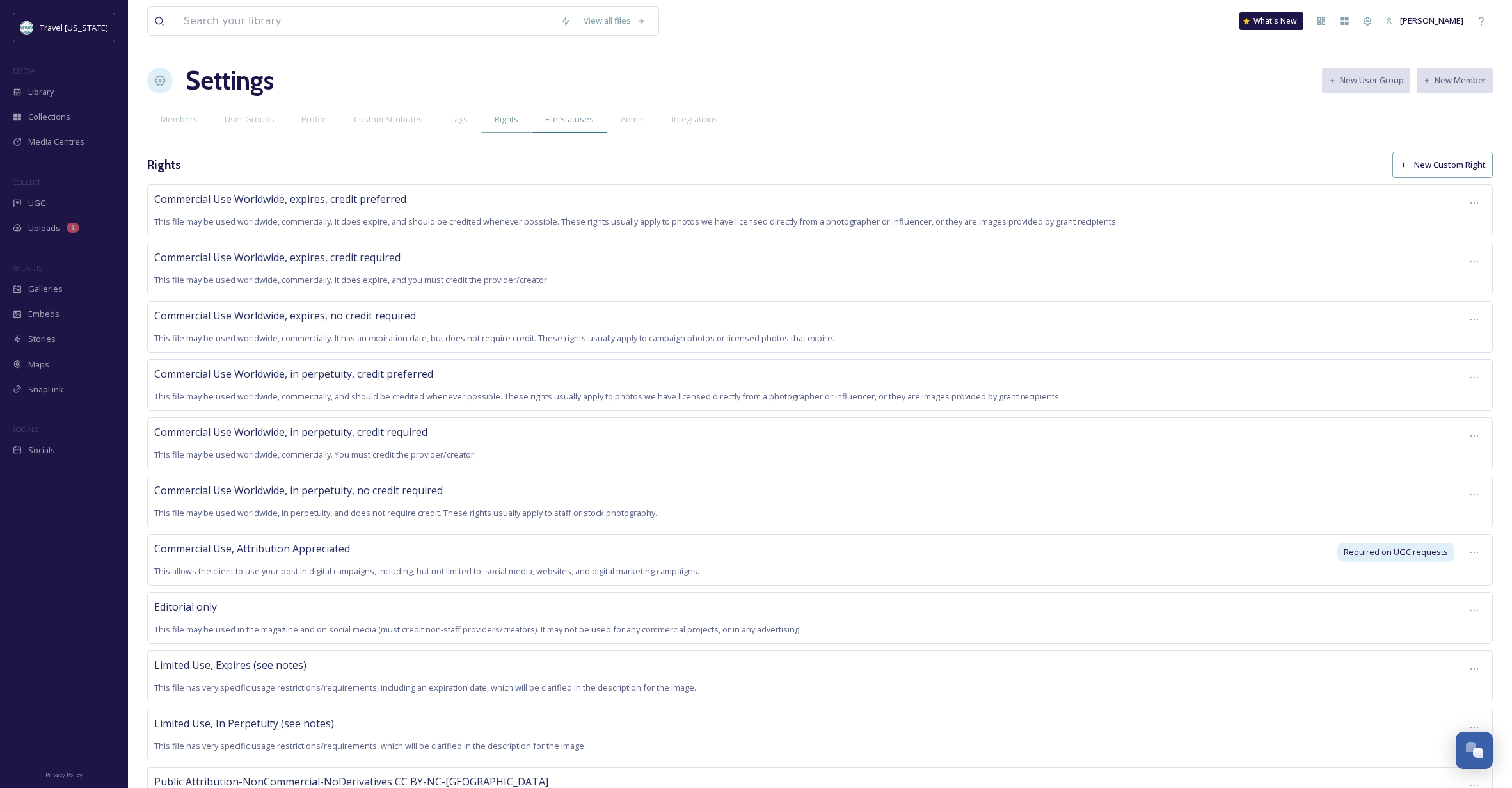
click at [579, 117] on span "File Statuses" at bounding box center [569, 120] width 48 height 12
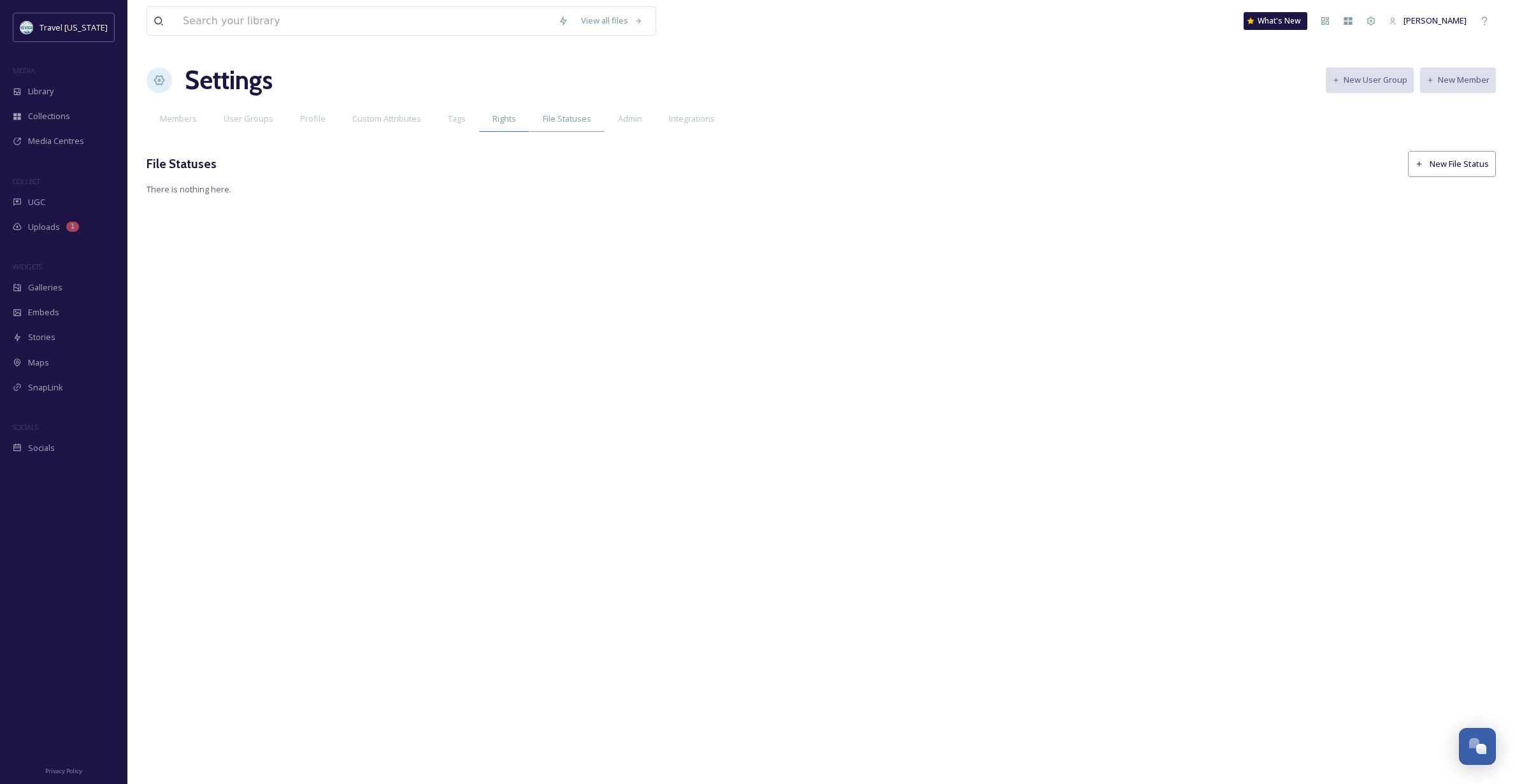
click at [500, 117] on span "Rights" at bounding box center [504, 119] width 23 height 12
